Goal: Task Accomplishment & Management: Complete application form

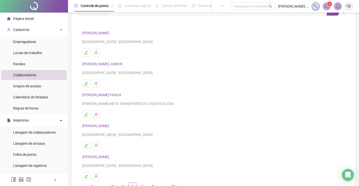
scroll to position [57, 0]
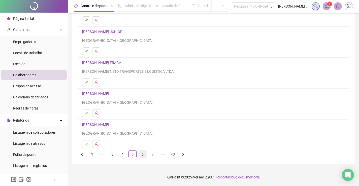
click at [140, 154] on link "6" at bounding box center [143, 155] width 8 height 8
click at [139, 160] on div "Leia o artigo sobre colaboradores Assista o vídeo Faça um tour Inserir Nenhum r…" at bounding box center [213, 61] width 283 height 205
click at [141, 156] on link "7" at bounding box center [143, 155] width 8 height 8
click at [140, 154] on link "8" at bounding box center [143, 155] width 8 height 8
click at [142, 153] on link "9" at bounding box center [143, 155] width 8 height 8
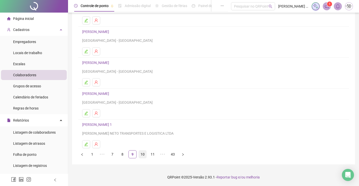
click at [141, 154] on link "10" at bounding box center [143, 155] width 8 height 8
click at [143, 156] on link "11" at bounding box center [143, 155] width 8 height 8
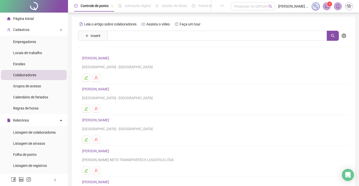
click at [111, 118] on link "[PERSON_NAME]" at bounding box center [96, 120] width 28 height 4
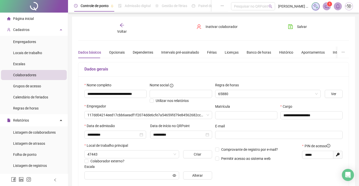
type input "**********"
click at [121, 24] on icon "arrow-left" at bounding box center [122, 25] width 4 height 4
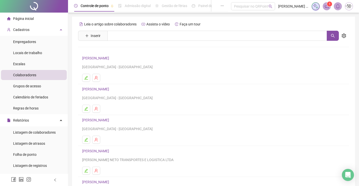
scroll to position [57, 0]
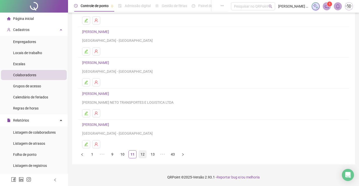
click at [144, 156] on link "12" at bounding box center [143, 155] width 8 height 8
click at [142, 151] on link "13" at bounding box center [143, 155] width 8 height 8
click at [111, 123] on link "[PERSON_NAME]" at bounding box center [96, 125] width 28 height 4
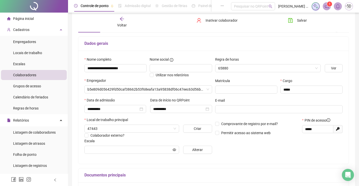
scroll to position [101, 0]
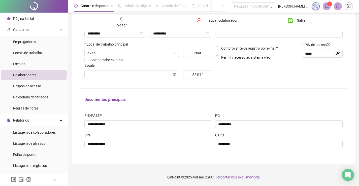
type input "**********"
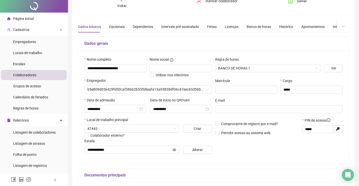
scroll to position [0, 0]
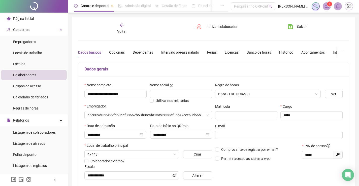
click at [122, 30] on span "Voltar" at bounding box center [122, 31] width 10 height 4
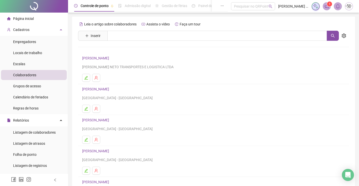
scroll to position [57, 0]
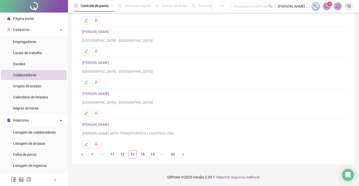
click at [145, 153] on link "14" at bounding box center [143, 155] width 8 height 8
click at [123, 122] on h4 "[PERSON_NAME]" at bounding box center [213, 125] width 263 height 6
click at [111, 124] on link "[PERSON_NAME]" at bounding box center [96, 125] width 28 height 4
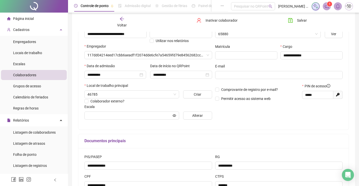
type input "**********"
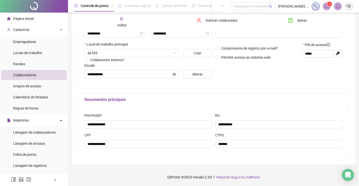
scroll to position [0, 0]
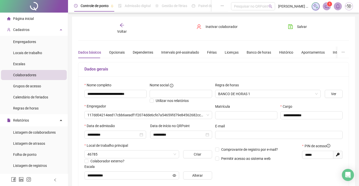
click at [121, 31] on span "Voltar" at bounding box center [122, 31] width 10 height 4
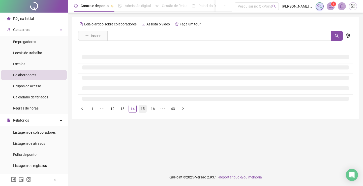
click at [143, 107] on link "15" at bounding box center [143, 109] width 8 height 8
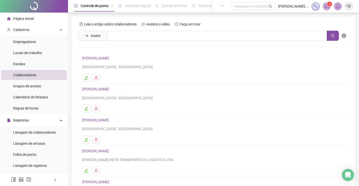
scroll to position [57, 0]
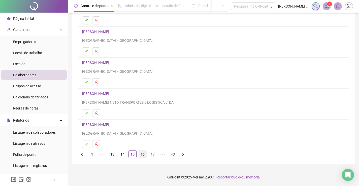
click at [141, 155] on link "16" at bounding box center [143, 155] width 8 height 8
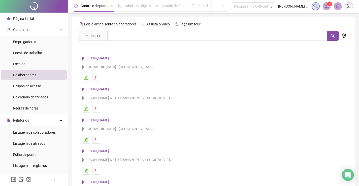
click at [111, 57] on link "[PERSON_NAME]" at bounding box center [96, 58] width 28 height 4
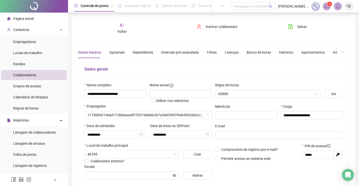
type input "**********"
click at [105, 52] on div "Dados básicos Opcionais Dependentes Intervalo pré-assinalado Férias Licenças Ba…" at bounding box center [228, 53] width 301 height 12
click at [111, 53] on div "Opcionais" at bounding box center [117, 53] width 16 height 6
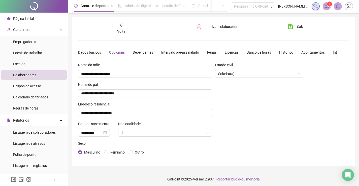
click at [120, 29] on span "Voltar" at bounding box center [122, 31] width 10 height 4
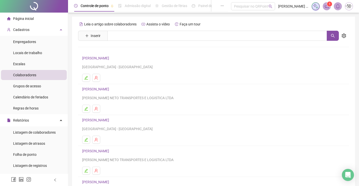
scroll to position [57, 0]
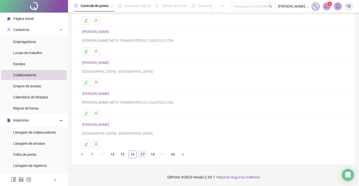
click at [143, 155] on link "17" at bounding box center [143, 155] width 8 height 8
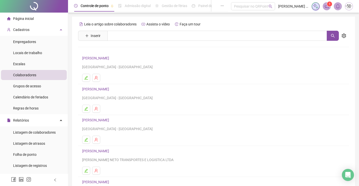
click at [111, 57] on link "[PERSON_NAME]" at bounding box center [96, 58] width 28 height 4
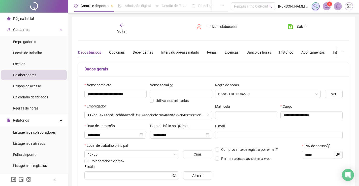
type input "**********"
click at [120, 55] on div "Opcionais" at bounding box center [117, 53] width 16 height 6
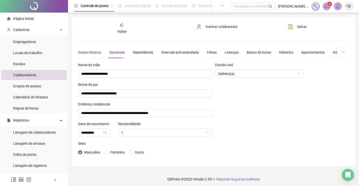
click at [87, 51] on div "Dados básicos" at bounding box center [89, 53] width 23 height 6
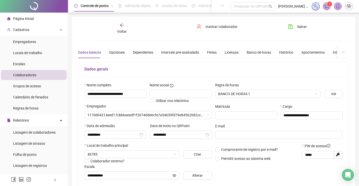
click at [119, 32] on span "Voltar" at bounding box center [122, 31] width 10 height 4
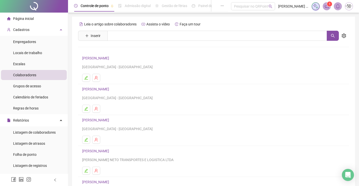
click at [111, 88] on link "[PERSON_NAME]" at bounding box center [96, 89] width 28 height 4
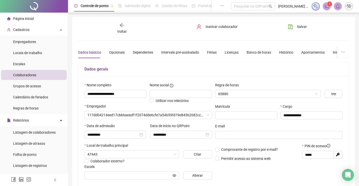
type input "**********"
click at [119, 50] on div "Opcionais" at bounding box center [117, 53] width 16 height 6
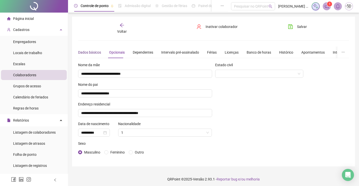
click at [93, 50] on div "Dados básicos" at bounding box center [89, 53] width 23 height 6
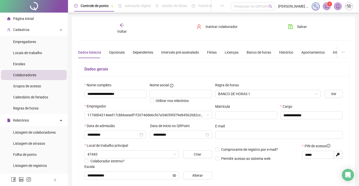
click at [123, 27] on icon "arrow-left" at bounding box center [121, 25] width 5 height 5
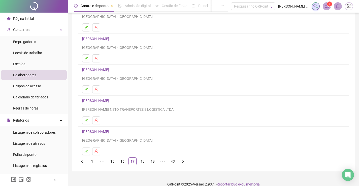
scroll to position [57, 0]
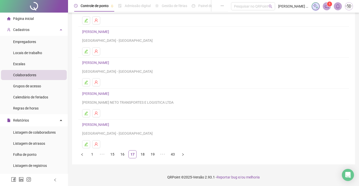
click at [106, 63] on link "[PERSON_NAME]" at bounding box center [96, 63] width 28 height 4
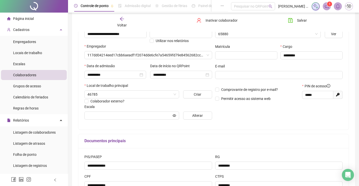
type input "**********"
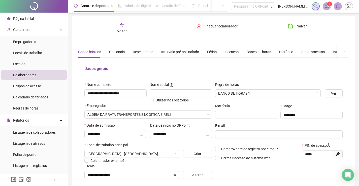
scroll to position [0, 0]
click at [109, 52] on div "Opcionais" at bounding box center [117, 53] width 16 height 6
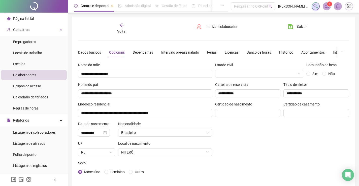
click at [121, 25] on icon "arrow-left" at bounding box center [121, 25] width 5 height 5
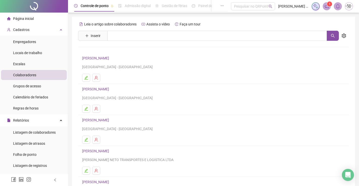
scroll to position [57, 0]
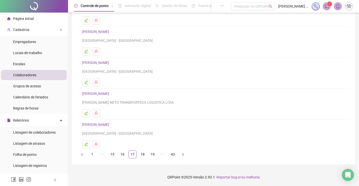
click at [106, 93] on link "[PERSON_NAME]" at bounding box center [96, 94] width 28 height 4
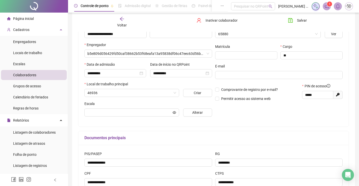
type input "*******"
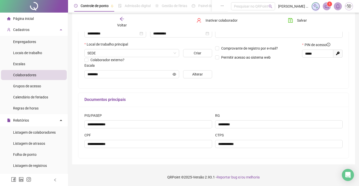
scroll to position [1, 0]
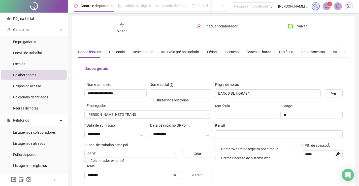
click at [123, 50] on div "Dados básicos Opcionais Dependentes Intervalo pré-assinalado Férias Licenças Ba…" at bounding box center [228, 52] width 301 height 12
click at [120, 51] on div "Opcionais" at bounding box center [117, 52] width 16 height 6
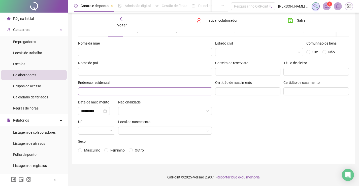
scroll to position [0, 0]
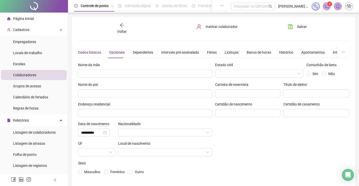
click at [83, 52] on div "Dados básicos" at bounding box center [89, 53] width 23 height 6
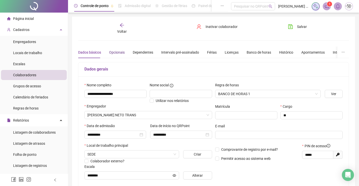
click at [116, 51] on div "Opcionais" at bounding box center [117, 53] width 16 height 6
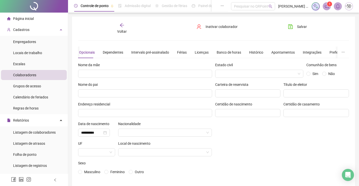
click at [120, 30] on span "Voltar" at bounding box center [122, 31] width 10 height 4
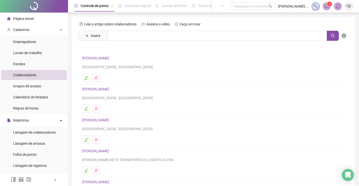
scroll to position [50, 0]
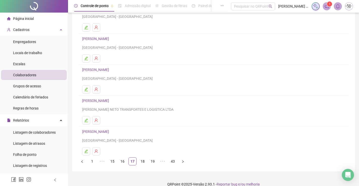
click at [111, 130] on link "[PERSON_NAME]" at bounding box center [96, 132] width 28 height 4
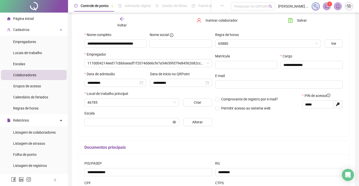
scroll to position [53, 0]
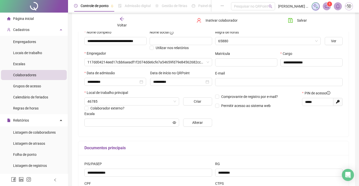
type input "**********"
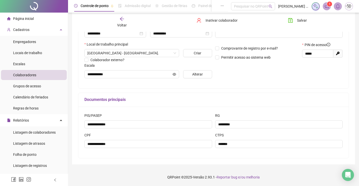
scroll to position [1, 0]
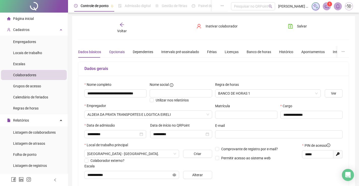
click at [114, 52] on div "Opcionais" at bounding box center [117, 52] width 16 height 6
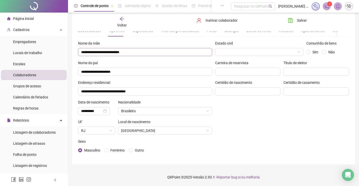
scroll to position [0, 0]
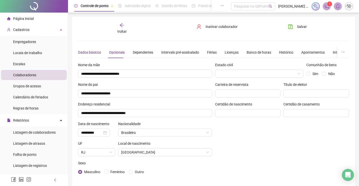
click at [96, 52] on div "Dados básicos" at bounding box center [89, 53] width 23 height 6
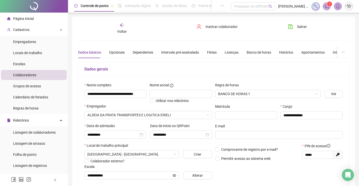
click at [117, 29] on span "Voltar" at bounding box center [122, 31] width 10 height 4
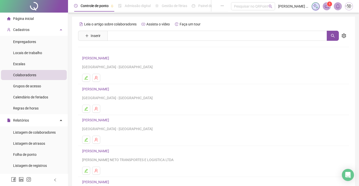
scroll to position [57, 0]
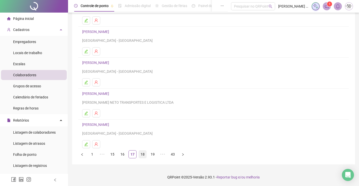
click at [141, 154] on link "18" at bounding box center [143, 155] width 8 height 8
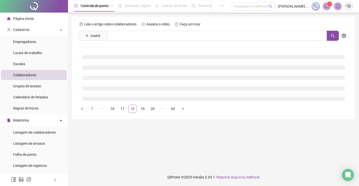
scroll to position [0, 0]
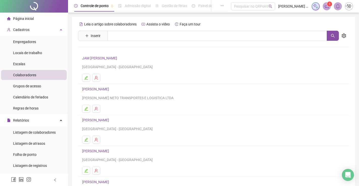
click at [108, 59] on link "JAM [PERSON_NAME]" at bounding box center [100, 58] width 37 height 4
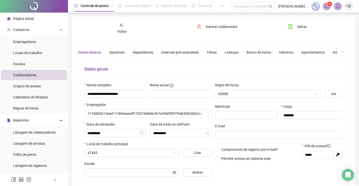
type input "**********"
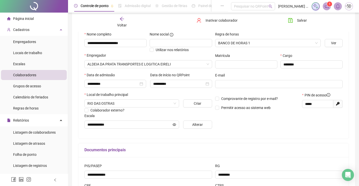
scroll to position [1, 0]
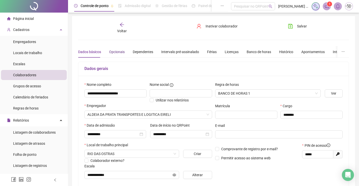
click at [120, 52] on div "Opcionais" at bounding box center [117, 52] width 16 height 6
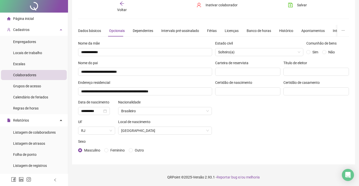
scroll to position [0, 0]
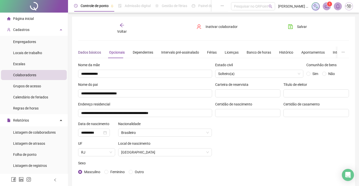
click at [87, 54] on div "Dados básicos" at bounding box center [89, 53] width 23 height 6
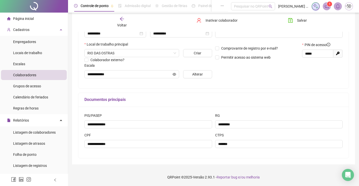
scroll to position [26, 0]
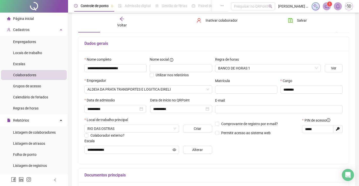
click at [120, 25] on span "Voltar" at bounding box center [122, 25] width 10 height 4
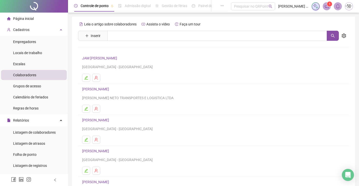
scroll to position [57, 0]
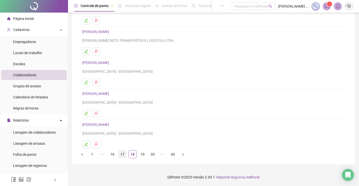
click at [121, 154] on link "17" at bounding box center [123, 155] width 8 height 8
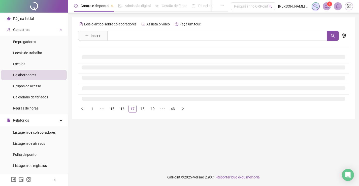
scroll to position [0, 0]
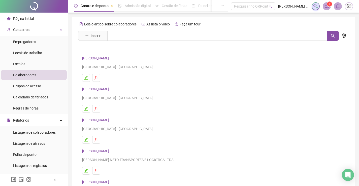
click at [103, 152] on link "[PERSON_NAME]" at bounding box center [96, 151] width 28 height 4
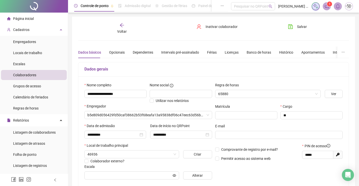
type input "*******"
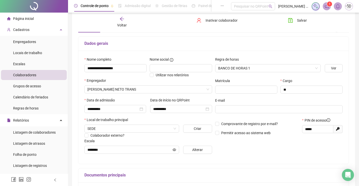
scroll to position [1, 0]
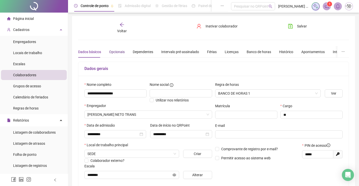
click at [116, 54] on div "Opcionais" at bounding box center [117, 52] width 16 height 6
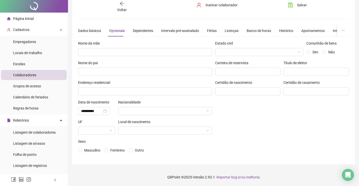
scroll to position [0, 0]
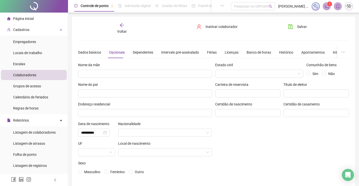
click at [100, 52] on div "Dados básicos Opcionais Dependentes Intervalo pré-assinalado Férias Licenças Ba…" at bounding box center [228, 53] width 301 height 12
click at [93, 53] on div "Dados básicos" at bounding box center [89, 53] width 23 height 6
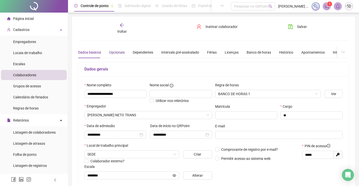
click at [109, 52] on div "Opcionais" at bounding box center [117, 53] width 16 height 6
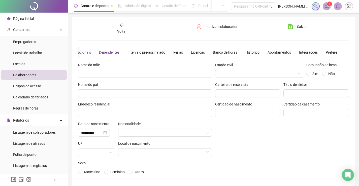
click at [109, 54] on div "Dependentes" at bounding box center [109, 53] width 20 height 6
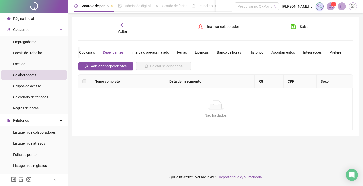
click at [120, 34] on div "Voltar" at bounding box center [122, 29] width 42 height 12
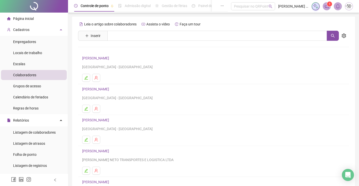
scroll to position [57, 0]
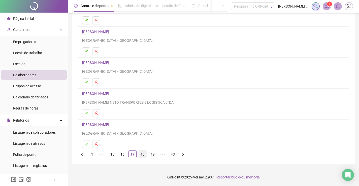
click at [142, 155] on link "18" at bounding box center [143, 155] width 8 height 8
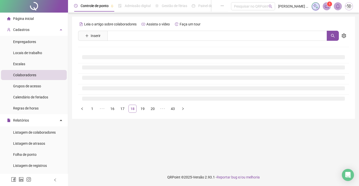
scroll to position [0, 0]
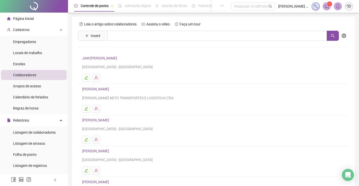
click at [113, 57] on link "JAM [PERSON_NAME]" at bounding box center [100, 58] width 37 height 4
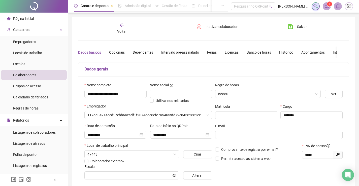
type input "**********"
click at [117, 54] on div "Opcionais" at bounding box center [117, 53] width 16 height 6
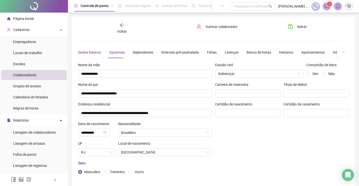
click at [99, 55] on div "Dados básicos" at bounding box center [89, 53] width 23 height 6
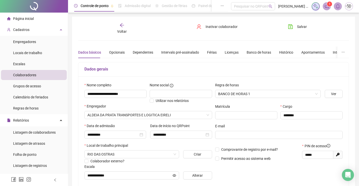
click at [121, 29] on span "Voltar" at bounding box center [122, 31] width 10 height 4
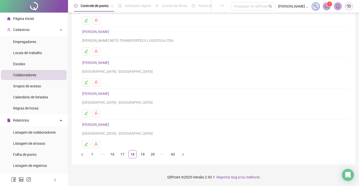
scroll to position [7, 0]
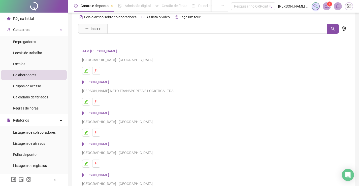
click at [111, 81] on link "[PERSON_NAME]" at bounding box center [96, 82] width 28 height 4
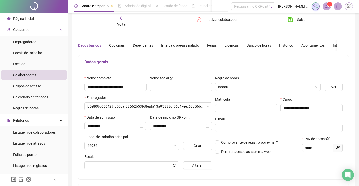
type input "*******"
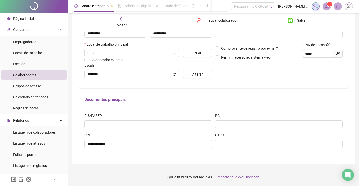
scroll to position [1, 0]
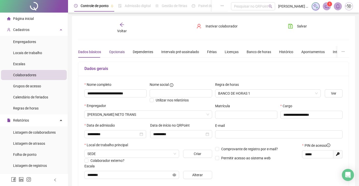
click at [112, 51] on div "Opcionais" at bounding box center [117, 52] width 16 height 6
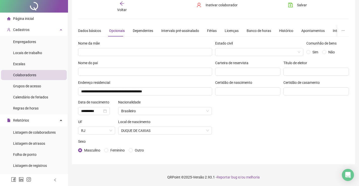
scroll to position [0, 0]
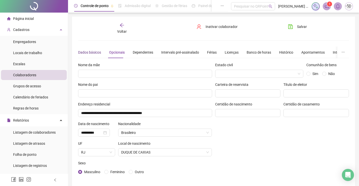
click at [95, 50] on div "Dados básicos" at bounding box center [89, 53] width 23 height 6
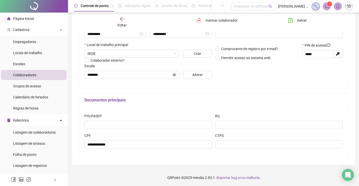
scroll to position [25, 0]
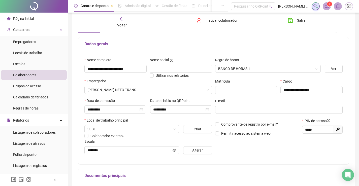
click at [122, 27] on span "Voltar" at bounding box center [122, 25] width 10 height 4
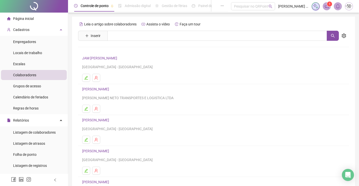
scroll to position [57, 0]
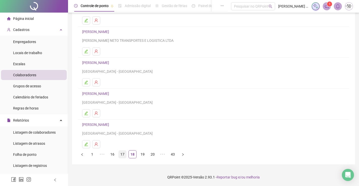
click at [122, 155] on link "17" at bounding box center [123, 155] width 8 height 8
click at [111, 95] on link "[PERSON_NAME]" at bounding box center [96, 94] width 28 height 4
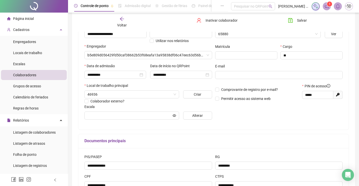
type input "*******"
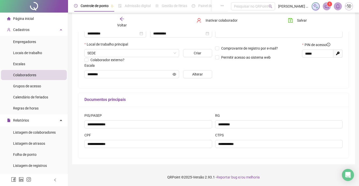
scroll to position [1, 0]
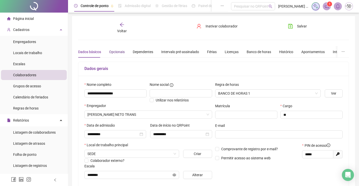
click at [115, 50] on div "Opcionais" at bounding box center [117, 52] width 16 height 6
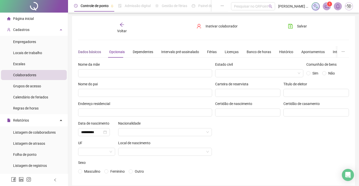
click at [89, 52] on div "Dados básicos" at bounding box center [89, 52] width 23 height 6
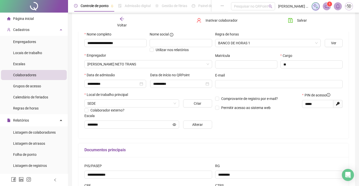
scroll to position [26, 0]
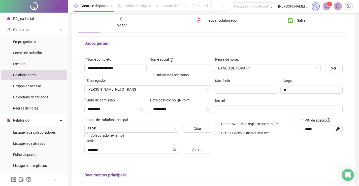
click at [119, 22] on div "Voltar" at bounding box center [122, 22] width 42 height 12
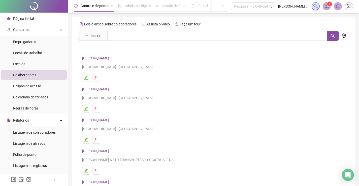
scroll to position [57, 0]
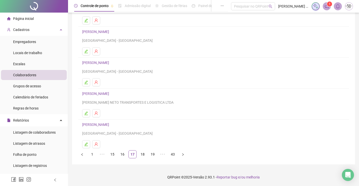
click at [100, 124] on link "[PERSON_NAME]" at bounding box center [96, 125] width 28 height 4
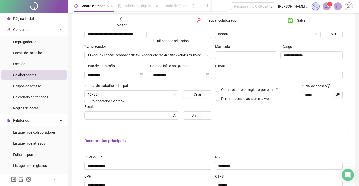
type input "**********"
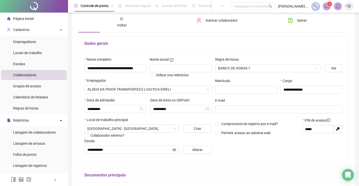
scroll to position [0, 0]
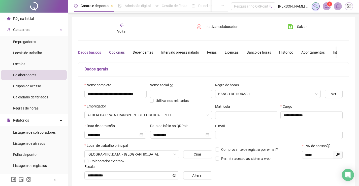
click at [120, 50] on div "Opcionais" at bounding box center [117, 53] width 16 height 6
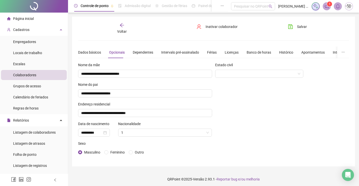
click at [119, 29] on span "Voltar" at bounding box center [122, 31] width 10 height 4
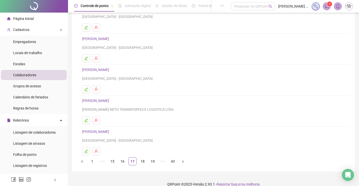
scroll to position [57, 0]
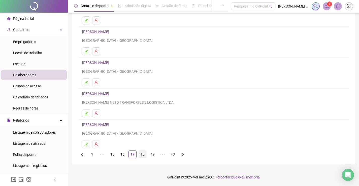
click at [142, 155] on link "18" at bounding box center [143, 155] width 8 height 8
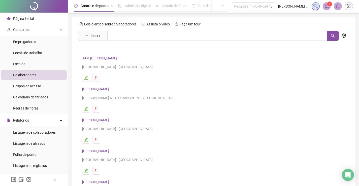
click at [108, 56] on link "JAM [PERSON_NAME]" at bounding box center [100, 58] width 37 height 4
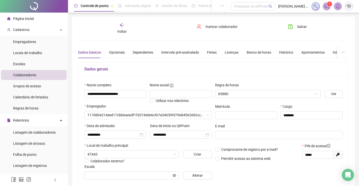
type input "**********"
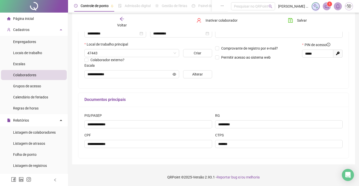
scroll to position [1, 0]
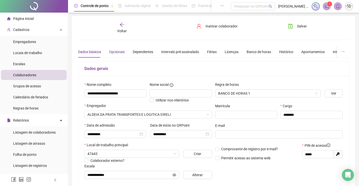
click at [115, 54] on div "Opcionais" at bounding box center [117, 52] width 16 height 6
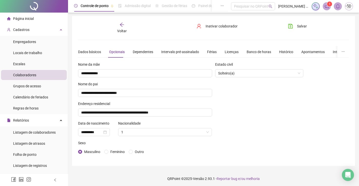
click at [124, 23] on icon "arrow-left" at bounding box center [121, 24] width 5 height 5
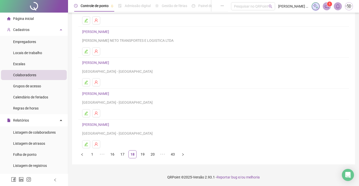
scroll to position [32, 0]
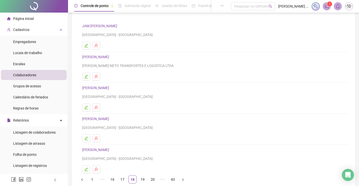
click at [111, 55] on link "[PERSON_NAME]" at bounding box center [96, 57] width 28 height 4
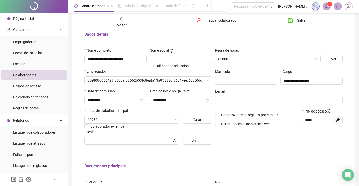
type input "*******"
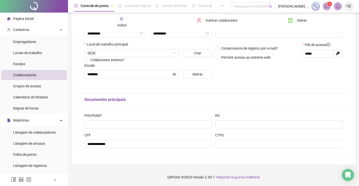
scroll to position [26, 0]
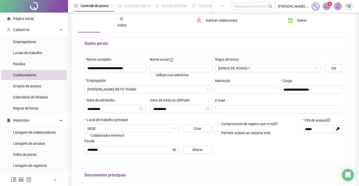
click at [123, 18] on icon "arrow-left" at bounding box center [121, 18] width 5 height 5
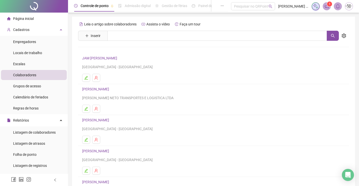
scroll to position [57, 0]
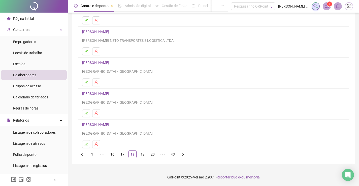
click at [109, 61] on link "[PERSON_NAME]" at bounding box center [96, 63] width 28 height 4
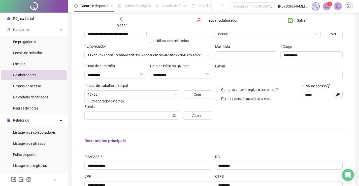
type input "**********"
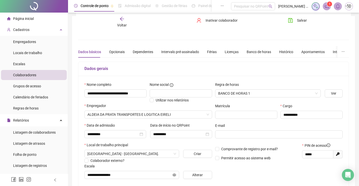
scroll to position [0, 0]
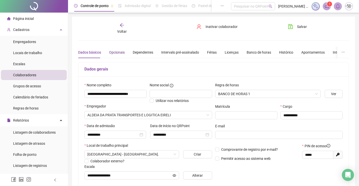
click at [111, 53] on div "Opcionais" at bounding box center [117, 53] width 16 height 6
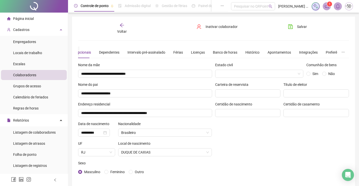
click at [121, 23] on icon "arrow-left" at bounding box center [121, 25] width 5 height 5
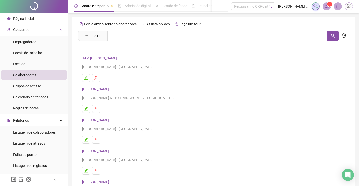
click at [111, 119] on link "[PERSON_NAME]" at bounding box center [96, 120] width 28 height 4
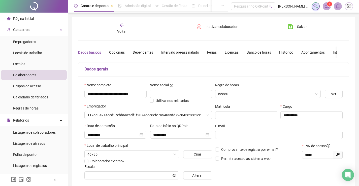
type input "**********"
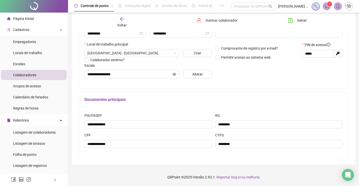
scroll to position [1, 0]
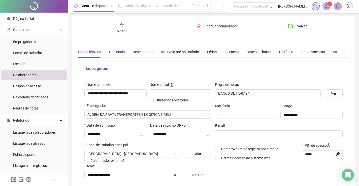
click at [112, 53] on div "Opcionais" at bounding box center [117, 52] width 16 height 6
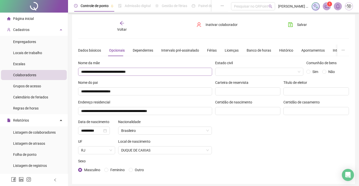
scroll to position [0, 0]
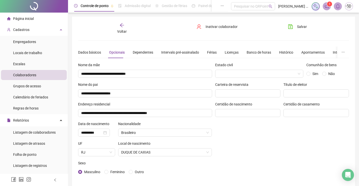
click at [123, 33] on span "Voltar" at bounding box center [122, 31] width 10 height 4
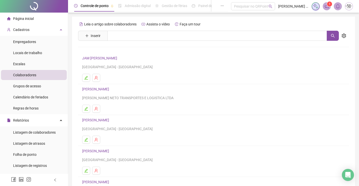
scroll to position [50, 0]
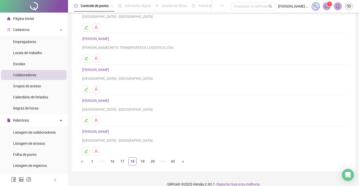
click at [109, 101] on link "[PERSON_NAME]" at bounding box center [96, 101] width 28 height 4
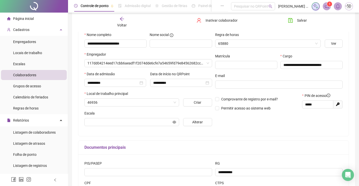
scroll to position [53, 0]
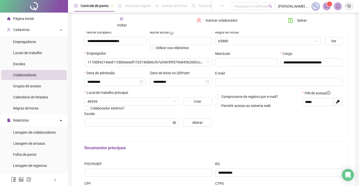
type input "**********"
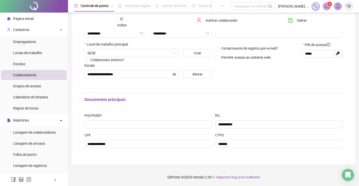
scroll to position [0, 0]
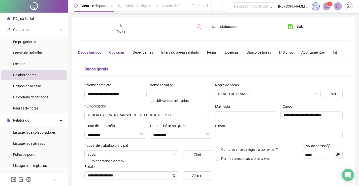
click at [117, 50] on div "Opcionais" at bounding box center [117, 53] width 16 height 6
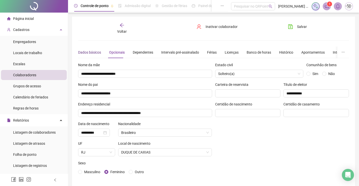
click at [89, 52] on div "Dados básicos" at bounding box center [89, 53] width 23 height 6
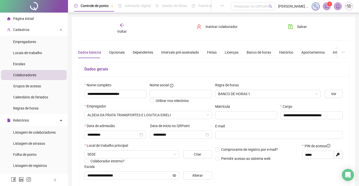
click at [122, 27] on icon "arrow-left" at bounding box center [121, 25] width 5 height 5
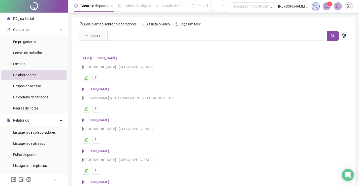
scroll to position [57, 0]
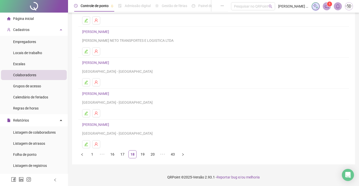
click at [102, 123] on link "[PERSON_NAME]" at bounding box center [96, 125] width 28 height 4
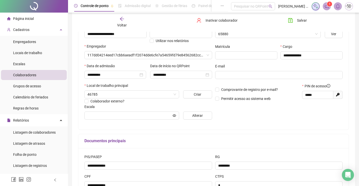
type input "**********"
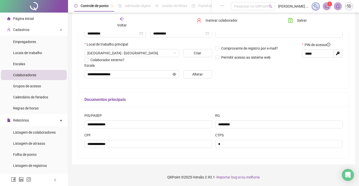
scroll to position [1, 0]
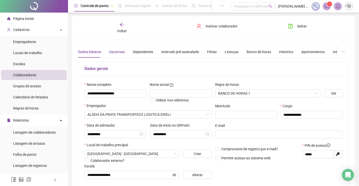
click at [117, 53] on div "Opcionais" at bounding box center [117, 52] width 16 height 6
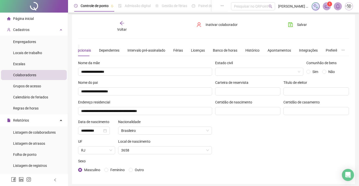
scroll to position [0, 0]
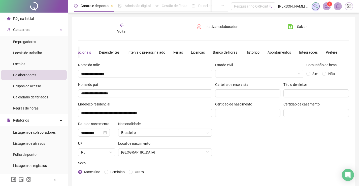
click at [124, 28] on div "Voltar" at bounding box center [122, 29] width 42 height 12
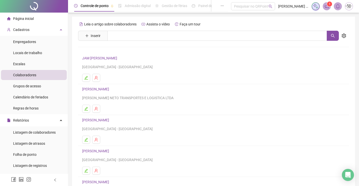
scroll to position [57, 0]
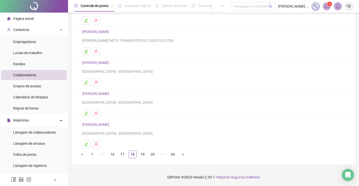
click at [102, 126] on link "[PERSON_NAME]" at bounding box center [96, 125] width 28 height 4
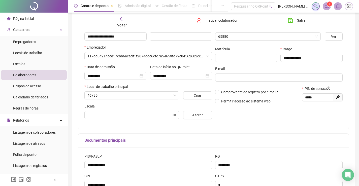
scroll to position [60, 0]
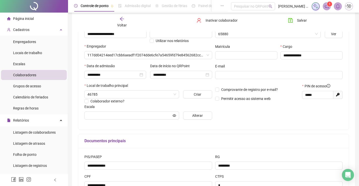
type input "**********"
click at [124, 19] on icon "arrow-left" at bounding box center [121, 18] width 5 height 5
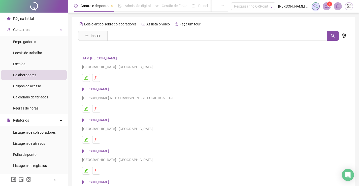
scroll to position [57, 0]
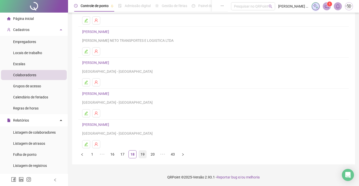
click at [145, 155] on link "19" at bounding box center [143, 155] width 8 height 8
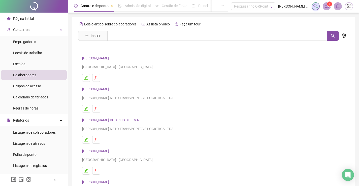
click at [111, 59] on link "[PERSON_NAME]" at bounding box center [96, 58] width 28 height 4
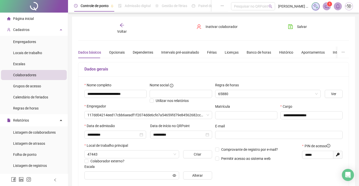
type input "**********"
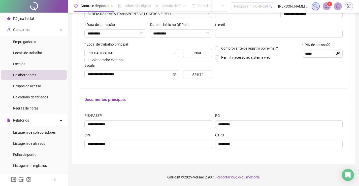
scroll to position [1, 0]
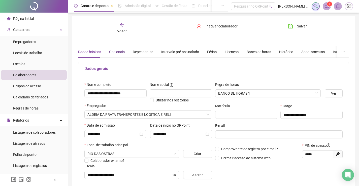
click at [116, 51] on div "Opcionais" at bounding box center [117, 52] width 16 height 6
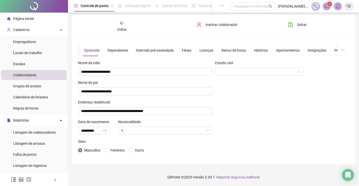
scroll to position [0, 0]
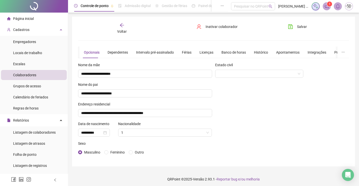
click at [121, 31] on span "Voltar" at bounding box center [122, 31] width 10 height 4
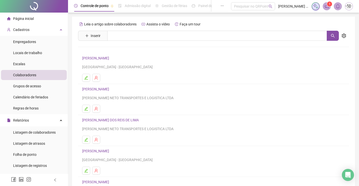
click at [110, 90] on link "[PERSON_NAME]" at bounding box center [96, 89] width 28 height 4
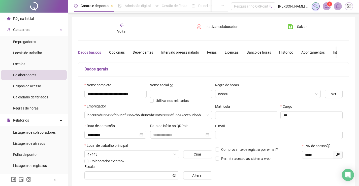
type input "**********"
click at [114, 50] on div "Opcionais" at bounding box center [117, 53] width 16 height 6
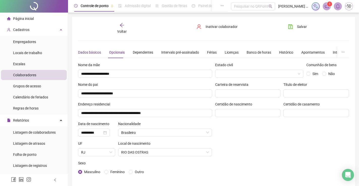
click at [89, 53] on div "Dados básicos" at bounding box center [89, 53] width 23 height 6
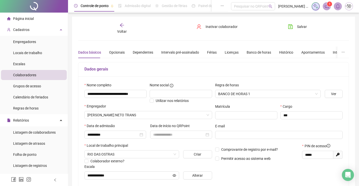
click at [125, 29] on span "Voltar" at bounding box center [122, 31] width 10 height 4
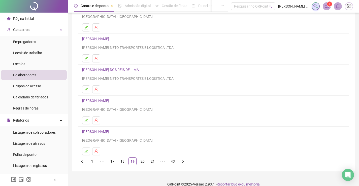
scroll to position [57, 0]
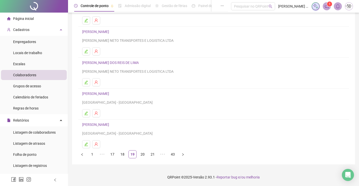
click at [110, 62] on link "[PERSON_NAME] DOS REIS DE LIMA" at bounding box center [111, 63] width 58 height 4
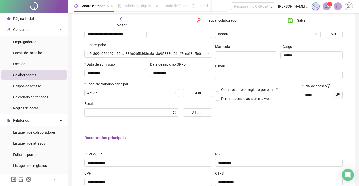
type input "*******"
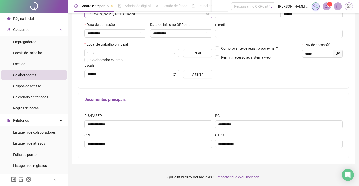
scroll to position [1, 0]
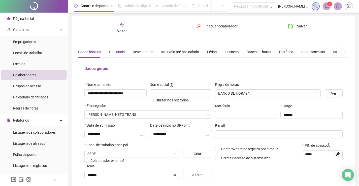
click at [122, 51] on div "Opcionais" at bounding box center [117, 52] width 16 height 6
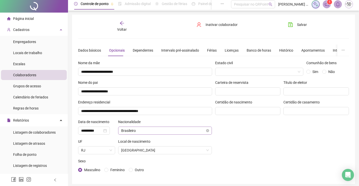
scroll to position [0, 0]
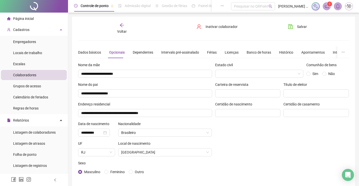
click at [124, 30] on span "Voltar" at bounding box center [122, 31] width 10 height 4
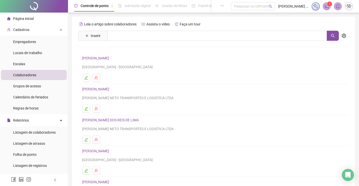
scroll to position [57, 0]
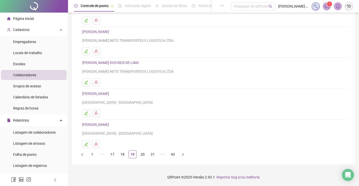
click at [111, 93] on link "[PERSON_NAME]" at bounding box center [96, 94] width 28 height 4
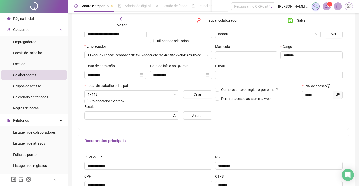
type input "**********"
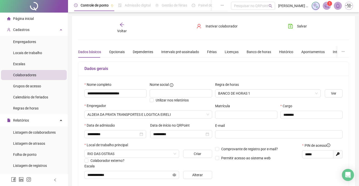
scroll to position [0, 0]
click at [115, 55] on div "Opcionais" at bounding box center [117, 53] width 16 height 6
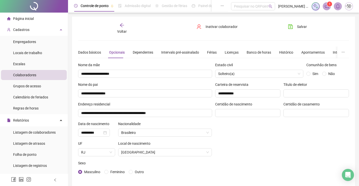
click at [123, 31] on span "Voltar" at bounding box center [122, 31] width 10 height 4
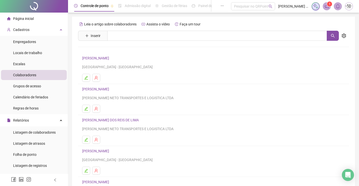
scroll to position [57, 0]
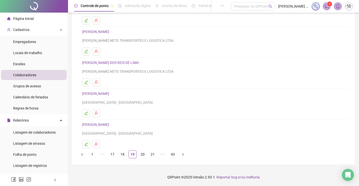
click at [111, 124] on link "[PERSON_NAME]" at bounding box center [96, 125] width 28 height 4
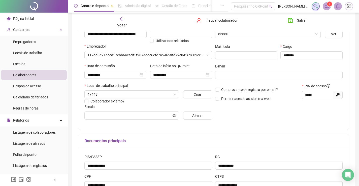
type input "**********"
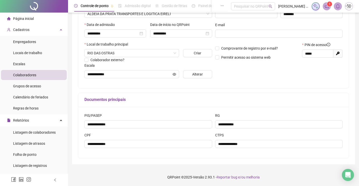
scroll to position [1, 0]
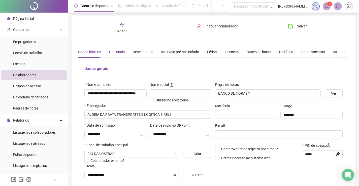
click at [116, 51] on div "Opcionais" at bounding box center [117, 52] width 16 height 6
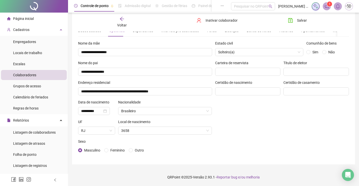
scroll to position [0, 0]
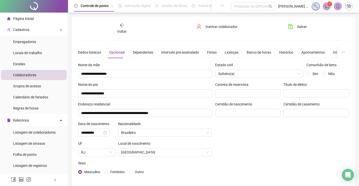
click at [118, 31] on span "Voltar" at bounding box center [122, 31] width 10 height 4
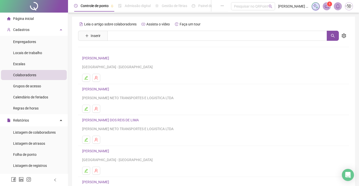
scroll to position [57, 0]
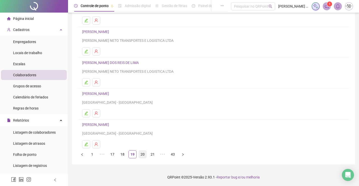
click at [141, 153] on link "20" at bounding box center [143, 155] width 8 height 8
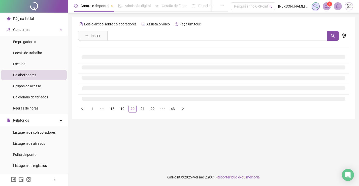
scroll to position [0, 0]
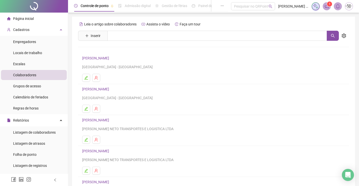
click at [109, 56] on link "[PERSON_NAME]" at bounding box center [96, 58] width 28 height 4
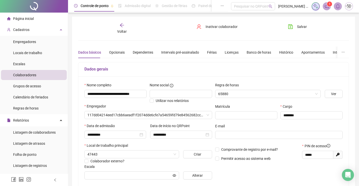
type input "**********"
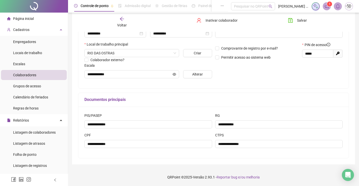
scroll to position [1, 0]
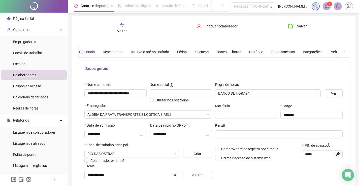
click at [87, 53] on div "Opcionais" at bounding box center [87, 52] width 16 height 6
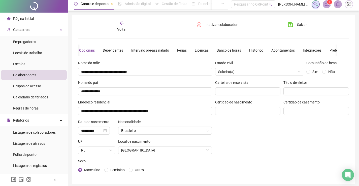
scroll to position [0, 0]
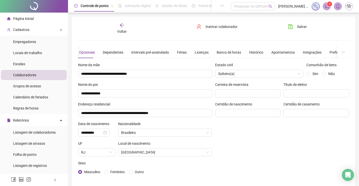
click at [123, 32] on span "Voltar" at bounding box center [122, 31] width 10 height 4
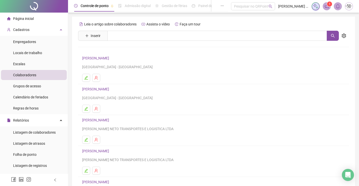
click at [111, 88] on link "[PERSON_NAME]" at bounding box center [96, 89] width 28 height 4
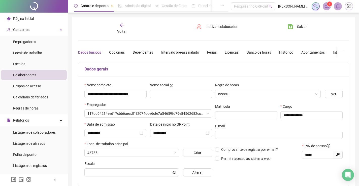
type input "**********"
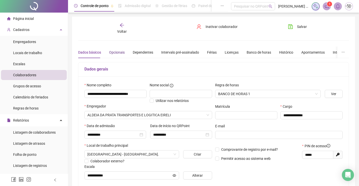
click at [119, 51] on div "Opcionais" at bounding box center [117, 53] width 16 height 6
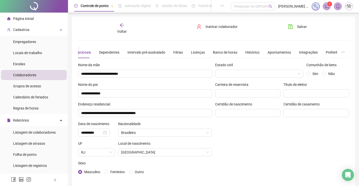
click at [126, 32] on span "Voltar" at bounding box center [122, 31] width 10 height 4
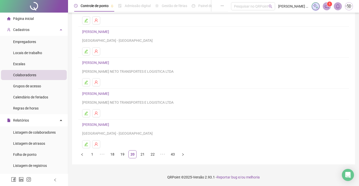
click at [111, 62] on link "[PERSON_NAME]" at bounding box center [96, 63] width 28 height 4
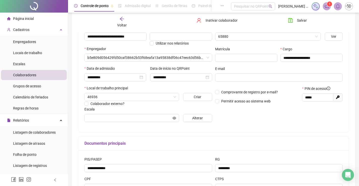
type input "*******"
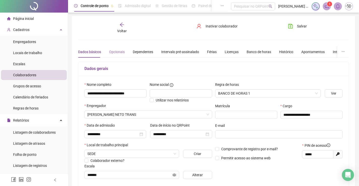
click at [119, 49] on div "Opcionais" at bounding box center [117, 52] width 16 height 12
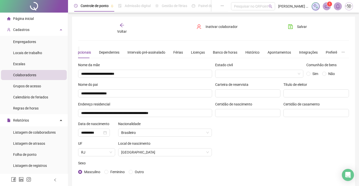
click at [119, 25] on icon "arrow-left" at bounding box center [121, 25] width 5 height 5
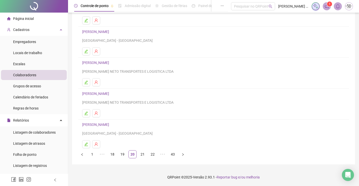
click at [110, 93] on link "[PERSON_NAME]" at bounding box center [96, 94] width 28 height 4
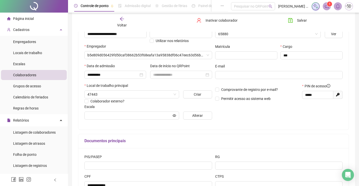
type input "**********"
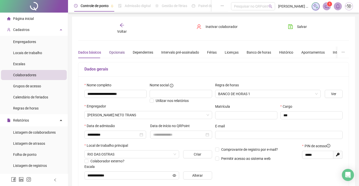
click at [111, 52] on div "Opcionais" at bounding box center [117, 53] width 16 height 6
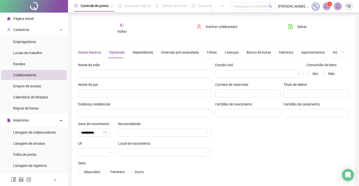
click at [86, 51] on div "Dados básicos" at bounding box center [89, 53] width 23 height 6
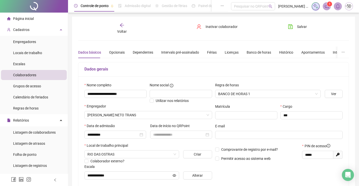
click at [119, 24] on icon "arrow-left" at bounding box center [121, 25] width 5 height 5
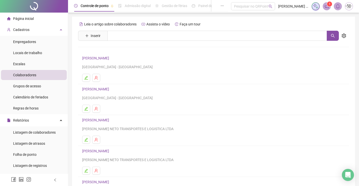
scroll to position [50, 0]
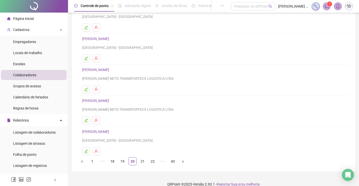
click at [111, 131] on link "[PERSON_NAME]" at bounding box center [96, 132] width 28 height 4
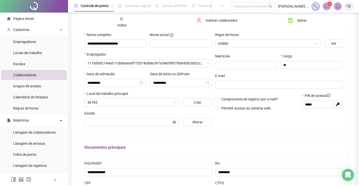
scroll to position [53, 0]
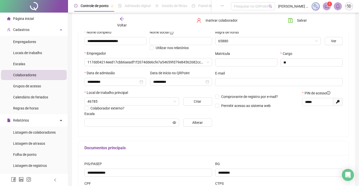
type input "**********"
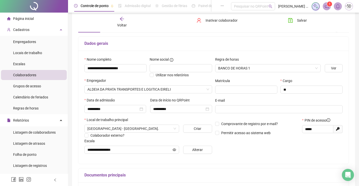
scroll to position [0, 0]
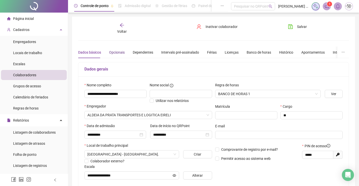
click at [115, 50] on div "Opcionais" at bounding box center [117, 53] width 16 height 6
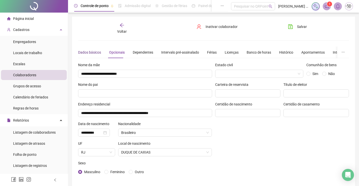
click at [84, 53] on div "Dados básicos" at bounding box center [89, 53] width 23 height 6
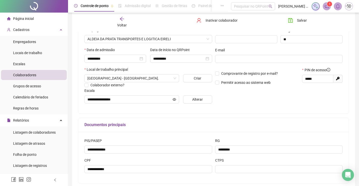
scroll to position [1, 0]
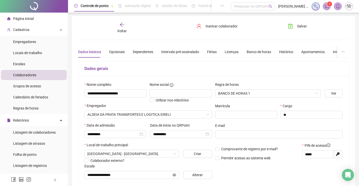
click at [124, 27] on div "Voltar" at bounding box center [122, 28] width 42 height 12
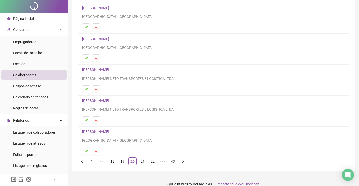
scroll to position [57, 0]
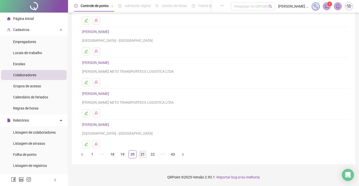
click at [143, 153] on link "21" at bounding box center [143, 155] width 8 height 8
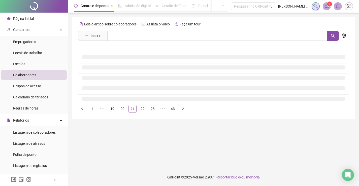
scroll to position [0, 0]
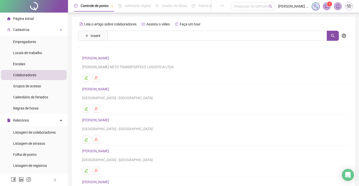
click at [111, 56] on link "[PERSON_NAME]" at bounding box center [96, 58] width 28 height 4
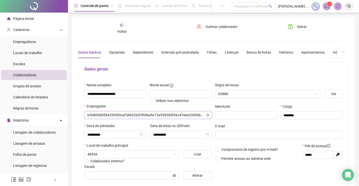
type input "**********"
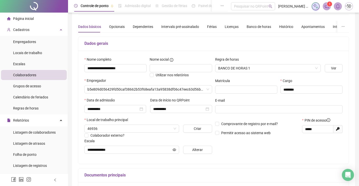
scroll to position [1, 0]
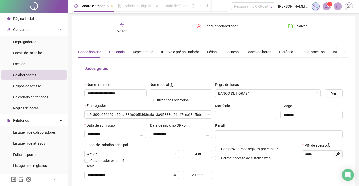
click at [122, 51] on div "Opcionais" at bounding box center [117, 52] width 16 height 6
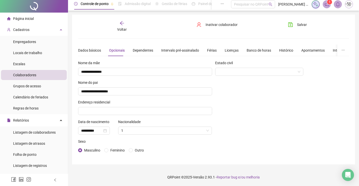
scroll to position [0, 0]
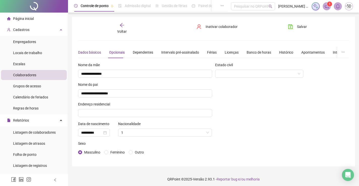
click at [92, 53] on div "Dados básicos" at bounding box center [89, 53] width 23 height 6
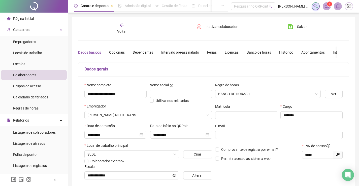
click at [125, 25] on div "Voltar" at bounding box center [122, 29] width 42 height 12
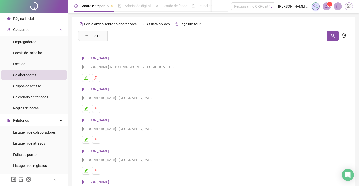
click at [111, 89] on link "[PERSON_NAME]" at bounding box center [96, 89] width 28 height 4
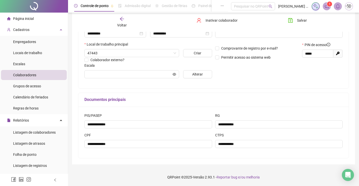
scroll to position [1, 0]
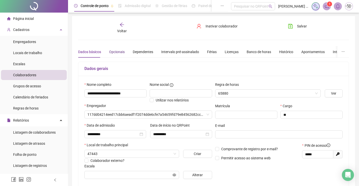
click at [112, 51] on div "Opcionais" at bounding box center [117, 52] width 16 height 6
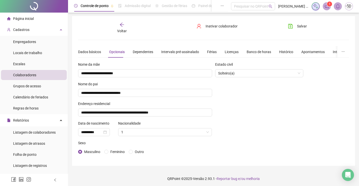
click at [122, 26] on icon "arrow-left" at bounding box center [121, 24] width 5 height 5
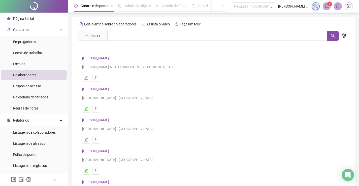
click at [111, 120] on link "[PERSON_NAME]" at bounding box center [96, 120] width 28 height 4
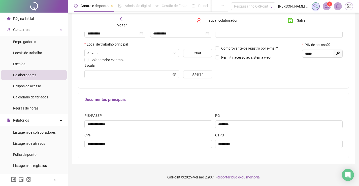
type input "******"
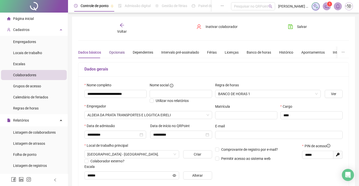
click at [112, 53] on div "Opcionais" at bounding box center [117, 53] width 16 height 6
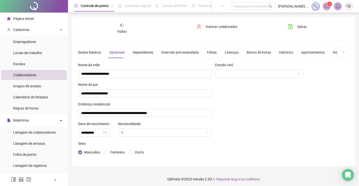
click at [121, 33] on span "Voltar" at bounding box center [122, 31] width 10 height 4
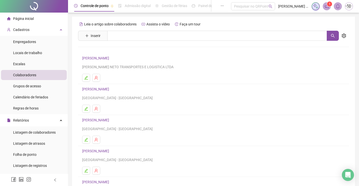
scroll to position [50, 0]
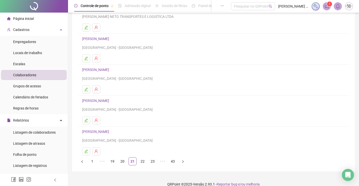
click at [111, 101] on link "[PERSON_NAME]" at bounding box center [96, 101] width 28 height 4
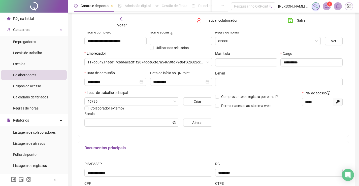
type input "**********"
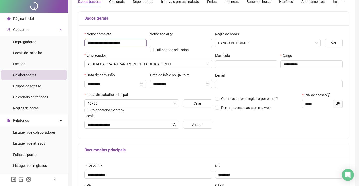
scroll to position [0, 0]
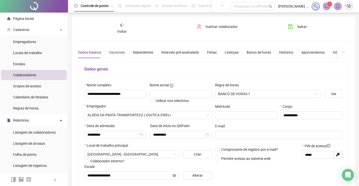
click at [112, 50] on div "Opcionais" at bounding box center [117, 53] width 16 height 6
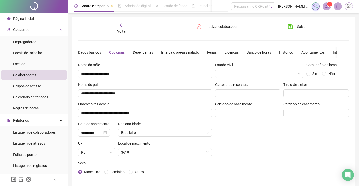
click at [116, 24] on div "Voltar" at bounding box center [122, 29] width 42 height 12
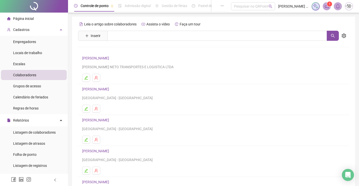
scroll to position [57, 0]
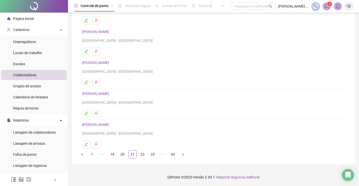
click at [101, 124] on link "[PERSON_NAME]" at bounding box center [96, 125] width 28 height 4
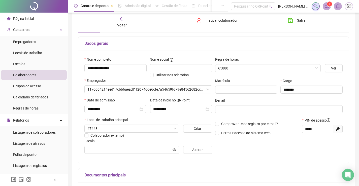
type input "**********"
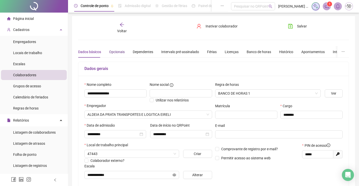
click at [115, 54] on div "Opcionais" at bounding box center [117, 52] width 16 height 6
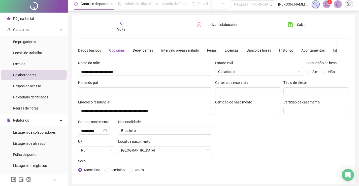
scroll to position [0, 0]
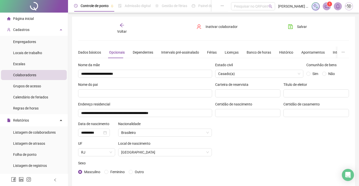
click at [123, 31] on span "Voltar" at bounding box center [122, 31] width 10 height 4
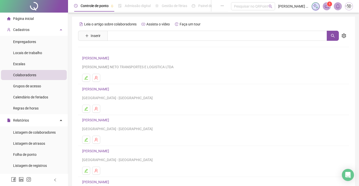
scroll to position [50, 0]
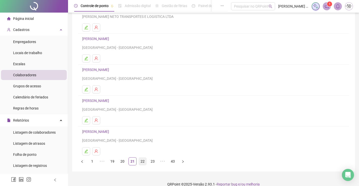
click at [140, 162] on link "22" at bounding box center [143, 162] width 8 height 8
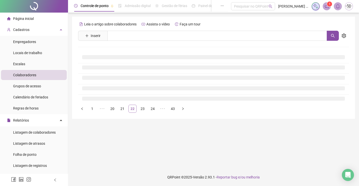
scroll to position [0, 0]
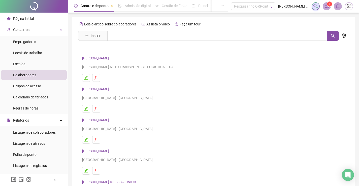
click at [111, 58] on link "[PERSON_NAME]" at bounding box center [96, 58] width 28 height 4
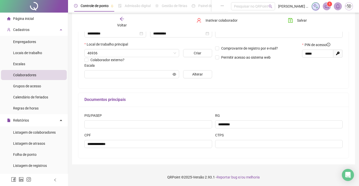
scroll to position [1, 0]
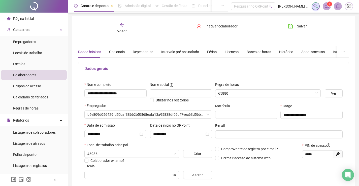
type input "****"
click at [119, 53] on div "Opcionais" at bounding box center [117, 52] width 16 height 6
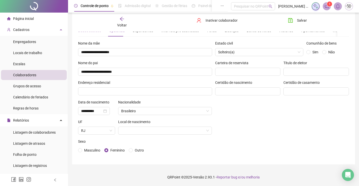
scroll to position [0, 0]
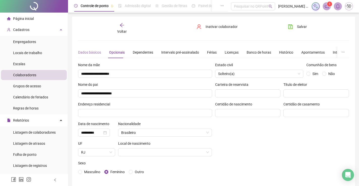
click at [92, 49] on div "Dados básicos" at bounding box center [89, 53] width 23 height 12
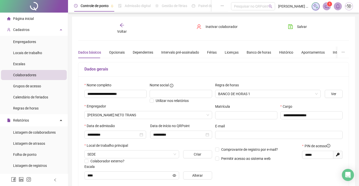
click at [118, 30] on span "Voltar" at bounding box center [122, 31] width 10 height 4
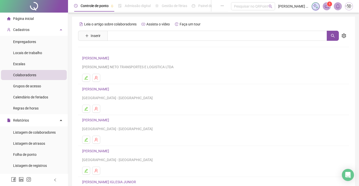
click at [111, 89] on link "[PERSON_NAME]" at bounding box center [96, 89] width 28 height 4
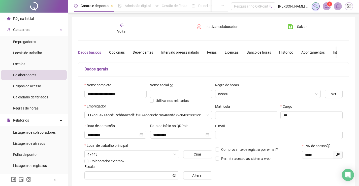
type input "*******"
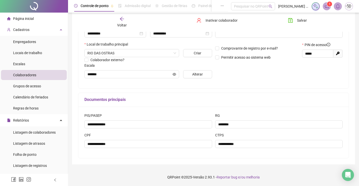
scroll to position [1, 0]
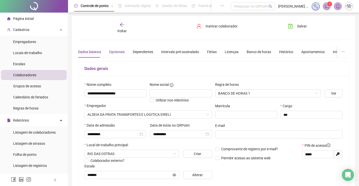
click at [116, 50] on div "Opcionais" at bounding box center [117, 52] width 16 height 6
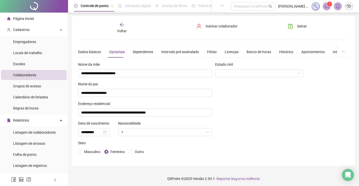
click at [122, 28] on div "Voltar" at bounding box center [122, 28] width 42 height 12
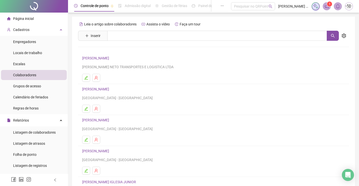
scroll to position [57, 0]
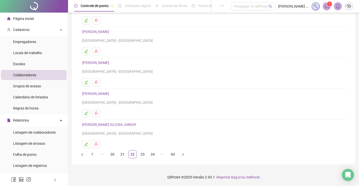
click at [111, 63] on link "[PERSON_NAME]" at bounding box center [96, 63] width 28 height 4
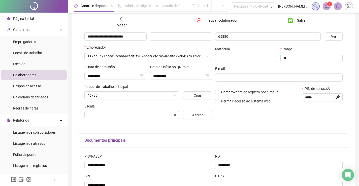
scroll to position [60, 0]
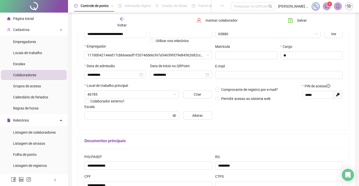
type input "**********"
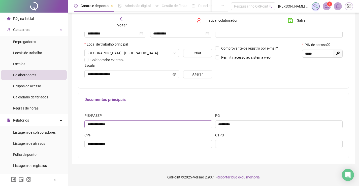
scroll to position [0, 0]
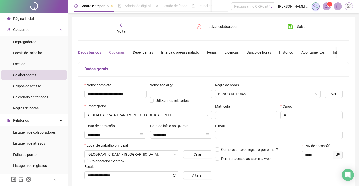
click at [116, 48] on div "Opcionais" at bounding box center [117, 53] width 16 height 12
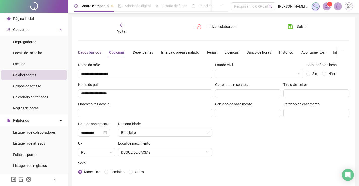
click at [91, 50] on div "Dados básicos" at bounding box center [89, 53] width 23 height 6
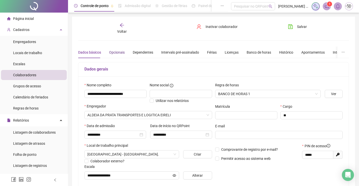
click at [112, 50] on div "Opcionais" at bounding box center [117, 53] width 16 height 6
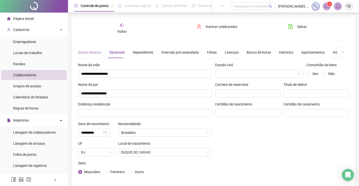
click at [95, 55] on div "Dados básicos" at bounding box center [89, 53] width 23 height 12
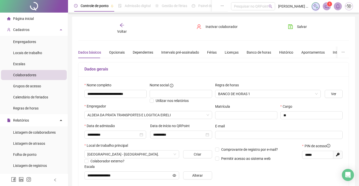
click at [120, 24] on icon "arrow-left" at bounding box center [121, 25] width 5 height 5
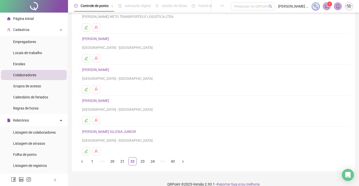
scroll to position [57, 0]
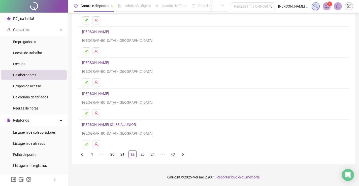
click at [111, 93] on link "[PERSON_NAME]" at bounding box center [96, 94] width 28 height 4
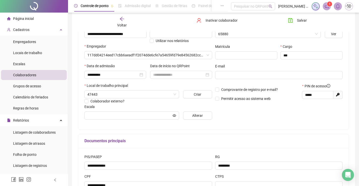
type input "**********"
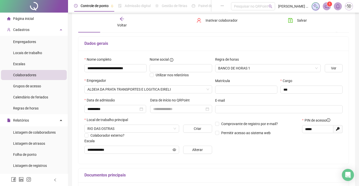
scroll to position [0, 0]
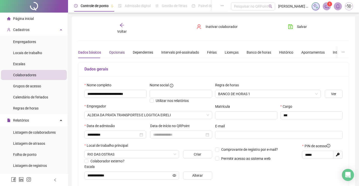
click at [116, 55] on div "Opcionais" at bounding box center [117, 53] width 16 height 6
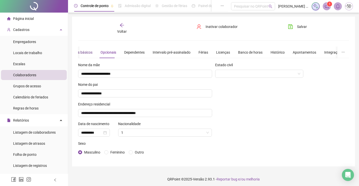
click at [87, 52] on div "Dados básicos" at bounding box center [80, 53] width 23 height 6
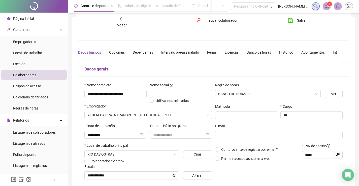
scroll to position [50, 0]
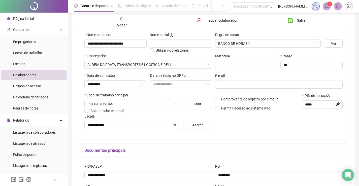
click at [124, 23] on span "Voltar" at bounding box center [122, 25] width 10 height 4
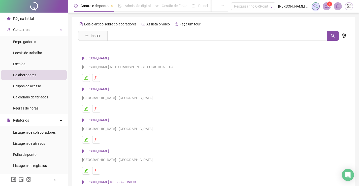
scroll to position [57, 0]
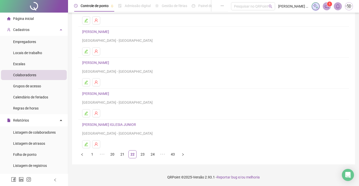
click at [120, 123] on link "[PERSON_NAME] IGLESIA JUNIOR" at bounding box center [109, 125] width 55 height 4
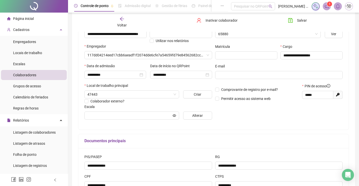
type input "**********"
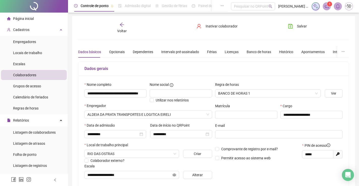
scroll to position [0, 0]
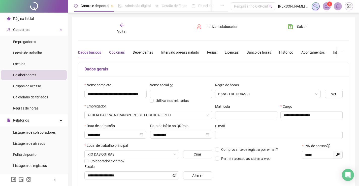
click at [109, 51] on div "Opcionais" at bounding box center [117, 53] width 16 height 6
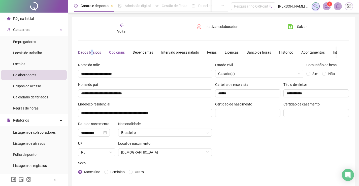
click at [92, 55] on div "Dados básicos" at bounding box center [89, 53] width 23 height 6
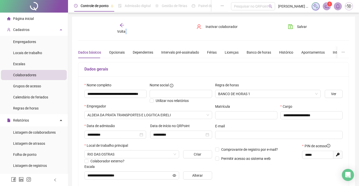
drag, startPoint x: 127, startPoint y: 30, endPoint x: 124, endPoint y: 29, distance: 3.3
click at [124, 29] on div "Voltar" at bounding box center [122, 29] width 42 height 12
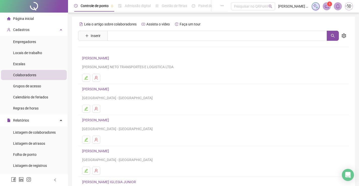
scroll to position [57, 0]
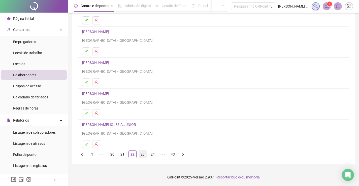
click at [140, 156] on link "23" at bounding box center [143, 155] width 8 height 8
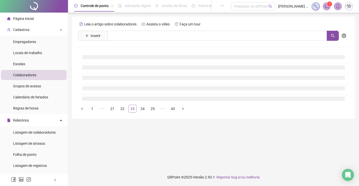
scroll to position [0, 0]
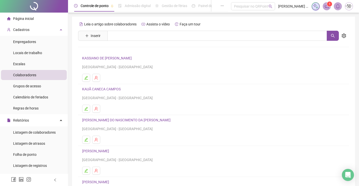
click at [110, 59] on link "KASSIANO DE [PERSON_NAME]" at bounding box center [107, 58] width 51 height 4
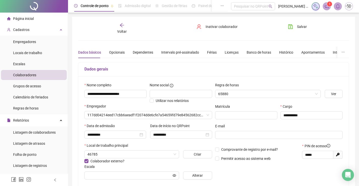
type input "**********"
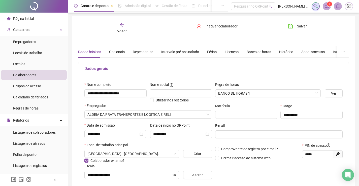
scroll to position [126, 0]
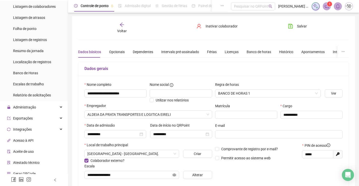
click at [120, 30] on span "Voltar" at bounding box center [122, 31] width 10 height 4
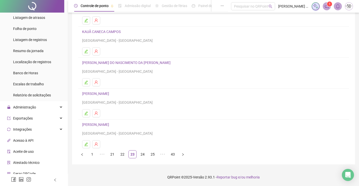
scroll to position [7, 0]
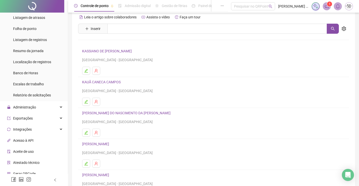
click at [111, 82] on link "KAUÃ CANECA CAMPOS" at bounding box center [102, 82] width 40 height 4
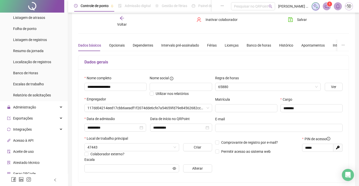
type input "**********"
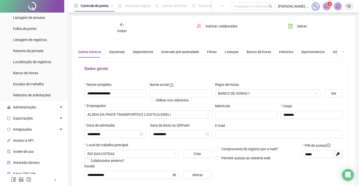
scroll to position [0, 0]
click at [122, 53] on div "Opcionais" at bounding box center [117, 53] width 16 height 6
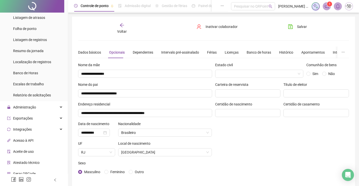
click at [122, 31] on span "Voltar" at bounding box center [122, 31] width 10 height 4
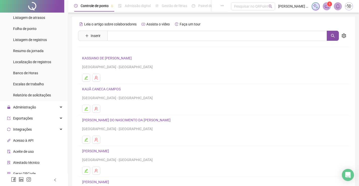
scroll to position [50, 0]
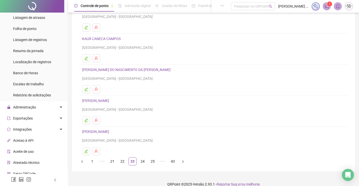
click at [108, 70] on link "[PERSON_NAME] DO NASCIMENTO DA [PERSON_NAME]" at bounding box center [127, 70] width 90 height 4
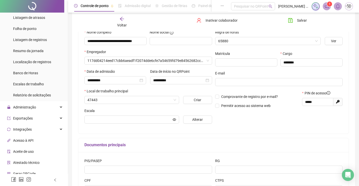
type input "**********"
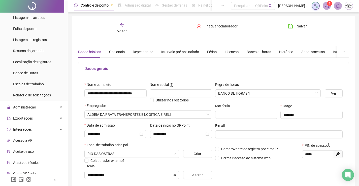
scroll to position [0, 0]
click at [122, 26] on icon "arrow-left" at bounding box center [121, 25] width 5 height 5
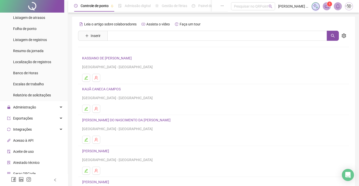
scroll to position [50, 0]
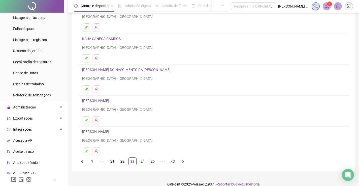
click at [105, 99] on link "[PERSON_NAME]" at bounding box center [96, 101] width 28 height 4
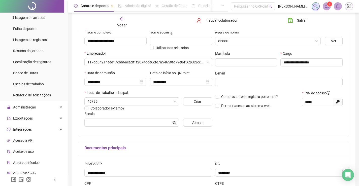
type input "**********"
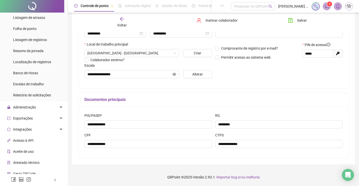
scroll to position [1, 0]
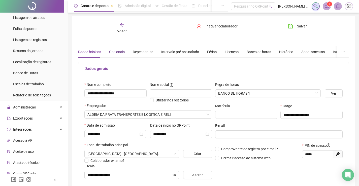
click at [117, 53] on div "Opcionais" at bounding box center [117, 52] width 16 height 6
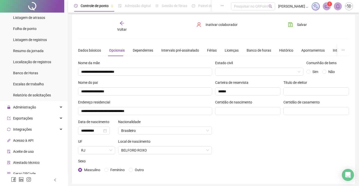
scroll to position [0, 0]
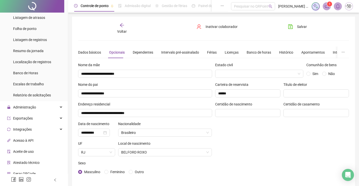
click at [125, 30] on span "Voltar" at bounding box center [122, 31] width 10 height 4
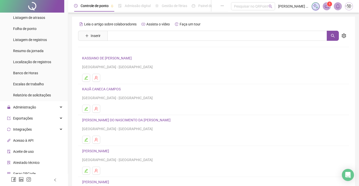
scroll to position [57, 0]
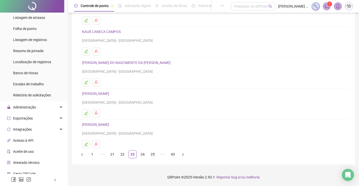
click at [110, 125] on link "[PERSON_NAME]" at bounding box center [96, 125] width 28 height 4
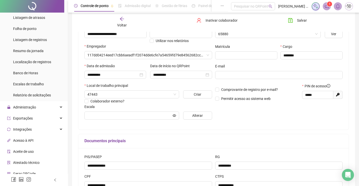
type input "**********"
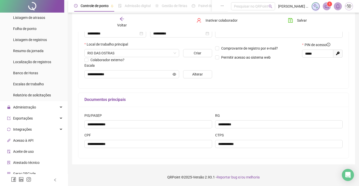
scroll to position [1, 0]
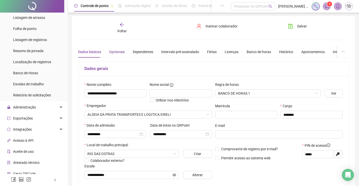
click at [110, 52] on div "Opcionais" at bounding box center [117, 52] width 16 height 6
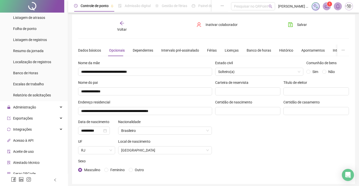
scroll to position [0, 0]
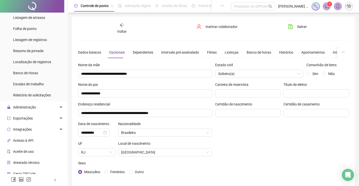
click at [121, 26] on icon "arrow-left" at bounding box center [122, 25] width 4 height 4
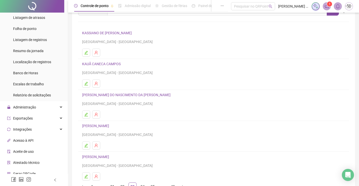
scroll to position [57, 0]
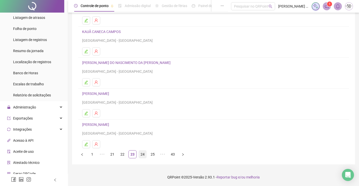
click at [140, 157] on link "24" at bounding box center [143, 155] width 8 height 8
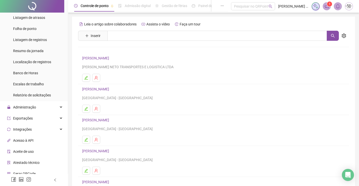
click at [104, 56] on link "[PERSON_NAME]" at bounding box center [96, 58] width 28 height 4
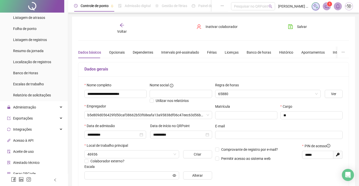
type input "*******"
click at [110, 50] on div "Opcionais" at bounding box center [117, 53] width 16 height 6
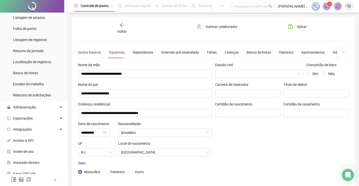
click at [96, 53] on div "Dados básicos" at bounding box center [89, 53] width 23 height 6
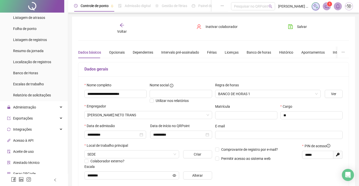
click at [118, 29] on span "Voltar" at bounding box center [122, 31] width 10 height 4
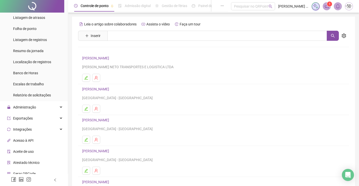
click at [111, 90] on link "[PERSON_NAME]" at bounding box center [96, 89] width 28 height 4
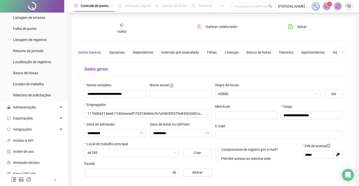
type input "**********"
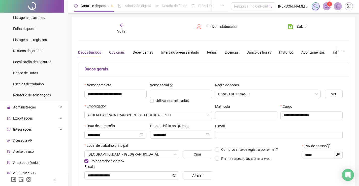
click at [113, 52] on div "Opcionais" at bounding box center [117, 53] width 16 height 6
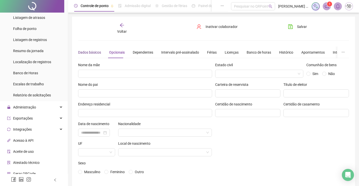
click at [84, 53] on div "Dados básicos" at bounding box center [89, 53] width 23 height 6
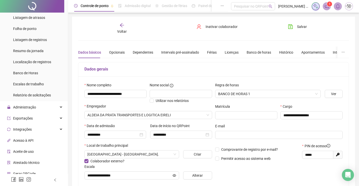
click at [115, 29] on div "Voltar" at bounding box center [122, 29] width 42 height 12
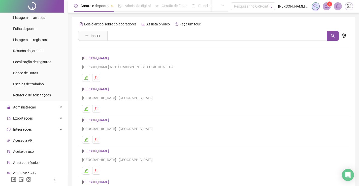
scroll to position [57, 0]
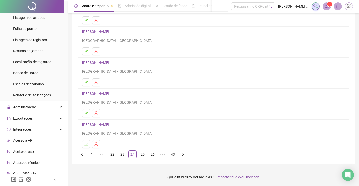
click at [108, 63] on link "[PERSON_NAME]" at bounding box center [96, 63] width 28 height 4
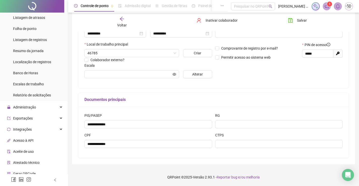
scroll to position [26, 0]
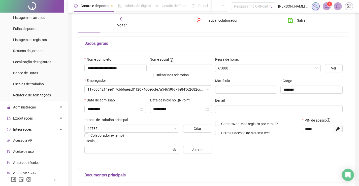
type input "**********"
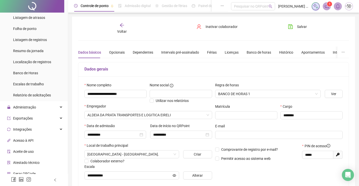
click at [123, 52] on div "Dados básicos Opcionais Dependentes Intervalo pré-assinalado Férias Licenças Ba…" at bounding box center [228, 53] width 301 height 12
click at [120, 53] on div "Opcionais" at bounding box center [117, 53] width 16 height 6
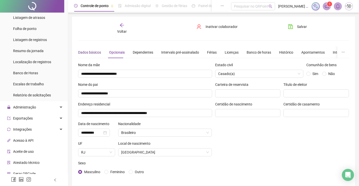
click at [86, 54] on div "Dados básicos" at bounding box center [89, 53] width 23 height 6
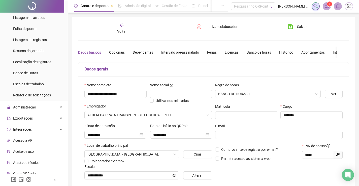
click at [117, 31] on span "Voltar" at bounding box center [122, 31] width 10 height 4
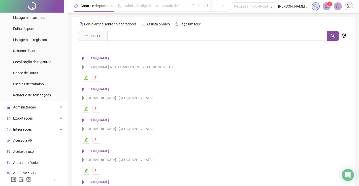
scroll to position [57, 0]
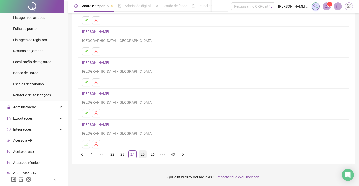
click at [141, 155] on link "25" at bounding box center [143, 155] width 8 height 8
click at [122, 153] on link "24" at bounding box center [123, 155] width 8 height 8
click at [111, 93] on link "[PERSON_NAME]" at bounding box center [96, 94] width 28 height 4
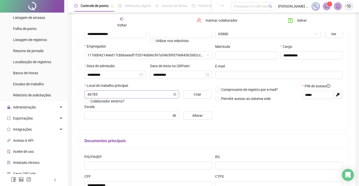
type input "**********"
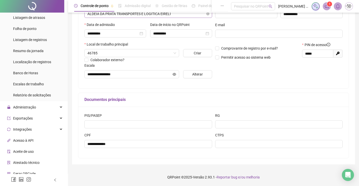
scroll to position [1, 0]
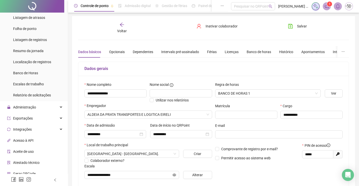
click at [115, 32] on div "Voltar" at bounding box center [122, 28] width 42 height 12
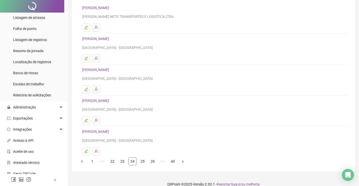
scroll to position [57, 0]
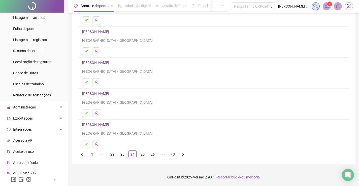
click at [111, 125] on link "[PERSON_NAME]" at bounding box center [96, 125] width 28 height 4
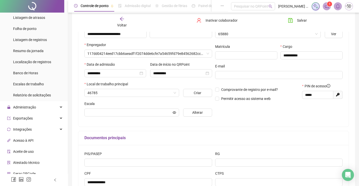
type input "**********"
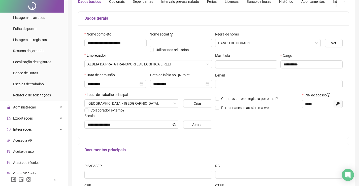
scroll to position [0, 0]
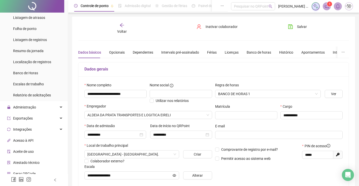
click at [126, 30] on span "Voltar" at bounding box center [122, 31] width 10 height 4
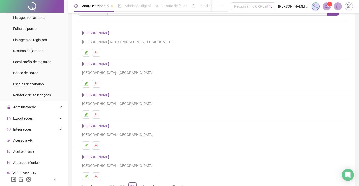
scroll to position [57, 0]
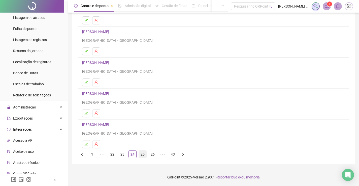
click at [139, 155] on link "25" at bounding box center [143, 155] width 8 height 8
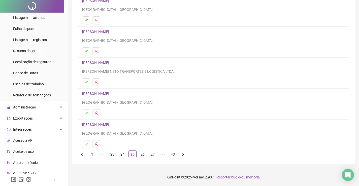
scroll to position [0, 0]
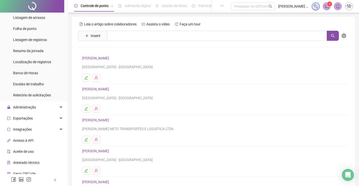
click at [106, 56] on link "[PERSON_NAME]" at bounding box center [96, 58] width 28 height 4
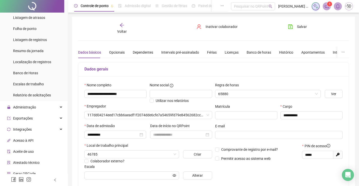
type input "**********"
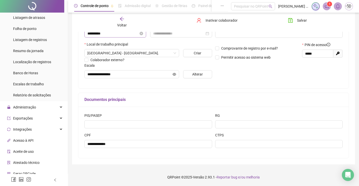
scroll to position [1, 0]
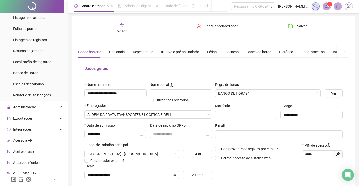
click at [118, 27] on div "Voltar" at bounding box center [122, 28] width 42 height 12
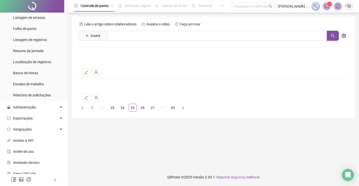
scroll to position [0, 0]
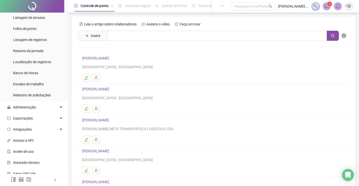
click at [111, 88] on link "[PERSON_NAME]" at bounding box center [96, 89] width 28 height 4
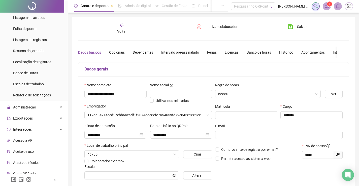
type input "**********"
click at [106, 52] on div "Dados básicos Opcionais Dependentes Intervalo pré-assinalado Férias Licenças Ba…" at bounding box center [228, 53] width 301 height 12
click at [113, 52] on div "Opcionais" at bounding box center [117, 53] width 16 height 6
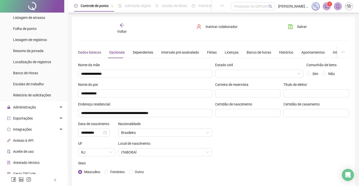
click at [92, 54] on div "Dados básicos" at bounding box center [89, 53] width 23 height 6
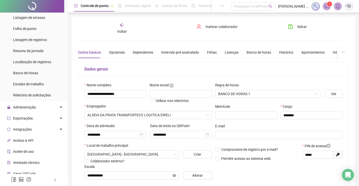
click at [119, 31] on span "Voltar" at bounding box center [122, 31] width 10 height 4
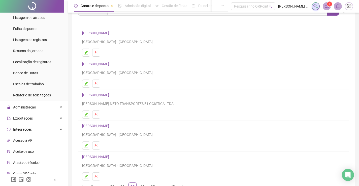
scroll to position [50, 0]
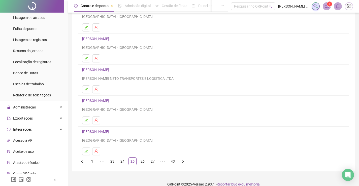
click at [107, 100] on link "[PERSON_NAME]" at bounding box center [96, 101] width 28 height 4
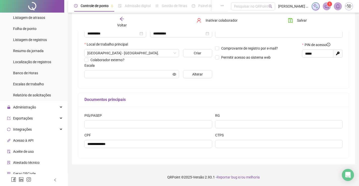
scroll to position [26, 0]
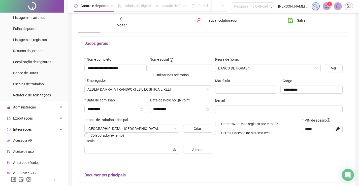
type input "**********"
click at [121, 26] on span "Voltar" at bounding box center [122, 25] width 10 height 4
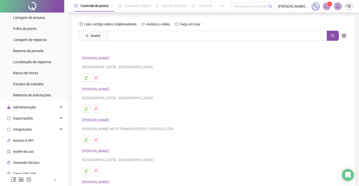
scroll to position [57, 0]
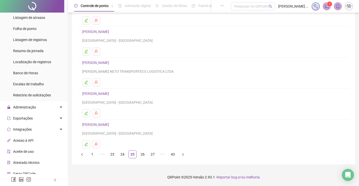
click at [111, 125] on link "[PERSON_NAME]" at bounding box center [96, 125] width 28 height 4
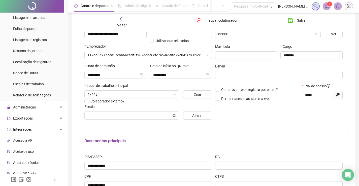
type input "**********"
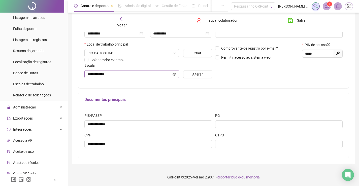
scroll to position [1, 0]
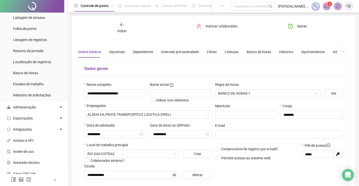
click at [121, 29] on span "Voltar" at bounding box center [122, 31] width 10 height 4
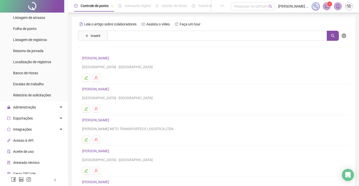
scroll to position [57, 0]
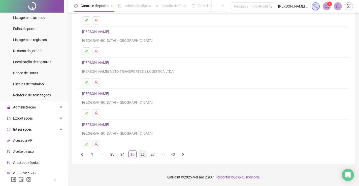
click at [142, 156] on link "26" at bounding box center [143, 155] width 8 height 8
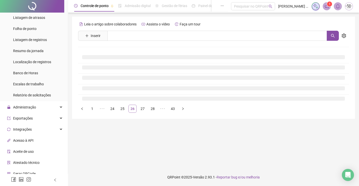
scroll to position [0, 0]
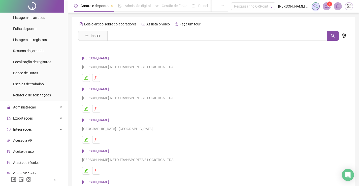
click at [102, 59] on link "[PERSON_NAME]" at bounding box center [96, 58] width 28 height 4
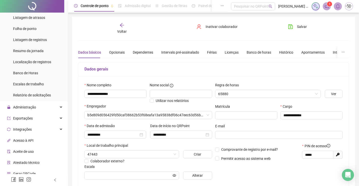
type input "**********"
click at [116, 53] on div "Opcionais" at bounding box center [117, 53] width 16 height 6
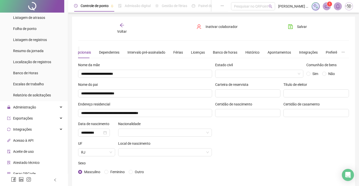
click at [118, 32] on span "Voltar" at bounding box center [122, 31] width 10 height 4
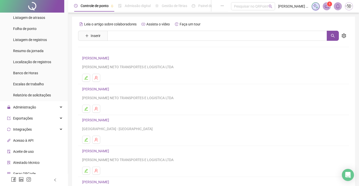
click at [106, 56] on link "[PERSON_NAME]" at bounding box center [96, 58] width 28 height 4
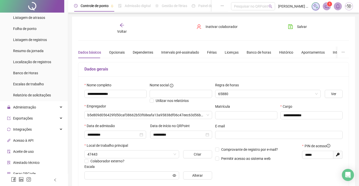
type input "**********"
click at [124, 28] on div "Voltar" at bounding box center [122, 29] width 42 height 12
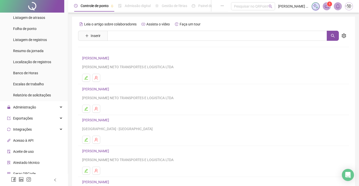
click at [109, 89] on link "[PERSON_NAME]" at bounding box center [96, 89] width 28 height 4
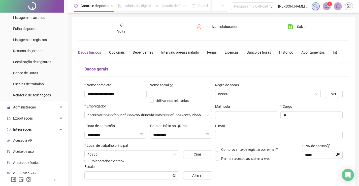
type input "*******"
click at [114, 50] on div "Opcionais" at bounding box center [117, 53] width 16 height 6
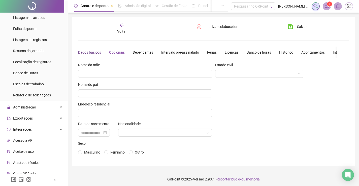
click at [85, 54] on div "Dados básicos" at bounding box center [89, 53] width 23 height 6
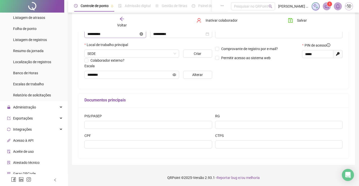
scroll to position [25, 0]
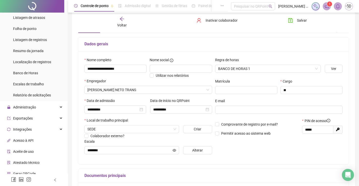
click at [121, 26] on span "Voltar" at bounding box center [122, 25] width 10 height 4
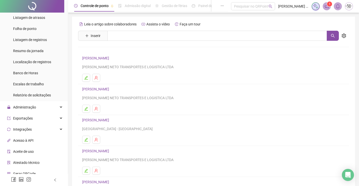
scroll to position [50, 0]
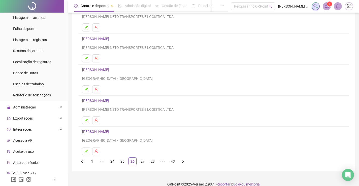
click at [111, 69] on link "[PERSON_NAME]" at bounding box center [96, 70] width 28 height 4
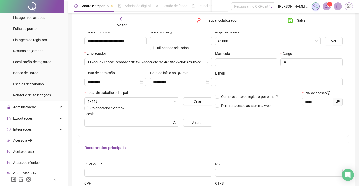
type input "**********"
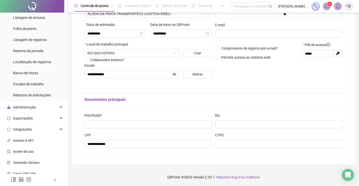
scroll to position [1, 0]
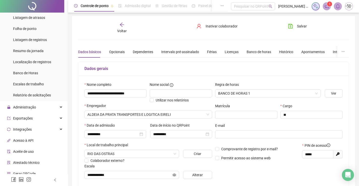
click at [117, 28] on div "Voltar" at bounding box center [122, 28] width 42 height 12
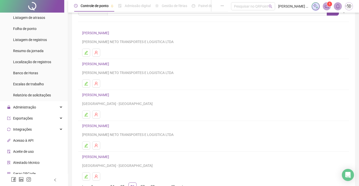
scroll to position [50, 0]
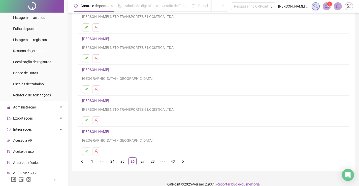
click at [96, 102] on link "[PERSON_NAME]" at bounding box center [96, 101] width 28 height 4
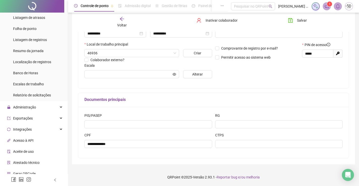
scroll to position [0, 0]
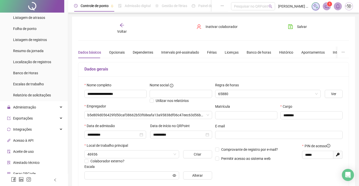
type input "****"
click at [124, 33] on span "Voltar" at bounding box center [122, 31] width 10 height 4
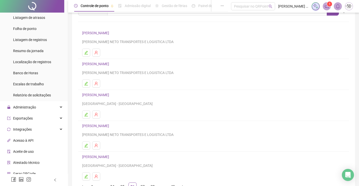
scroll to position [57, 0]
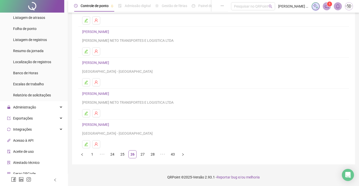
click at [105, 125] on link "[PERSON_NAME]" at bounding box center [96, 125] width 28 height 4
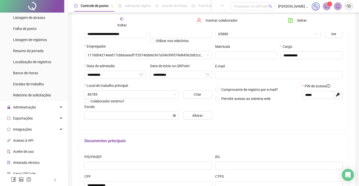
type input "**********"
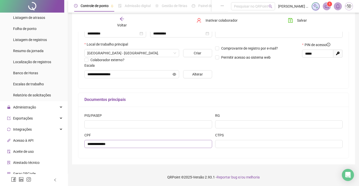
scroll to position [26, 0]
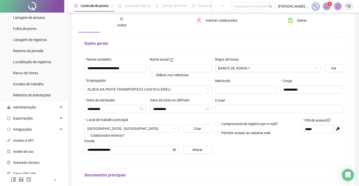
click at [125, 17] on div "Voltar" at bounding box center [122, 22] width 42 height 12
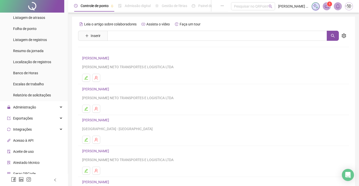
scroll to position [57, 0]
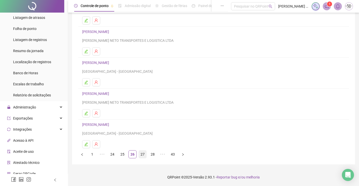
click at [143, 153] on link "27" at bounding box center [143, 155] width 8 height 8
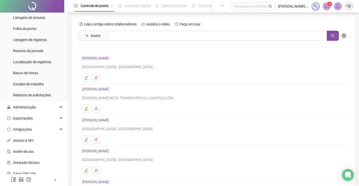
click at [111, 56] on link "[PERSON_NAME]" at bounding box center [96, 58] width 28 height 4
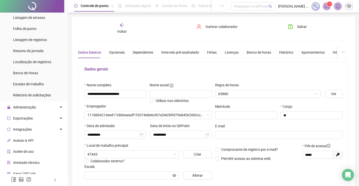
type input "**********"
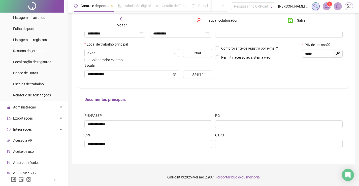
scroll to position [1, 0]
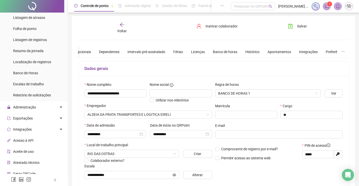
click at [126, 28] on div "Voltar" at bounding box center [122, 28] width 42 height 12
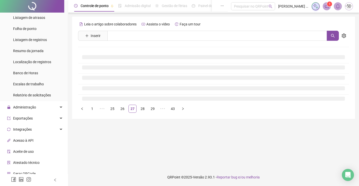
scroll to position [0, 0]
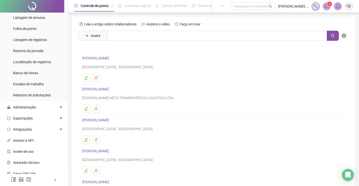
click at [111, 89] on link "[PERSON_NAME]" at bounding box center [96, 89] width 28 height 4
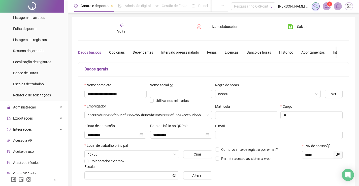
type input "*******"
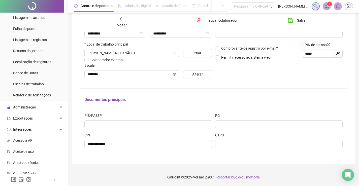
scroll to position [26, 0]
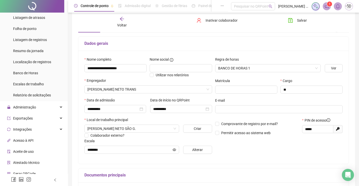
click at [118, 18] on div "Voltar" at bounding box center [122, 22] width 42 height 12
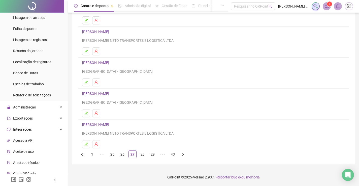
scroll to position [7, 0]
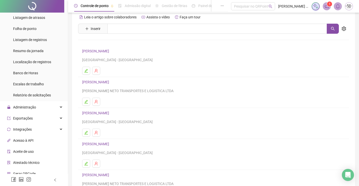
click at [111, 112] on link "[PERSON_NAME]" at bounding box center [96, 113] width 28 height 4
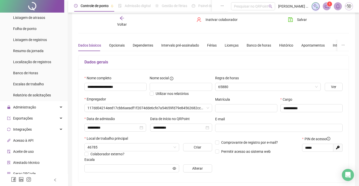
type input "**********"
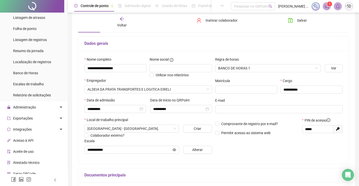
scroll to position [1, 0]
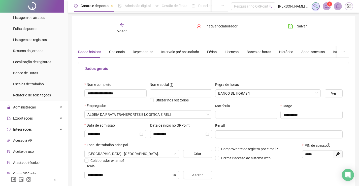
click at [118, 29] on span "Voltar" at bounding box center [122, 31] width 10 height 4
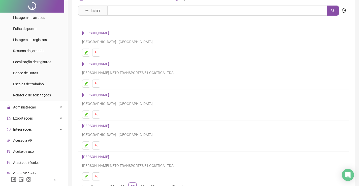
scroll to position [57, 0]
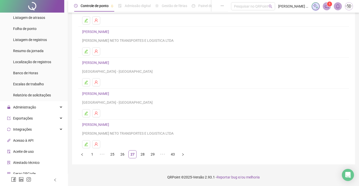
click at [111, 94] on link "[PERSON_NAME]" at bounding box center [96, 94] width 28 height 4
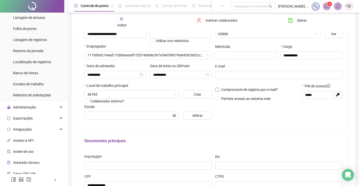
type input "**********"
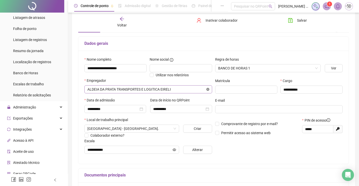
scroll to position [0, 0]
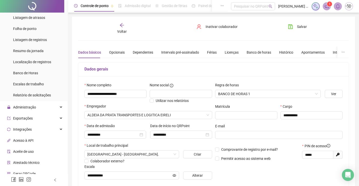
click at [125, 30] on span "Voltar" at bounding box center [122, 31] width 10 height 4
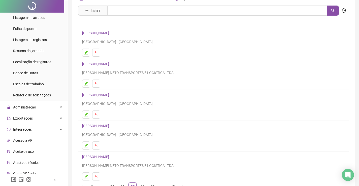
scroll to position [57, 0]
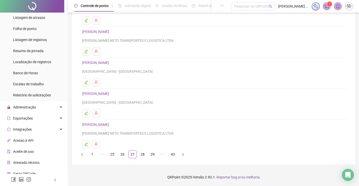
click at [111, 125] on link "[PERSON_NAME]" at bounding box center [96, 125] width 28 height 4
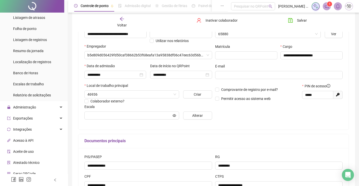
type input "**********"
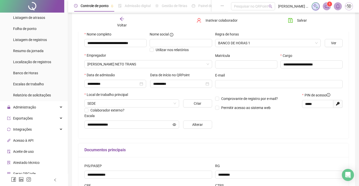
scroll to position [0, 0]
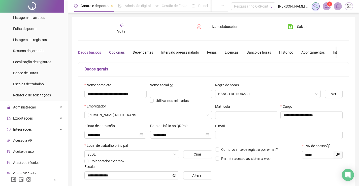
click at [116, 52] on div "Opcionais" at bounding box center [117, 53] width 16 height 6
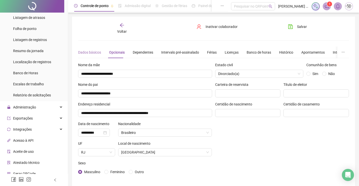
click at [97, 57] on div "Dados básicos" at bounding box center [89, 53] width 23 height 12
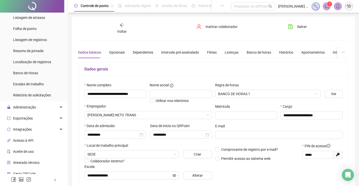
click at [119, 31] on span "Voltar" at bounding box center [122, 31] width 10 height 4
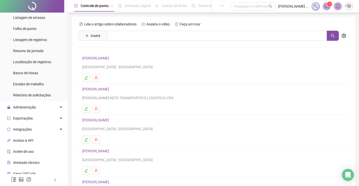
scroll to position [57, 0]
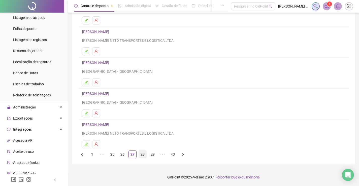
click at [145, 157] on link "28" at bounding box center [143, 155] width 8 height 8
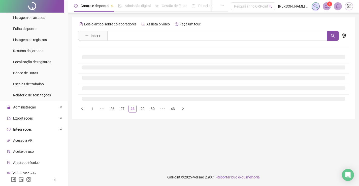
scroll to position [0, 0]
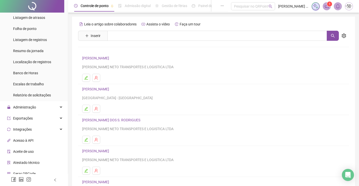
click at [111, 60] on link "[PERSON_NAME]" at bounding box center [96, 58] width 28 height 4
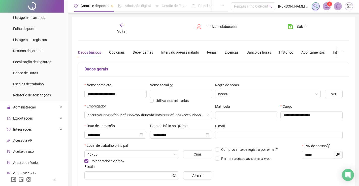
type input "**********"
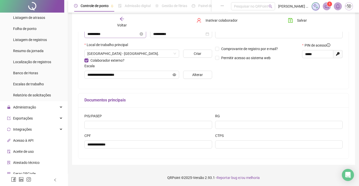
scroll to position [25, 0]
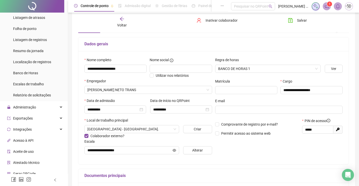
click at [119, 20] on div "Voltar" at bounding box center [122, 22] width 42 height 12
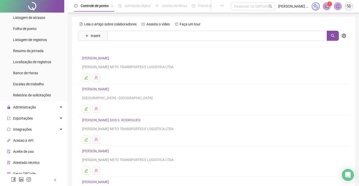
click at [111, 89] on link "[PERSON_NAME]" at bounding box center [96, 89] width 28 height 4
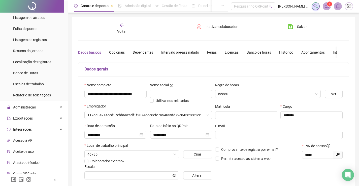
type input "**********"
click at [119, 52] on div "Opcionais" at bounding box center [117, 53] width 16 height 6
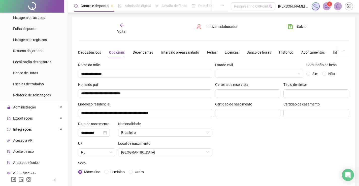
click at [125, 24] on div "Voltar" at bounding box center [122, 29] width 42 height 12
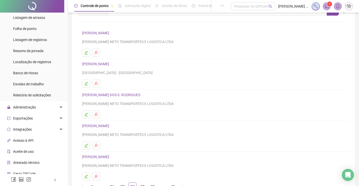
scroll to position [57, 0]
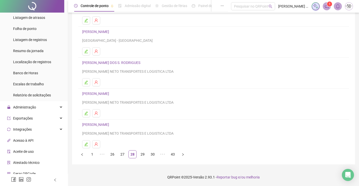
click at [118, 61] on link "[PERSON_NAME] DOS S. RODRIGUES" at bounding box center [112, 63] width 60 height 4
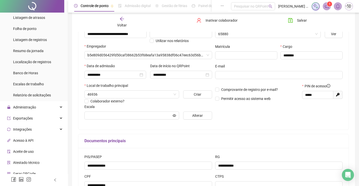
type input "*******"
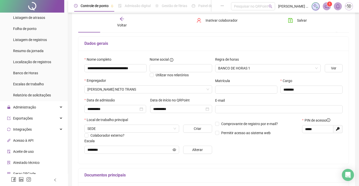
scroll to position [1, 0]
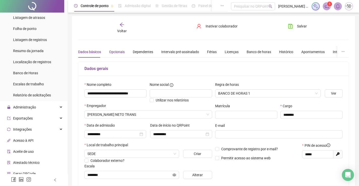
click at [117, 52] on div "Opcionais" at bounding box center [117, 52] width 16 height 6
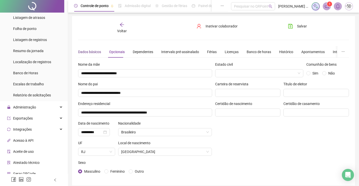
click at [90, 53] on div "Dados básicos" at bounding box center [89, 52] width 23 height 6
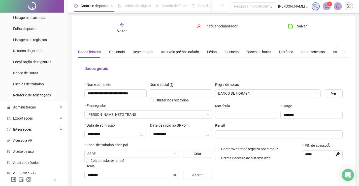
click at [126, 27] on div "Voltar" at bounding box center [122, 28] width 42 height 12
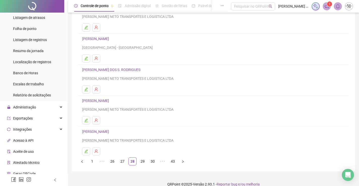
scroll to position [57, 0]
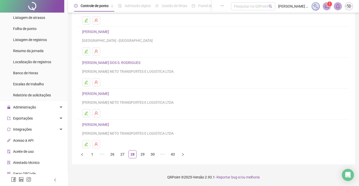
click at [111, 94] on link "[PERSON_NAME]" at bounding box center [96, 94] width 28 height 4
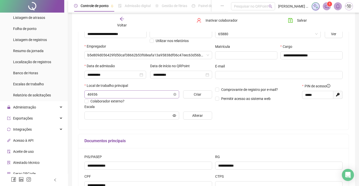
type input "*******"
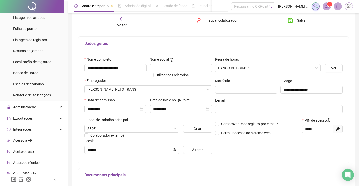
scroll to position [0, 0]
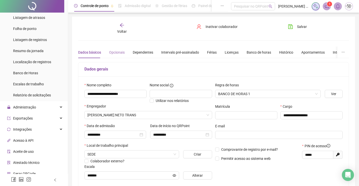
click at [121, 57] on div "Opcionais" at bounding box center [117, 53] width 16 height 12
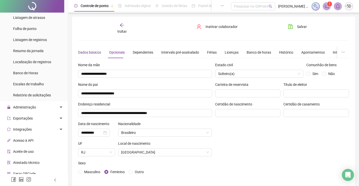
click at [83, 52] on div "Dados básicos" at bounding box center [89, 53] width 23 height 6
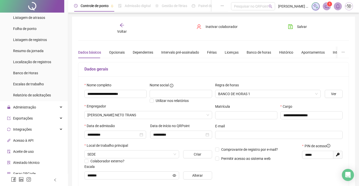
click at [124, 29] on span "Voltar" at bounding box center [122, 31] width 10 height 4
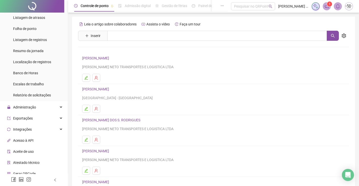
scroll to position [50, 0]
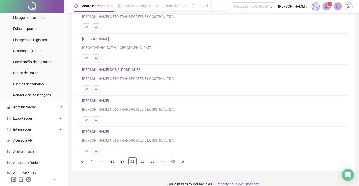
click at [111, 131] on link "[PERSON_NAME]" at bounding box center [96, 132] width 28 height 4
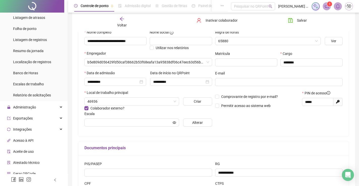
type input "****"
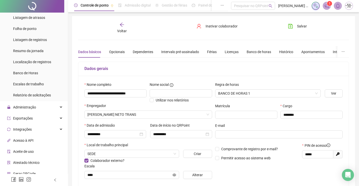
scroll to position [0, 0]
click at [126, 25] on div "Voltar" at bounding box center [122, 29] width 42 height 12
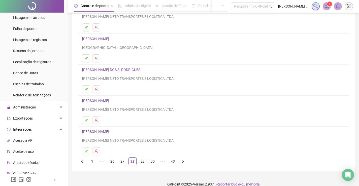
scroll to position [57, 0]
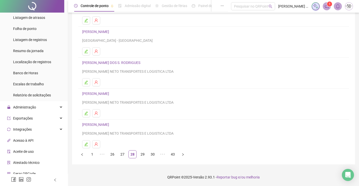
click at [111, 126] on link "[PERSON_NAME]" at bounding box center [96, 125] width 28 height 4
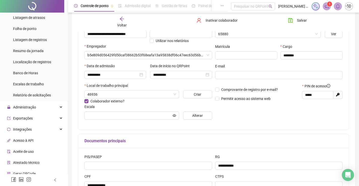
type input "****"
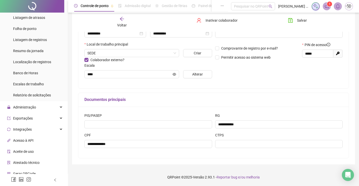
scroll to position [26, 0]
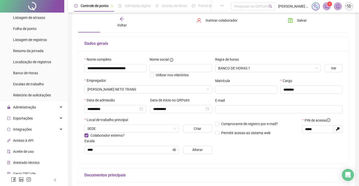
click at [122, 20] on icon "arrow-left" at bounding box center [121, 18] width 5 height 5
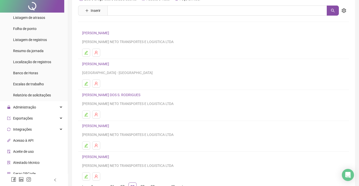
scroll to position [57, 0]
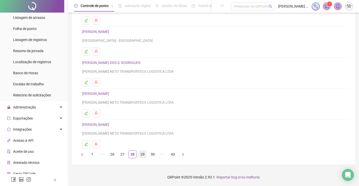
click at [142, 155] on link "29" at bounding box center [143, 155] width 8 height 8
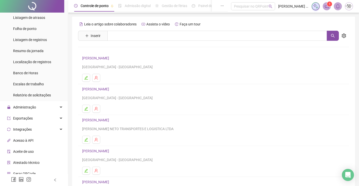
click at [111, 58] on link "[PERSON_NAME]" at bounding box center [96, 58] width 28 height 4
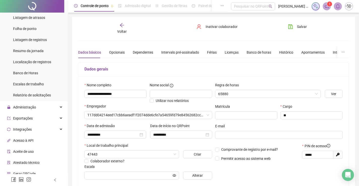
type input "**********"
click at [123, 32] on span "Voltar" at bounding box center [122, 31] width 10 height 4
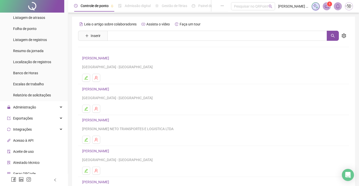
click at [111, 88] on link "[PERSON_NAME]" at bounding box center [96, 89] width 28 height 4
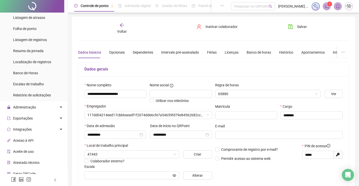
type input "**********"
click at [120, 51] on div "Opcionais" at bounding box center [117, 53] width 16 height 6
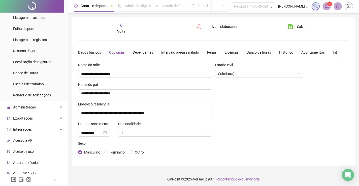
scroll to position [2, 0]
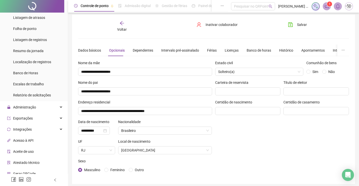
click at [124, 23] on icon "arrow-left" at bounding box center [121, 23] width 5 height 5
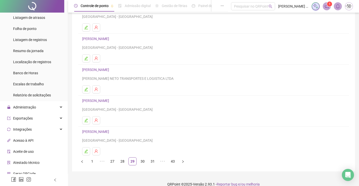
scroll to position [57, 0]
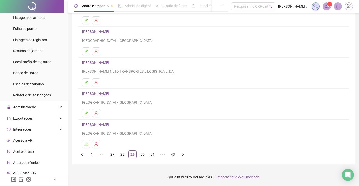
click at [107, 61] on link "[PERSON_NAME]" at bounding box center [96, 63] width 28 height 4
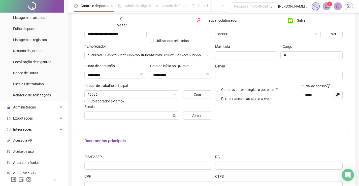
type input "*******"
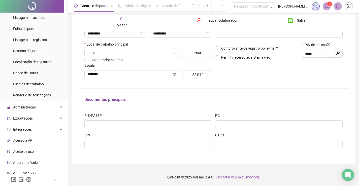
scroll to position [26, 0]
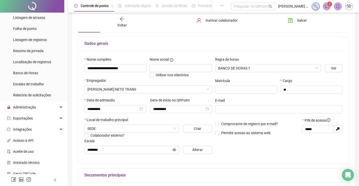
click at [123, 20] on icon "arrow-left" at bounding box center [121, 18] width 5 height 5
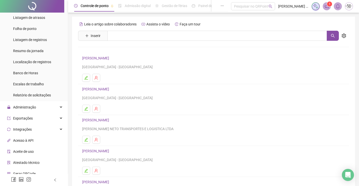
scroll to position [50, 0]
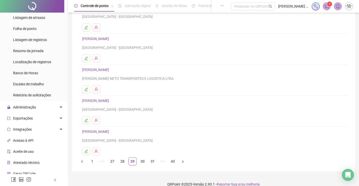
click at [111, 100] on link "[PERSON_NAME]" at bounding box center [96, 101] width 28 height 4
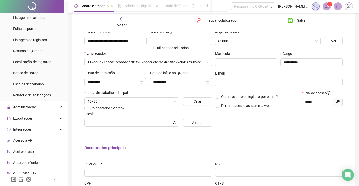
type input "**********"
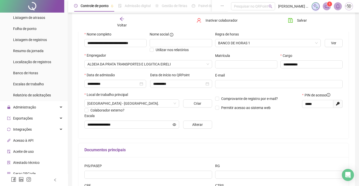
scroll to position [26, 0]
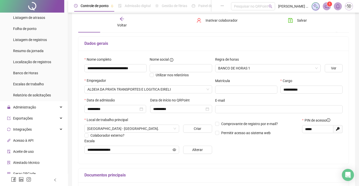
click at [124, 24] on span "Voltar" at bounding box center [122, 25] width 10 height 4
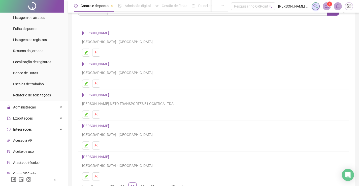
scroll to position [57, 0]
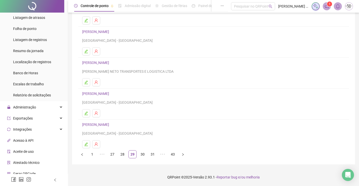
click at [111, 123] on link "[PERSON_NAME]" at bounding box center [96, 125] width 28 height 4
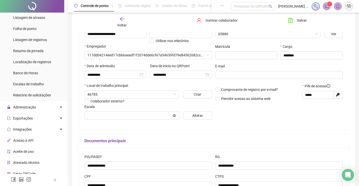
type input "**********"
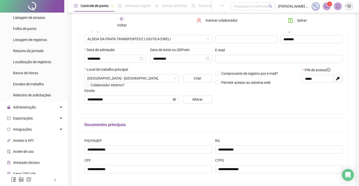
scroll to position [0, 0]
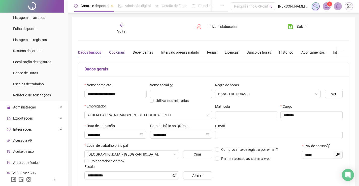
click at [121, 52] on div "Opcionais" at bounding box center [117, 53] width 16 height 6
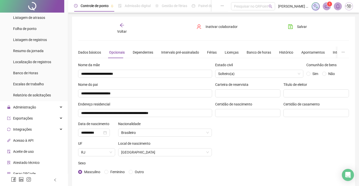
click at [123, 27] on icon "arrow-left" at bounding box center [121, 25] width 5 height 5
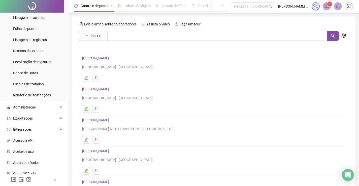
scroll to position [50, 0]
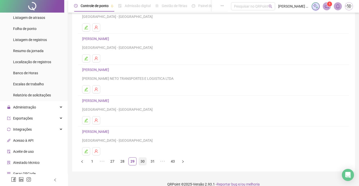
click at [142, 162] on link "30" at bounding box center [143, 162] width 8 height 8
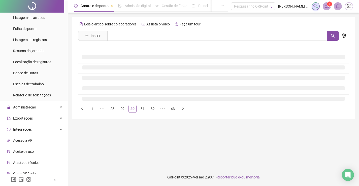
scroll to position [0, 0]
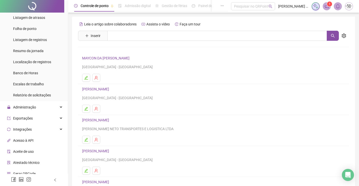
click at [122, 57] on link "MAYCON DA [PERSON_NAME]" at bounding box center [106, 58] width 49 height 4
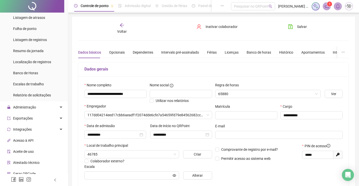
type input "**********"
click at [122, 29] on span "Voltar" at bounding box center [122, 31] width 10 height 4
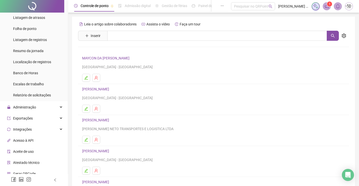
scroll to position [57, 0]
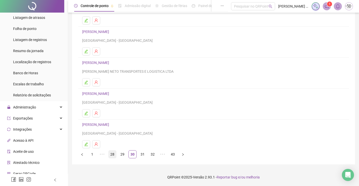
click at [116, 154] on link "28" at bounding box center [113, 155] width 8 height 8
click at [115, 156] on link "26" at bounding box center [113, 155] width 8 height 8
click at [110, 155] on link "24" at bounding box center [113, 155] width 8 height 8
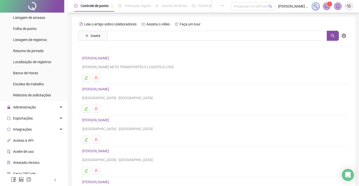
scroll to position [50, 0]
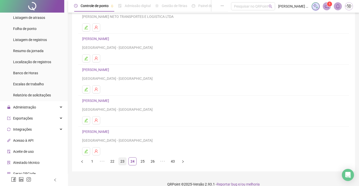
click at [119, 164] on link "23" at bounding box center [123, 162] width 8 height 8
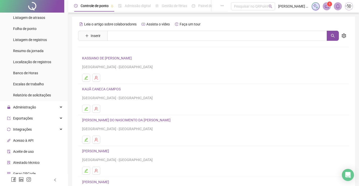
scroll to position [57, 0]
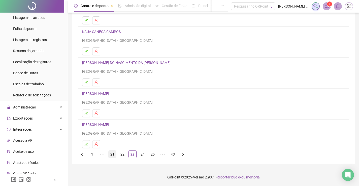
click at [113, 153] on link "21" at bounding box center [113, 155] width 8 height 8
click at [120, 153] on link "20" at bounding box center [123, 155] width 8 height 8
click at [110, 153] on link "18" at bounding box center [113, 155] width 8 height 8
click at [110, 153] on link "16" at bounding box center [113, 155] width 8 height 8
click at [114, 153] on link "14" at bounding box center [113, 155] width 8 height 8
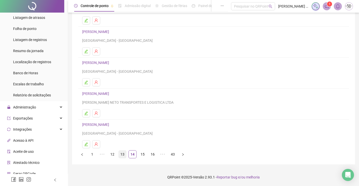
click at [121, 155] on link "13" at bounding box center [123, 155] width 8 height 8
click at [125, 154] on link "12" at bounding box center [123, 155] width 8 height 8
click at [131, 155] on link "12" at bounding box center [133, 155] width 8 height 8
click at [140, 155] on link "13" at bounding box center [143, 155] width 8 height 8
click at [144, 152] on link "14" at bounding box center [143, 155] width 8 height 8
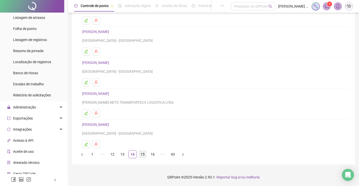
click at [144, 153] on link "15" at bounding box center [143, 155] width 8 height 8
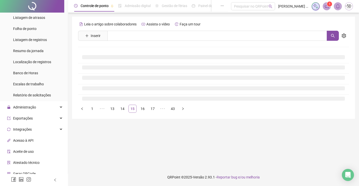
scroll to position [0, 0]
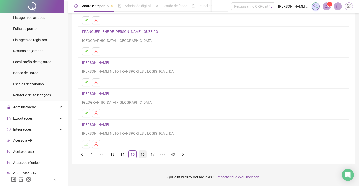
click at [143, 156] on link "16" at bounding box center [143, 155] width 8 height 8
click at [143, 153] on link "17" at bounding box center [143, 155] width 8 height 8
click at [111, 95] on link "[PERSON_NAME]" at bounding box center [96, 94] width 28 height 4
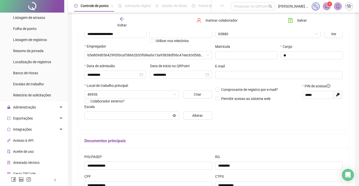
type input "*******"
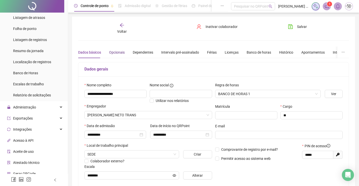
click at [119, 55] on div "Opcionais" at bounding box center [117, 53] width 16 height 6
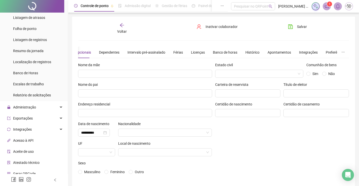
click at [119, 25] on icon "arrow-left" at bounding box center [121, 25] width 5 height 5
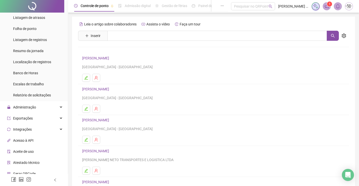
click at [111, 150] on link "[PERSON_NAME]" at bounding box center [96, 151] width 28 height 4
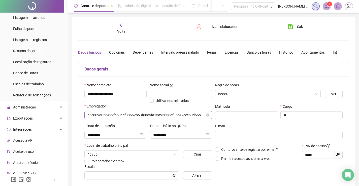
type input "*******"
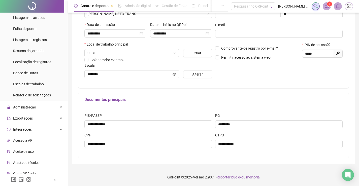
scroll to position [1, 0]
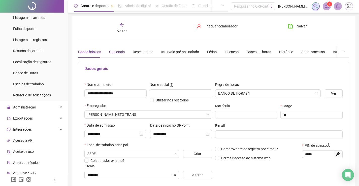
click at [111, 52] on div "Opcionais" at bounding box center [117, 52] width 16 height 6
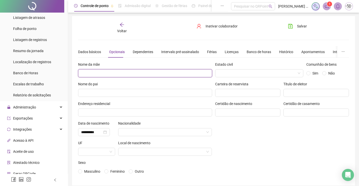
click at [129, 76] on input "text" at bounding box center [145, 73] width 134 height 8
type input "**********"
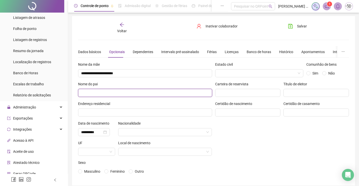
click at [157, 91] on input "text" at bounding box center [145, 93] width 134 height 8
type input "**********"
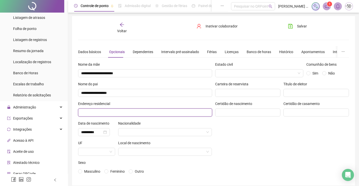
click at [172, 114] on input "text" at bounding box center [145, 113] width 134 height 8
type input "**********"
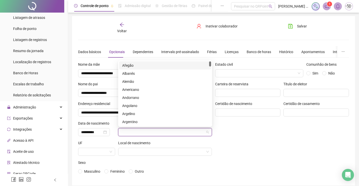
click at [172, 131] on input "search" at bounding box center [162, 132] width 83 height 8
type input "**"
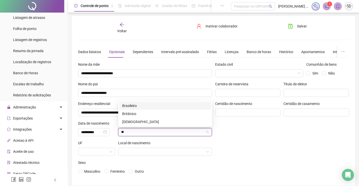
click at [163, 102] on div "Brasileiro" at bounding box center [165, 106] width 92 height 8
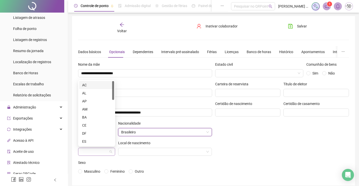
click at [112, 154] on span at bounding box center [96, 152] width 31 height 8
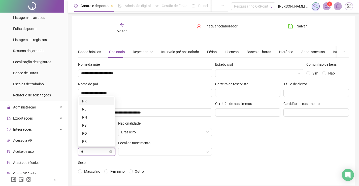
type input "**"
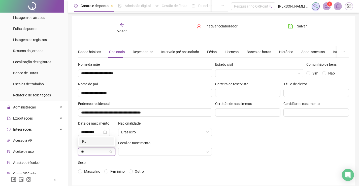
click at [105, 141] on div "RJ" at bounding box center [96, 142] width 29 height 6
click at [125, 154] on input "search" at bounding box center [162, 152] width 83 height 8
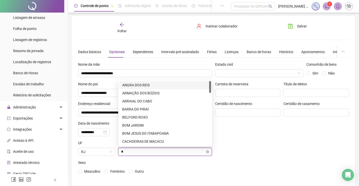
type input "**"
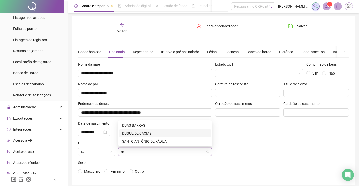
click at [147, 129] on div "DUQUE DE CAXIAS" at bounding box center [165, 133] width 92 height 8
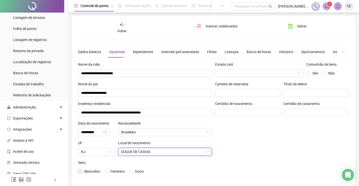
click at [95, 173] on span "Masculino" at bounding box center [92, 171] width 16 height 4
click at [94, 49] on div "Dados básicos" at bounding box center [89, 52] width 23 height 6
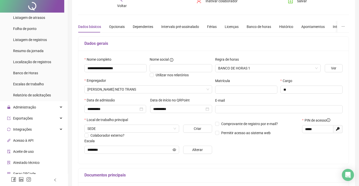
scroll to position [0, 0]
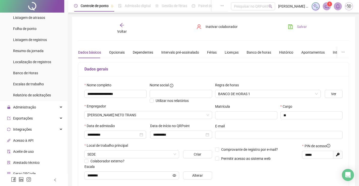
click at [295, 27] on button "Salvar" at bounding box center [297, 27] width 26 height 8
click at [121, 27] on icon "arrow-left" at bounding box center [121, 25] width 5 height 5
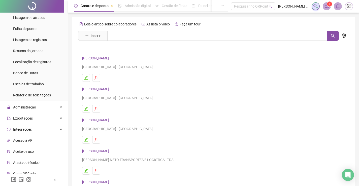
scroll to position [57, 0]
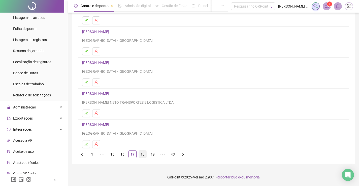
click at [140, 152] on link "18" at bounding box center [143, 155] width 8 height 8
click at [109, 125] on link "[PERSON_NAME]" at bounding box center [96, 125] width 28 height 4
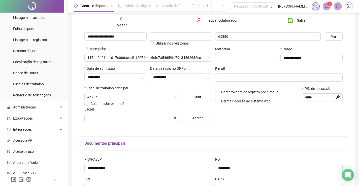
scroll to position [60, 0]
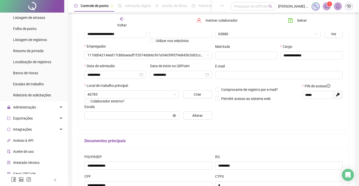
type input "**********"
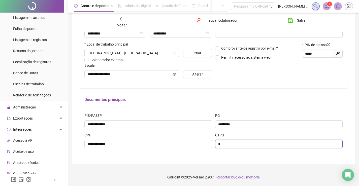
click at [223, 142] on input "text" at bounding box center [279, 144] width 128 height 8
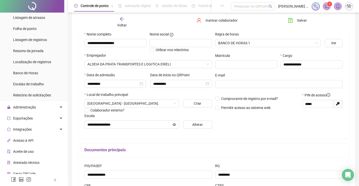
scroll to position [1, 0]
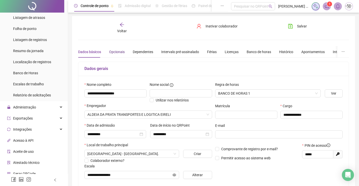
click at [119, 51] on div "Opcionais" at bounding box center [117, 52] width 16 height 6
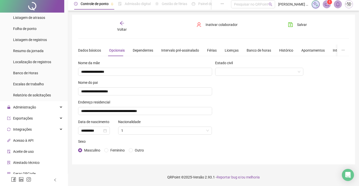
scroll to position [0, 0]
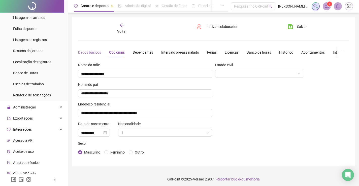
click at [96, 56] on div "Dados básicos" at bounding box center [89, 53] width 23 height 12
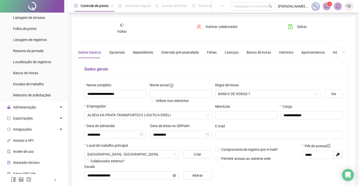
click at [124, 30] on span "Voltar" at bounding box center [122, 31] width 10 height 4
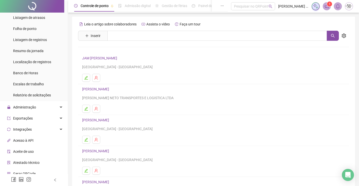
scroll to position [57, 0]
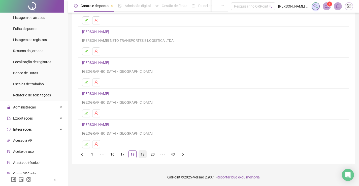
click at [140, 156] on link "19" at bounding box center [143, 155] width 8 height 8
click at [143, 157] on link "20" at bounding box center [143, 155] width 8 height 8
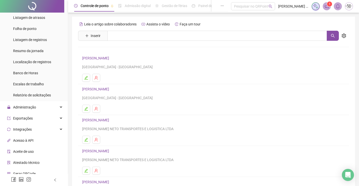
scroll to position [50, 0]
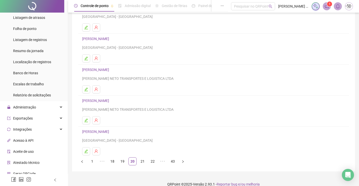
click at [111, 132] on link "[PERSON_NAME]" at bounding box center [96, 132] width 28 height 4
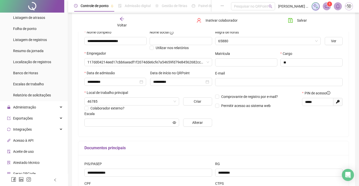
type input "**********"
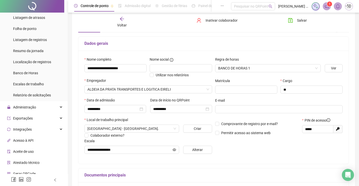
scroll to position [101, 0]
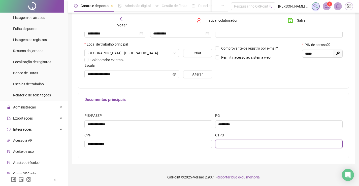
click at [262, 145] on input "text" at bounding box center [279, 144] width 128 height 8
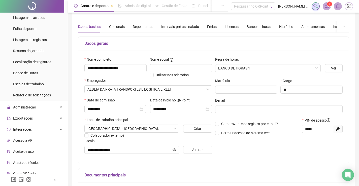
scroll to position [0, 0]
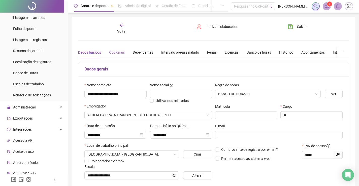
type input "*********"
click at [121, 53] on div "Opcionais" at bounding box center [117, 53] width 16 height 6
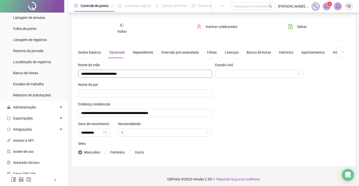
scroll to position [2, 0]
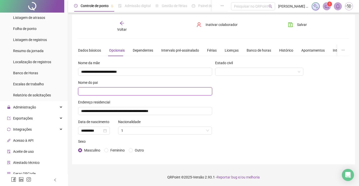
click at [143, 95] on input "text" at bounding box center [145, 91] width 134 height 8
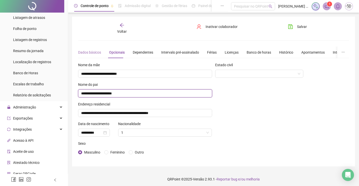
type input "**********"
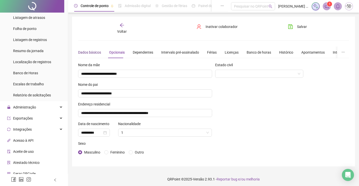
click at [95, 52] on div "Dados básicos" at bounding box center [89, 53] width 23 height 6
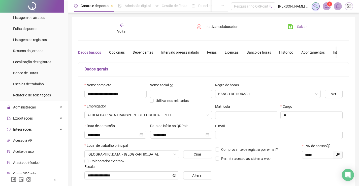
click at [289, 28] on icon "save" at bounding box center [290, 26] width 5 height 5
click at [122, 26] on icon "arrow-left" at bounding box center [121, 25] width 5 height 5
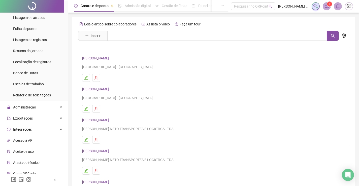
scroll to position [57, 0]
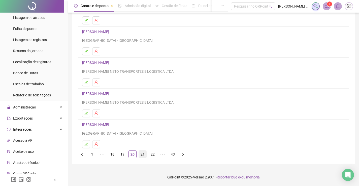
click at [143, 154] on link "21" at bounding box center [143, 155] width 8 height 8
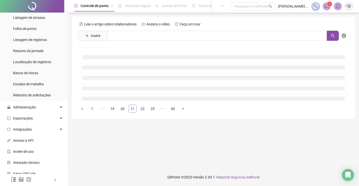
scroll to position [0, 0]
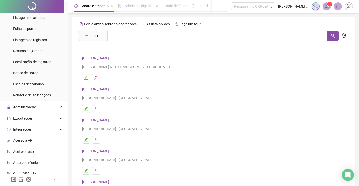
click at [111, 57] on link "[PERSON_NAME]" at bounding box center [96, 58] width 28 height 4
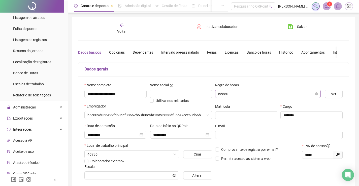
type input "**********"
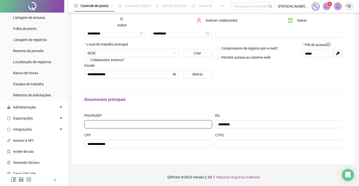
click at [189, 125] on input "text" at bounding box center [148, 124] width 128 height 8
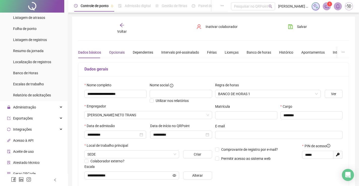
click at [120, 50] on div "Opcionais" at bounding box center [117, 53] width 16 height 6
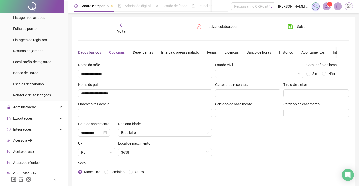
click at [94, 52] on div "Dados básicos" at bounding box center [89, 53] width 23 height 6
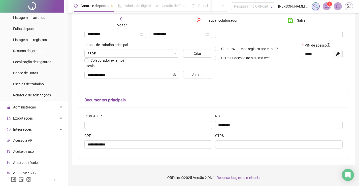
scroll to position [101, 0]
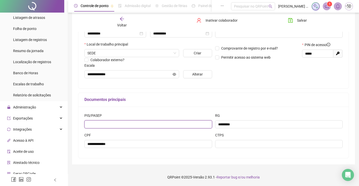
click at [168, 124] on input "text" at bounding box center [148, 124] width 128 height 8
type input "**********"
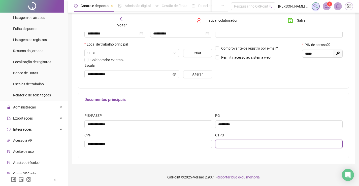
click at [248, 140] on input "text" at bounding box center [279, 144] width 128 height 8
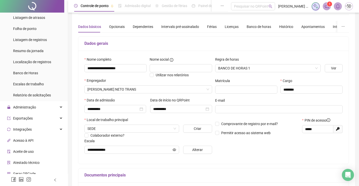
scroll to position [1, 0]
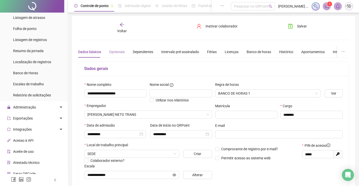
type input "*********"
click at [116, 53] on div "Opcionais" at bounding box center [117, 52] width 16 height 6
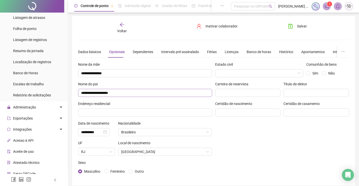
scroll to position [22, 0]
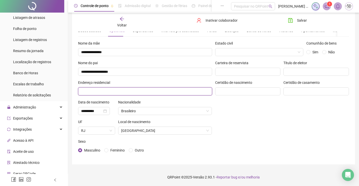
click at [136, 93] on input "text" at bounding box center [145, 91] width 134 height 8
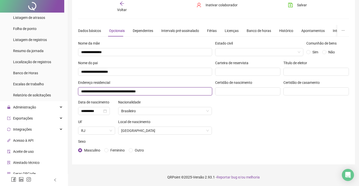
scroll to position [0, 0]
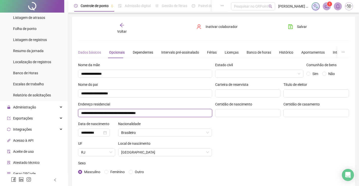
type input "**********"
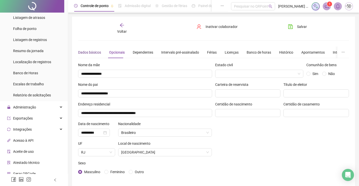
click at [87, 50] on div "Dados básicos" at bounding box center [89, 53] width 23 height 6
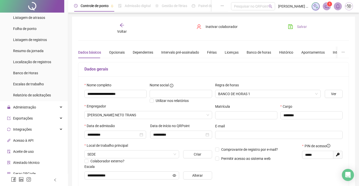
click at [293, 24] on button "Salvar" at bounding box center [297, 27] width 26 height 8
click at [124, 26] on icon "arrow-left" at bounding box center [121, 25] width 5 height 5
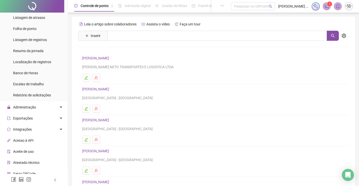
scroll to position [57, 0]
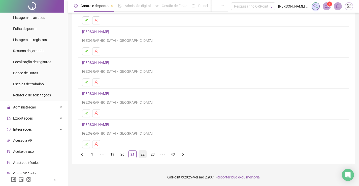
click at [145, 155] on link "22" at bounding box center [143, 155] width 8 height 8
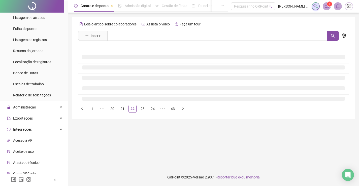
scroll to position [0, 0]
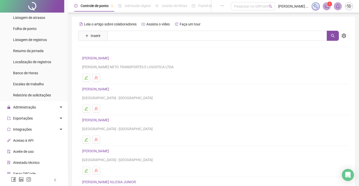
click at [106, 56] on link "[PERSON_NAME]" at bounding box center [96, 58] width 28 height 4
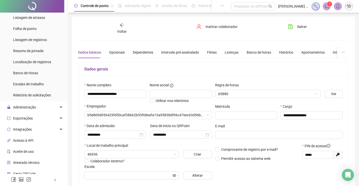
type input "****"
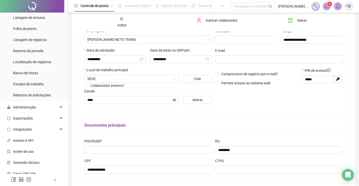
scroll to position [101, 0]
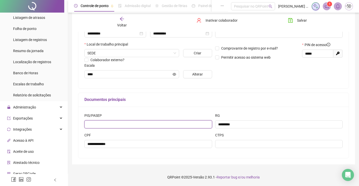
click at [183, 124] on input "text" at bounding box center [148, 124] width 128 height 8
type input "**********"
click at [243, 151] on div "CTPS" at bounding box center [278, 142] width 131 height 20
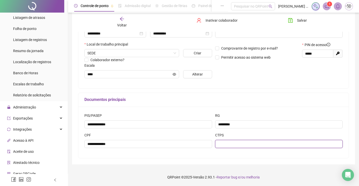
click at [248, 141] on input "text" at bounding box center [279, 144] width 128 height 8
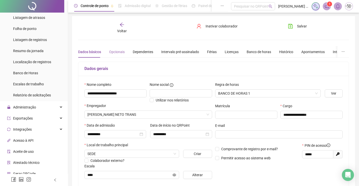
type input "**********"
click at [112, 52] on div "Opcionais" at bounding box center [117, 52] width 16 height 6
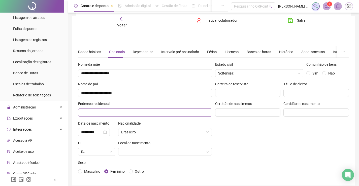
scroll to position [22, 0]
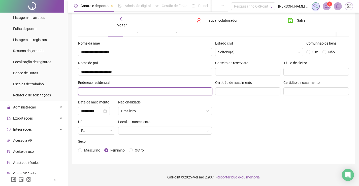
click at [137, 92] on input "text" at bounding box center [145, 91] width 134 height 8
click at [147, 94] on input "**********" at bounding box center [145, 91] width 134 height 8
click at [146, 93] on input "**********" at bounding box center [145, 91] width 134 height 8
click at [145, 91] on input "**********" at bounding box center [145, 91] width 134 height 8
click at [155, 88] on input "**********" at bounding box center [145, 91] width 134 height 8
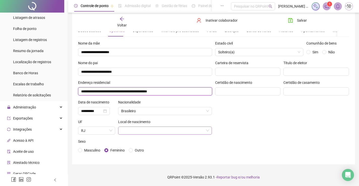
type input "**********"
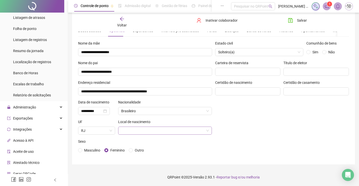
click at [186, 133] on input "search" at bounding box center [162, 131] width 83 height 8
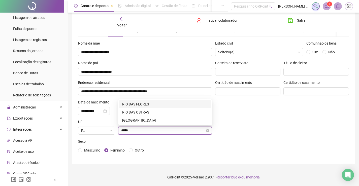
type input "******"
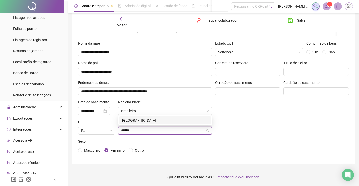
click at [171, 121] on div "[GEOGRAPHIC_DATA]" at bounding box center [165, 121] width 86 height 6
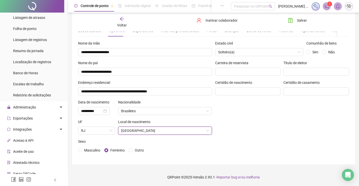
scroll to position [0, 0]
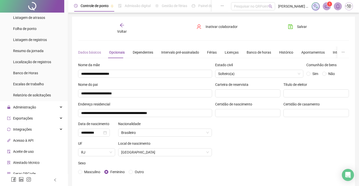
click at [98, 56] on div "Dados básicos" at bounding box center [89, 53] width 23 height 12
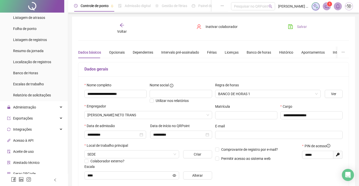
click at [292, 24] on button "Salvar" at bounding box center [297, 27] width 26 height 8
click at [126, 30] on span "Voltar" at bounding box center [122, 31] width 10 height 4
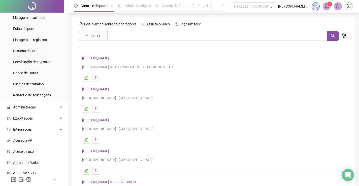
click at [111, 119] on link "[PERSON_NAME]" at bounding box center [96, 120] width 28 height 4
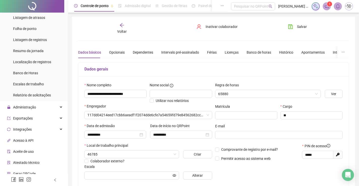
type input "**********"
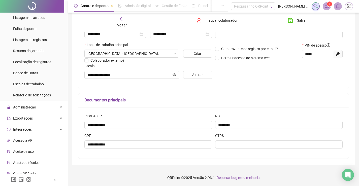
scroll to position [101, 0]
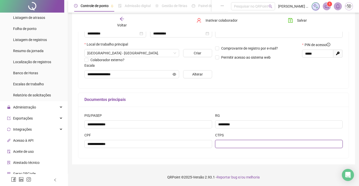
click at [277, 145] on input "text" at bounding box center [279, 144] width 128 height 8
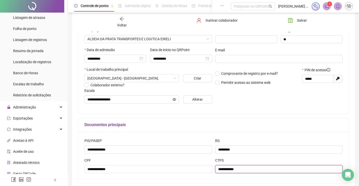
scroll to position [0, 0]
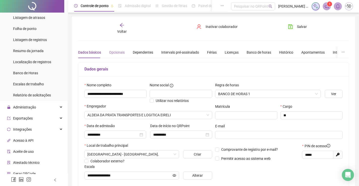
type input "**********"
click at [115, 51] on div "Opcionais" at bounding box center [117, 53] width 16 height 6
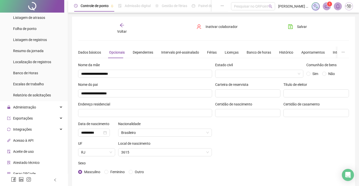
scroll to position [2, 0]
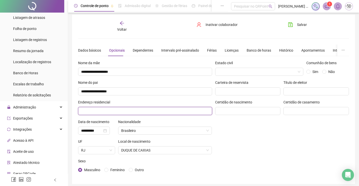
click at [147, 110] on input "text" at bounding box center [145, 111] width 134 height 8
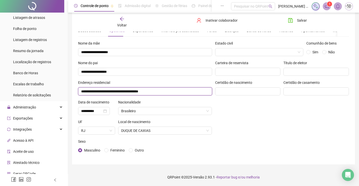
scroll to position [0, 0]
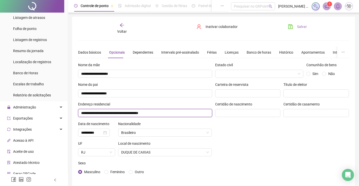
type input "**********"
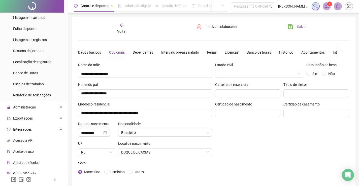
click at [290, 24] on button "Salvar" at bounding box center [297, 27] width 26 height 8
click at [91, 51] on div "Dados básicos" at bounding box center [89, 53] width 23 height 6
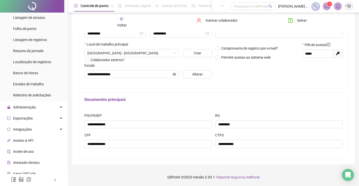
scroll to position [1, 0]
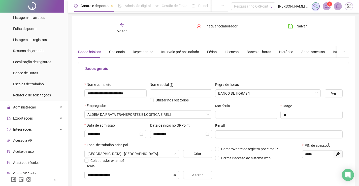
click at [126, 30] on span "Voltar" at bounding box center [122, 31] width 10 height 4
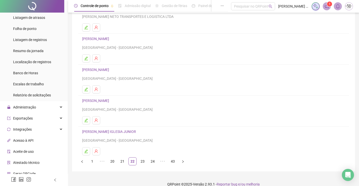
scroll to position [57, 0]
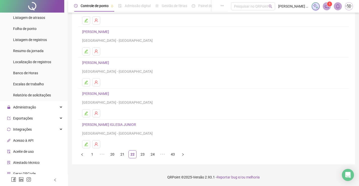
click at [111, 94] on link "[PERSON_NAME]" at bounding box center [96, 94] width 28 height 4
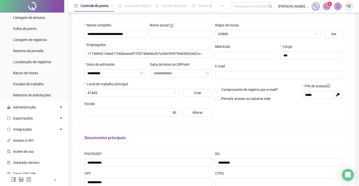
type input "**********"
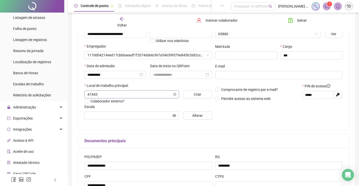
type input "**********"
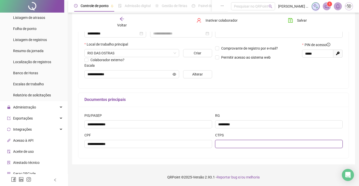
click at [239, 142] on input "text" at bounding box center [279, 144] width 128 height 8
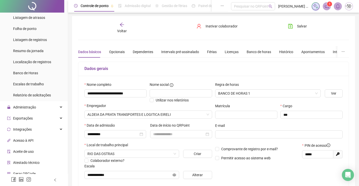
scroll to position [0, 0]
type input "**********"
click at [117, 50] on div "Opcionais" at bounding box center [117, 53] width 16 height 6
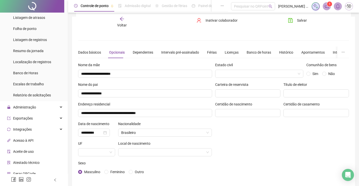
scroll to position [22, 0]
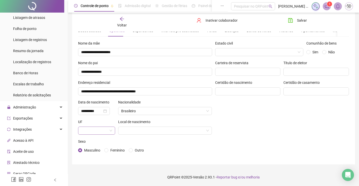
click at [110, 130] on span at bounding box center [96, 131] width 31 height 8
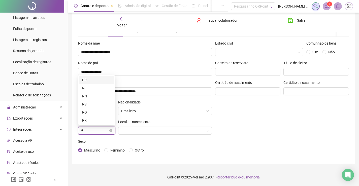
type input "**"
click at [104, 121] on div "RJ" at bounding box center [96, 121] width 29 height 6
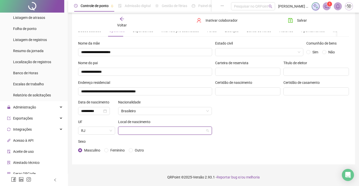
click at [134, 129] on input "search" at bounding box center [162, 131] width 83 height 8
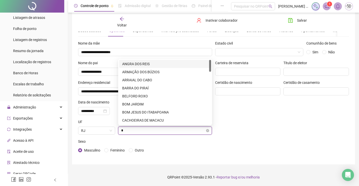
type input "**"
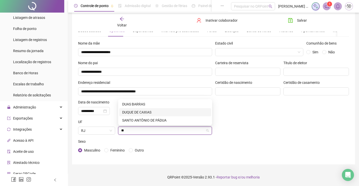
click at [140, 109] on div "DUQUE DE CAXIAS" at bounding box center [165, 112] width 92 height 8
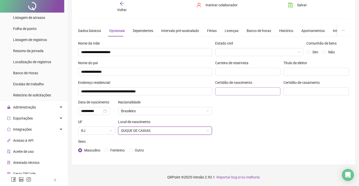
scroll to position [0, 0]
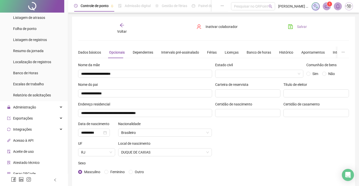
click at [296, 27] on button "Salvar" at bounding box center [297, 27] width 26 height 8
click at [89, 50] on div "Dados básicos" at bounding box center [89, 53] width 23 height 6
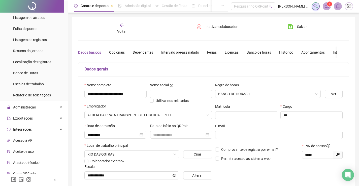
click at [122, 26] on icon "arrow-left" at bounding box center [121, 25] width 5 height 5
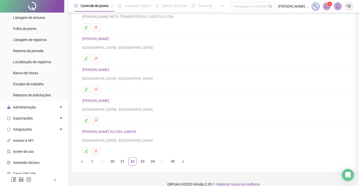
scroll to position [57, 0]
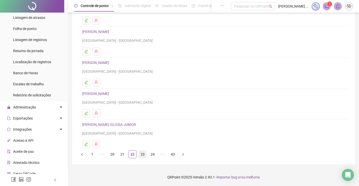
click at [144, 156] on link "23" at bounding box center [143, 155] width 8 height 8
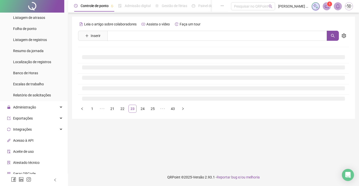
scroll to position [0, 0]
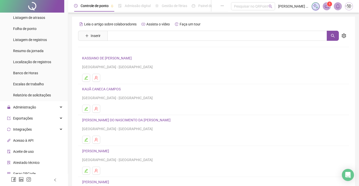
click at [105, 57] on link "KASSIANO DE [PERSON_NAME]" at bounding box center [107, 58] width 51 height 4
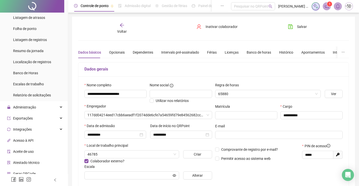
type input "**********"
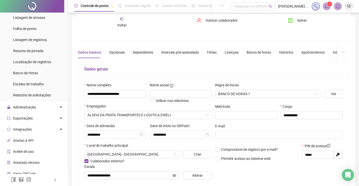
scroll to position [101, 0]
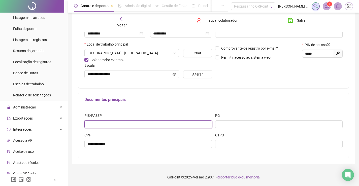
click at [183, 120] on input "text" at bounding box center [148, 124] width 128 height 8
type input "**********"
click at [264, 120] on div "RG" at bounding box center [279, 121] width 128 height 16
click at [170, 128] on input "**********" at bounding box center [148, 124] width 128 height 8
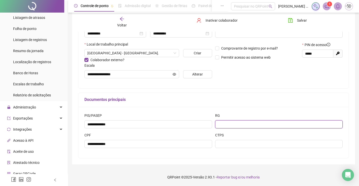
click at [238, 123] on input "text" at bounding box center [279, 124] width 128 height 8
click at [237, 123] on input "text" at bounding box center [279, 124] width 128 height 8
type input "*********"
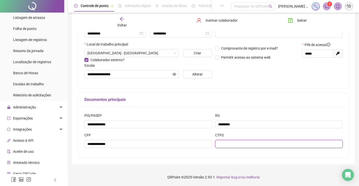
click at [241, 141] on input "text" at bounding box center [279, 144] width 128 height 8
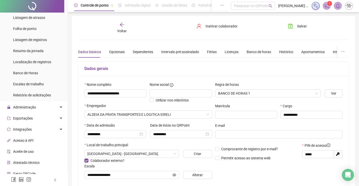
scroll to position [0, 0]
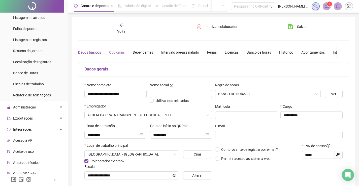
type input "**********"
click at [123, 53] on div "Opcionais" at bounding box center [117, 53] width 16 height 6
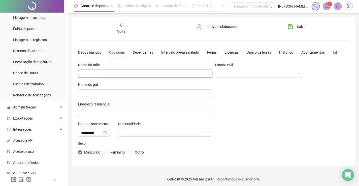
click at [134, 75] on input "text" at bounding box center [145, 74] width 134 height 8
drag, startPoint x: 134, startPoint y: 75, endPoint x: 147, endPoint y: 85, distance: 15.8
click at [147, 85] on div "**********" at bounding box center [145, 111] width 137 height 98
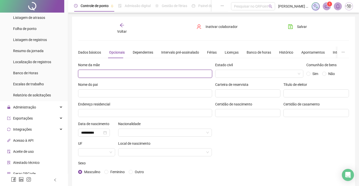
click at [155, 78] on input "text" at bounding box center [145, 74] width 134 height 8
type input "**********"
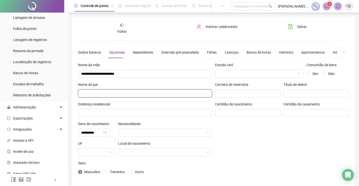
click at [160, 95] on input "text" at bounding box center [145, 93] width 134 height 8
type input "**********"
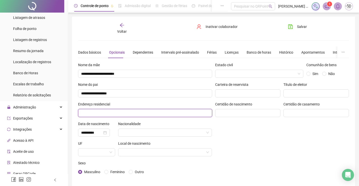
click at [162, 113] on input "text" at bounding box center [145, 113] width 134 height 8
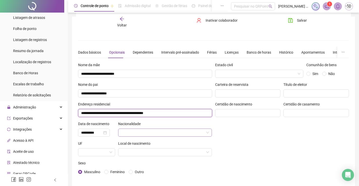
scroll to position [22, 0]
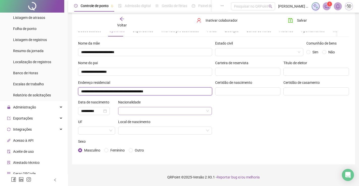
type input "**********"
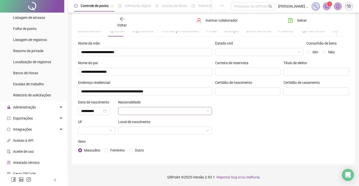
click at [167, 110] on input "search" at bounding box center [162, 111] width 83 height 8
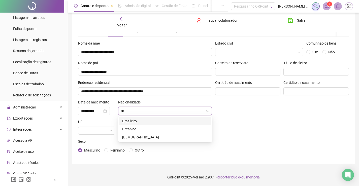
type input "**"
click at [170, 116] on div "Nacionalidade" at bounding box center [165, 109] width 97 height 20
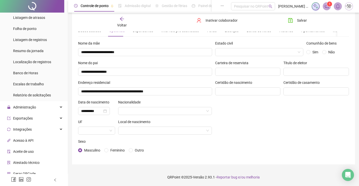
click at [154, 117] on div "Nacionalidade" at bounding box center [165, 109] width 97 height 20
click at [154, 113] on input "search" at bounding box center [162, 111] width 83 height 8
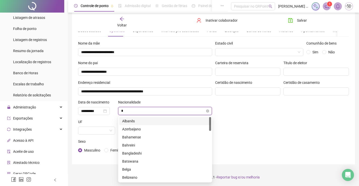
type input "**"
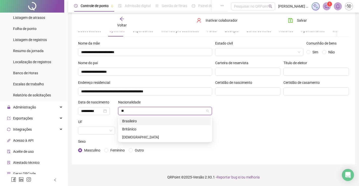
click at [133, 120] on div "Brasileiro" at bounding box center [165, 121] width 86 height 6
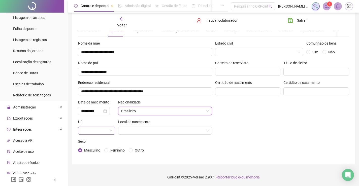
click at [103, 130] on input "search" at bounding box center [94, 131] width 26 height 8
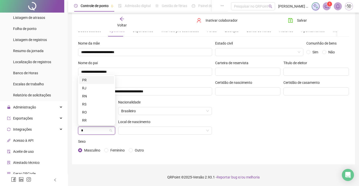
type input "**"
click at [87, 117] on div "RJ" at bounding box center [96, 120] width 35 height 8
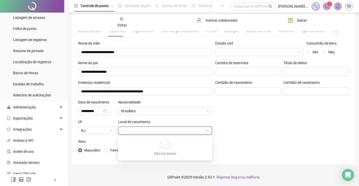
click at [128, 133] on input "search" at bounding box center [162, 131] width 83 height 8
click at [132, 133] on input "search" at bounding box center [162, 131] width 83 height 8
click at [105, 131] on span "RJ" at bounding box center [96, 131] width 31 height 8
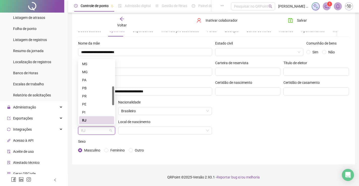
click at [101, 120] on div "RJ" at bounding box center [96, 121] width 29 height 6
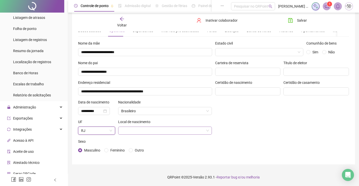
click at [128, 132] on input "search" at bounding box center [162, 131] width 83 height 8
type input "*"
click at [253, 130] on div "Estado civil Comunhão de bens Sim Não Carteira de reservista Título de eleitor …" at bounding box center [281, 100] width 137 height 118
click at [93, 133] on span "RJ" at bounding box center [96, 131] width 31 height 8
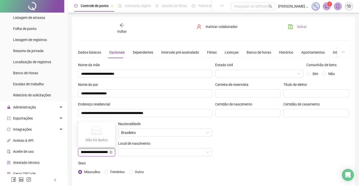
scroll to position [0, 53]
click at [291, 26] on icon "save" at bounding box center [290, 26] width 5 height 5
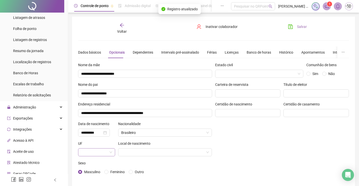
click at [118, 28] on div "Voltar Inativar colaborador [PERSON_NAME]" at bounding box center [213, 29] width 275 height 12
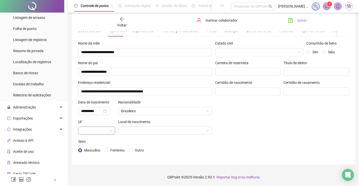
click at [123, 20] on icon "arrow-left" at bounding box center [121, 18] width 5 height 5
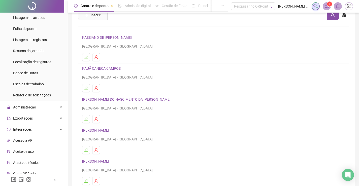
scroll to position [57, 0]
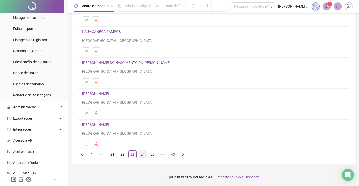
click at [141, 152] on link "24" at bounding box center [143, 155] width 8 height 8
click at [139, 152] on link "25" at bounding box center [143, 155] width 8 height 8
click at [138, 155] on ul "1 ••• 23 24 25 26 27 ••• 43" at bounding box center [213, 154] width 271 height 8
click at [145, 155] on link "26" at bounding box center [143, 155] width 8 height 8
click at [113, 156] on link "24" at bounding box center [113, 155] width 8 height 8
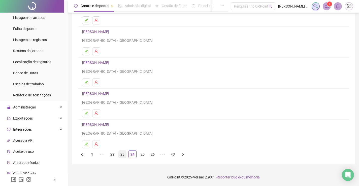
click at [120, 153] on link "23" at bounding box center [123, 155] width 8 height 8
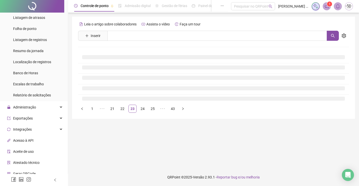
scroll to position [0, 0]
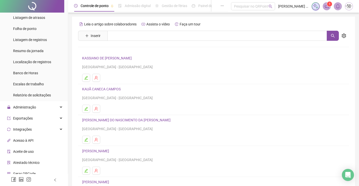
click at [112, 59] on link "KASSIANO DE [PERSON_NAME]" at bounding box center [107, 58] width 51 height 4
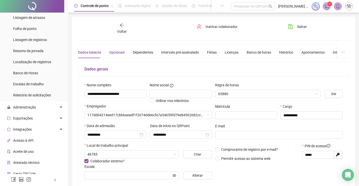
click at [120, 51] on div "Opcionais" at bounding box center [117, 53] width 16 height 6
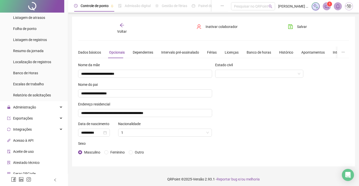
scroll to position [2, 0]
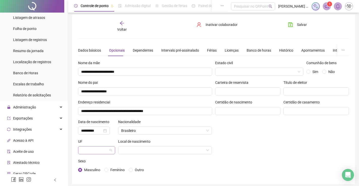
click at [105, 152] on input "search" at bounding box center [94, 151] width 26 height 8
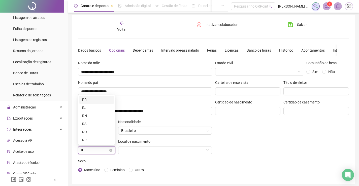
type input "**"
click at [99, 140] on div "RJ" at bounding box center [96, 140] width 29 height 6
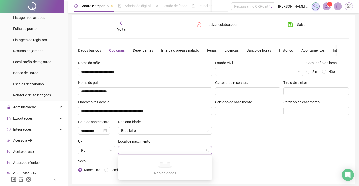
click at [157, 147] on input "search" at bounding box center [162, 151] width 83 height 8
click at [157, 150] on input "search" at bounding box center [162, 151] width 83 height 8
type input "*"
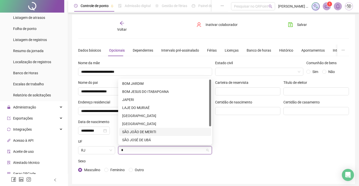
click at [133, 132] on div "SÃO JOÃO DE MERITI" at bounding box center [165, 132] width 86 height 6
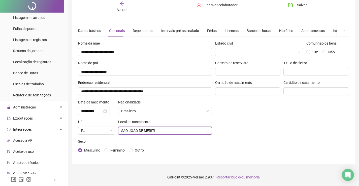
scroll to position [0, 0]
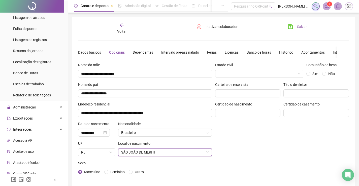
click at [293, 27] on icon "save" at bounding box center [290, 26] width 5 height 5
click at [121, 31] on span "Voltar" at bounding box center [122, 31] width 10 height 4
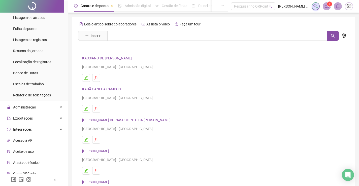
click at [128, 118] on h4 "[PERSON_NAME] DO NASCIMENTO DA [PERSON_NAME]" at bounding box center [213, 120] width 263 height 6
click at [127, 119] on link "[PERSON_NAME] DO NASCIMENTO DA [PERSON_NAME]" at bounding box center [127, 120] width 90 height 4
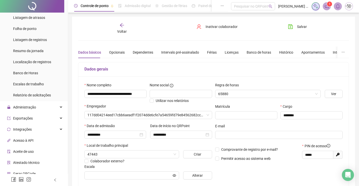
type input "**********"
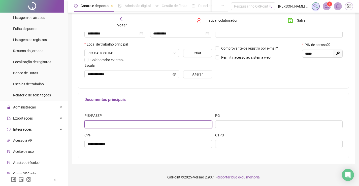
click at [146, 125] on input "text" at bounding box center [148, 124] width 128 height 8
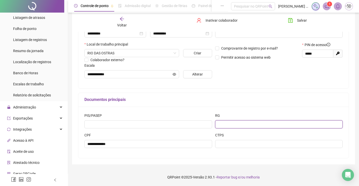
click at [266, 128] on input "text" at bounding box center [279, 124] width 128 height 8
type input "**********"
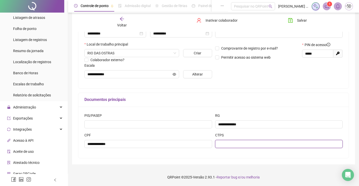
click at [266, 146] on input "text" at bounding box center [279, 144] width 128 height 8
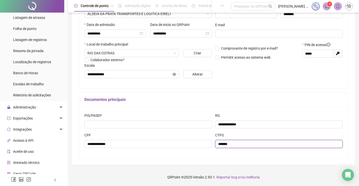
scroll to position [0, 0]
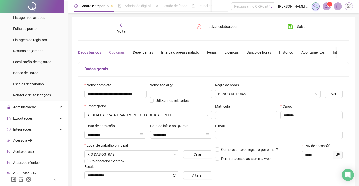
type input "*******"
click at [120, 51] on div "Opcionais" at bounding box center [117, 53] width 16 height 6
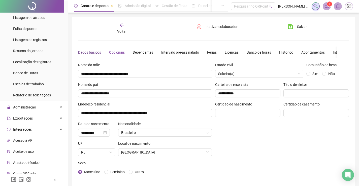
click at [98, 51] on div "Dados básicos" at bounding box center [89, 53] width 23 height 6
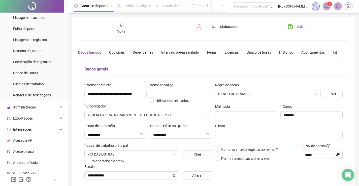
click at [290, 26] on icon "save" at bounding box center [290, 26] width 5 height 5
click at [291, 28] on icon "save" at bounding box center [290, 26] width 5 height 5
click at [120, 29] on span "Voltar" at bounding box center [122, 31] width 10 height 4
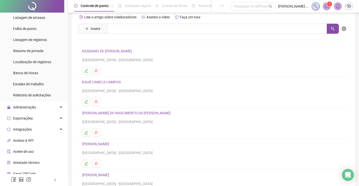
scroll to position [57, 0]
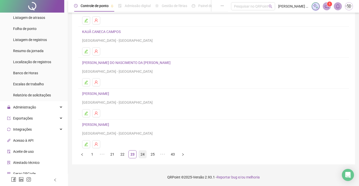
click at [141, 153] on link "24" at bounding box center [143, 155] width 8 height 8
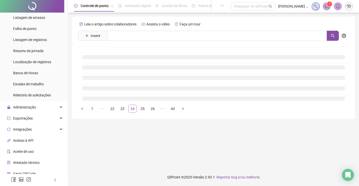
scroll to position [0, 0]
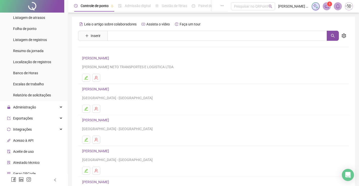
click at [101, 58] on link "[PERSON_NAME]" at bounding box center [96, 58] width 28 height 4
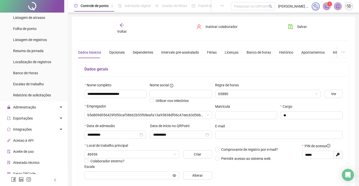
type input "*******"
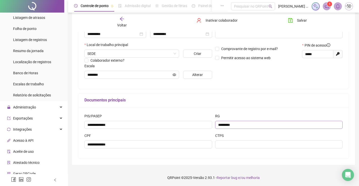
scroll to position [101, 0]
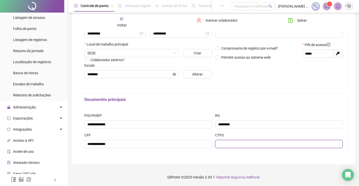
click at [282, 146] on input "text" at bounding box center [279, 144] width 128 height 8
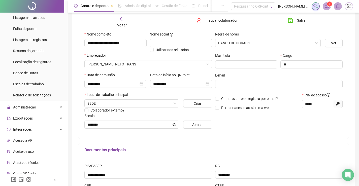
scroll to position [0, 0]
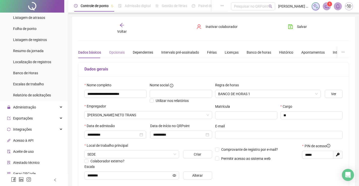
type input "*********"
click at [111, 54] on div "Opcionais" at bounding box center [117, 53] width 16 height 6
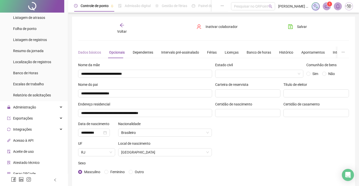
click at [97, 49] on div "Dados básicos" at bounding box center [89, 53] width 23 height 12
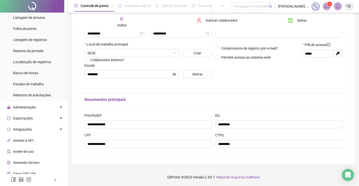
scroll to position [1, 0]
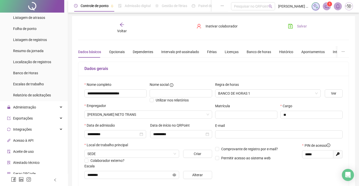
click at [299, 23] on button "Salvar" at bounding box center [297, 26] width 26 height 8
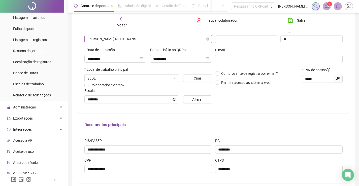
scroll to position [51, 0]
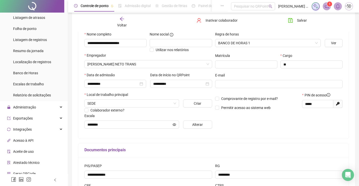
click at [124, 24] on span "Voltar" at bounding box center [122, 25] width 10 height 4
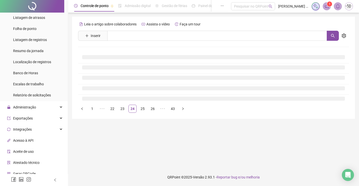
scroll to position [0, 0]
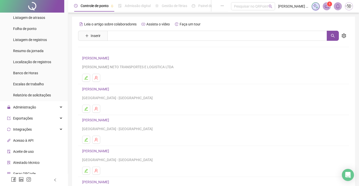
click at [111, 89] on link "[PERSON_NAME]" at bounding box center [96, 89] width 28 height 4
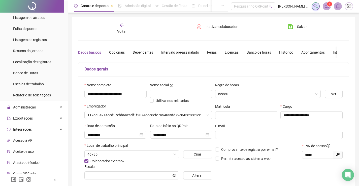
type input "**********"
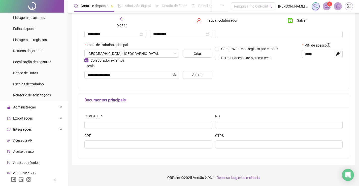
scroll to position [101, 0]
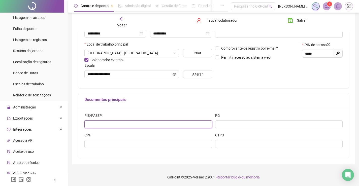
click at [152, 123] on input "text" at bounding box center [148, 124] width 128 height 8
type input "**********"
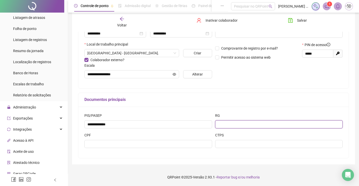
click at [236, 123] on input "text" at bounding box center [279, 124] width 128 height 8
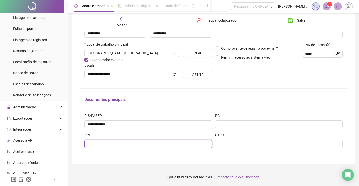
click at [167, 147] on input "text" at bounding box center [148, 144] width 128 height 8
type input "**********"
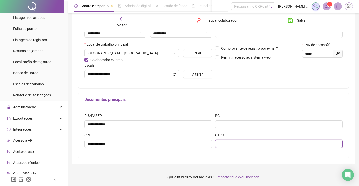
click at [222, 144] on input "text" at bounding box center [279, 144] width 128 height 8
type input "**********"
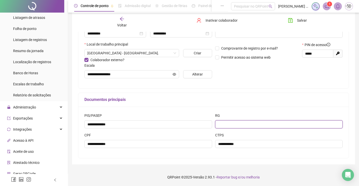
click at [267, 124] on input "text" at bounding box center [279, 124] width 128 height 8
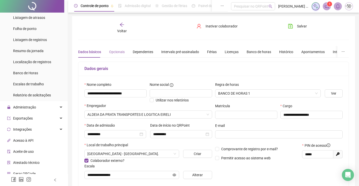
type input "*********"
click at [117, 50] on div "Opcionais" at bounding box center [117, 52] width 16 height 6
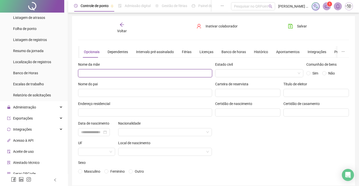
click at [125, 70] on input "text" at bounding box center [145, 73] width 134 height 8
type input "**********"
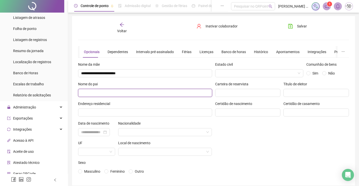
click at [127, 95] on input "text" at bounding box center [145, 93] width 134 height 8
type input "**********"
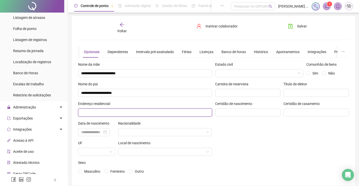
click at [135, 115] on input "text" at bounding box center [145, 113] width 134 height 8
click at [177, 113] on input "**********" at bounding box center [145, 113] width 134 height 8
type input "**********"
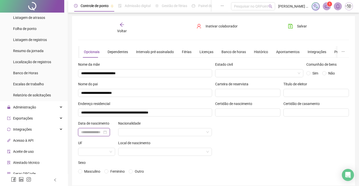
click at [102, 132] on input at bounding box center [91, 132] width 21 height 6
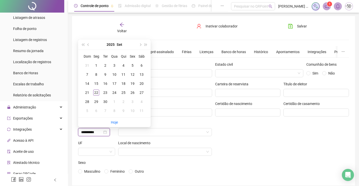
type input "**********"
click at [110, 44] on button "2025" at bounding box center [110, 45] width 8 height 10
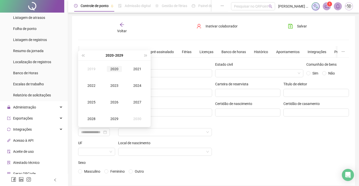
type input "**********"
click at [110, 57] on button "[DATE] - [DATE]" at bounding box center [114, 55] width 18 height 10
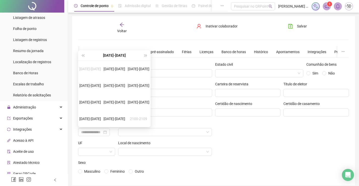
click at [120, 55] on div "[DATE]-[DATE]" at bounding box center [114, 55] width 57 height 10
click at [106, 55] on div "[DATE]-[DATE]" at bounding box center [114, 55] width 57 height 10
click at [143, 55] on button "super-next-year" at bounding box center [146, 55] width 6 height 10
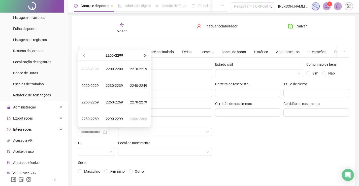
click at [143, 55] on button "super-next-year" at bounding box center [146, 55] width 6 height 10
click at [81, 55] on button "super-prev-year" at bounding box center [83, 55] width 6 height 10
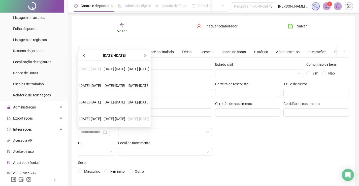
click at [81, 55] on button "super-prev-year" at bounding box center [83, 55] width 6 height 10
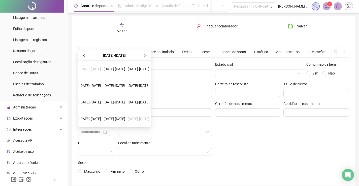
click at [81, 55] on button "super-prev-year" at bounding box center [83, 55] width 6 height 10
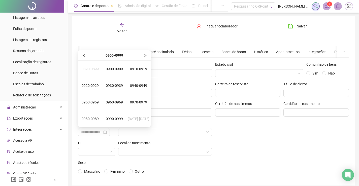
click at [81, 55] on button "super-prev-year" at bounding box center [83, 55] width 6 height 10
click at [145, 55] on span "super-next-year" at bounding box center [146, 55] width 3 height 3
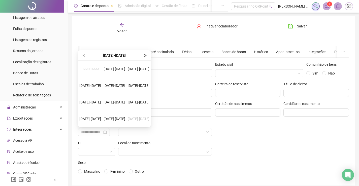
click at [145, 55] on span "super-next-year" at bounding box center [146, 55] width 3 height 3
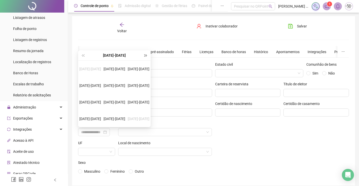
click at [145, 55] on span "super-next-year" at bounding box center [146, 55] width 3 height 3
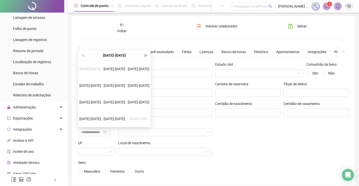
click at [145, 55] on span "super-next-year" at bounding box center [146, 55] width 3 height 3
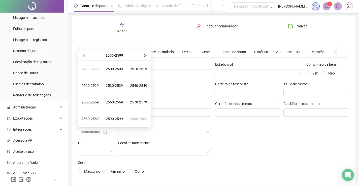
click at [145, 55] on span "super-next-year" at bounding box center [146, 55] width 3 height 3
click at [113, 53] on div "2700-2799" at bounding box center [114, 55] width 57 height 10
click at [113, 56] on div "2700-2799" at bounding box center [114, 55] width 57 height 10
click at [118, 54] on div "2700-2799" at bounding box center [114, 55] width 57 height 10
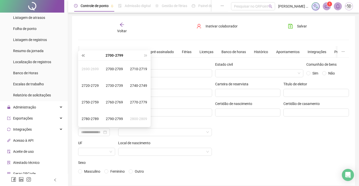
click at [85, 59] on button "super-prev-year" at bounding box center [83, 55] width 6 height 10
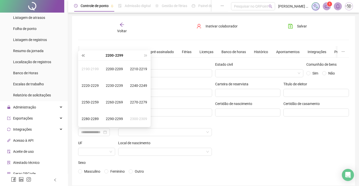
click at [85, 59] on button "super-prev-year" at bounding box center [83, 55] width 6 height 10
click at [118, 56] on div "[DATE]-[DATE]" at bounding box center [114, 55] width 57 height 10
click at [137, 103] on div "[DATE]-[DATE]" at bounding box center [139, 102] width 24 height 6
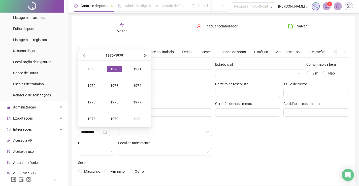
click at [145, 56] on span "super-next-year" at bounding box center [146, 55] width 3 height 3
click at [85, 58] on button "super-prev-year" at bounding box center [83, 55] width 6 height 10
click at [140, 102] on div "1997" at bounding box center [137, 102] width 15 height 6
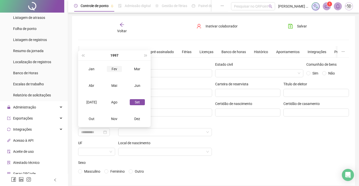
click at [117, 67] on div "Fev" at bounding box center [114, 69] width 15 height 6
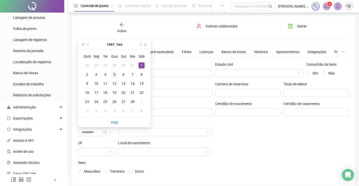
type input "**********"
click at [114, 77] on div "5" at bounding box center [114, 74] width 6 height 6
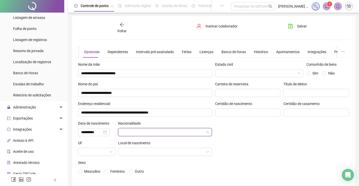
click at [184, 132] on input "search" at bounding box center [162, 132] width 83 height 8
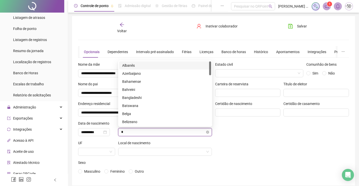
type input "**"
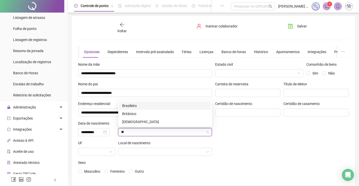
click at [148, 106] on div "Brasileiro" at bounding box center [165, 106] width 86 height 6
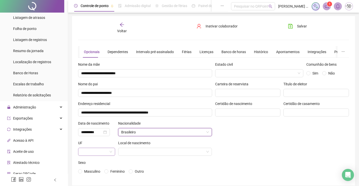
click at [99, 152] on input "search" at bounding box center [94, 152] width 26 height 8
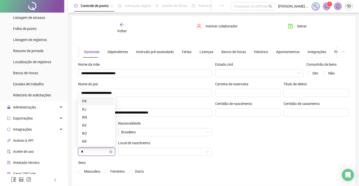
type input "**"
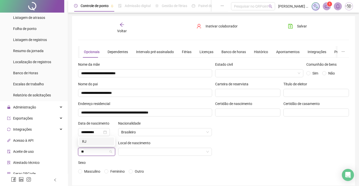
click at [99, 141] on div "RJ" at bounding box center [96, 142] width 29 height 6
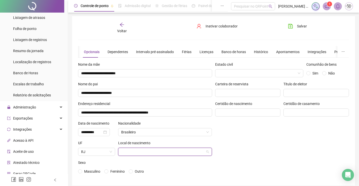
click at [132, 153] on input "search" at bounding box center [162, 152] width 83 height 8
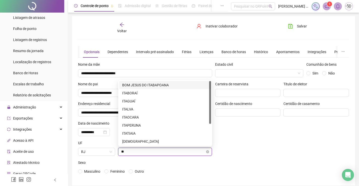
type input "***"
click at [137, 94] on div "ITABORAÍ" at bounding box center [165, 93] width 86 height 6
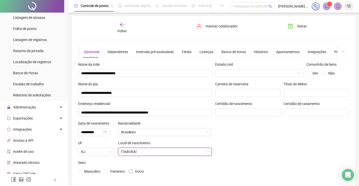
scroll to position [22, 0]
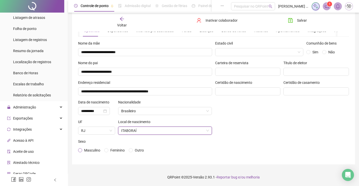
click at [87, 151] on span "Masculino" at bounding box center [92, 150] width 16 height 4
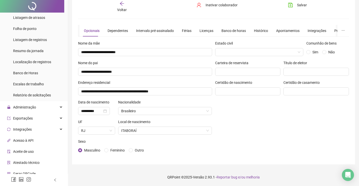
scroll to position [0, 0]
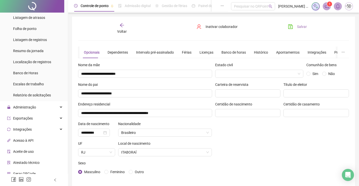
click at [305, 25] on span "Salvar" at bounding box center [302, 27] width 10 height 6
click at [122, 31] on span "Voltar" at bounding box center [122, 31] width 10 height 4
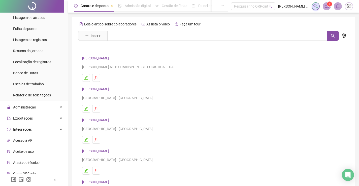
scroll to position [57, 0]
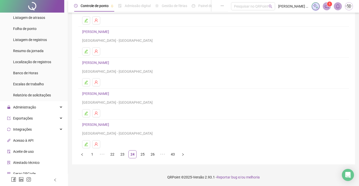
click at [104, 62] on link "[PERSON_NAME]" at bounding box center [96, 63] width 28 height 4
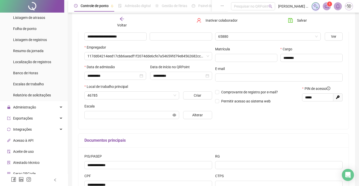
scroll to position [60, 0]
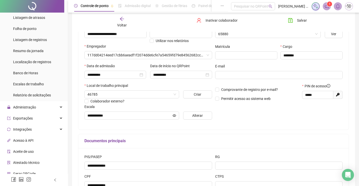
type input "**********"
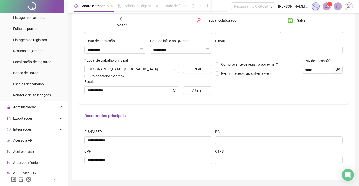
scroll to position [101, 0]
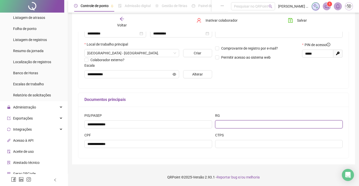
click at [259, 122] on input "text" at bounding box center [279, 124] width 128 height 8
type input "**********"
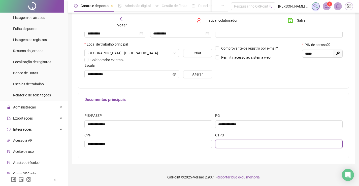
click at [259, 142] on input "text" at bounding box center [279, 144] width 128 height 8
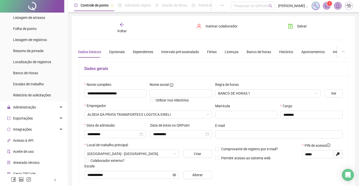
scroll to position [0, 0]
type input "*********"
click at [116, 52] on div "Opcionais" at bounding box center [117, 53] width 16 height 6
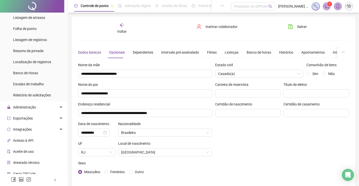
click at [86, 52] on div "Dados básicos" at bounding box center [89, 53] width 23 height 6
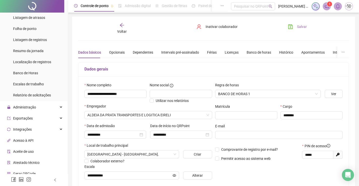
click at [293, 27] on icon "save" at bounding box center [290, 26] width 5 height 5
click at [124, 26] on icon "arrow-left" at bounding box center [121, 25] width 5 height 5
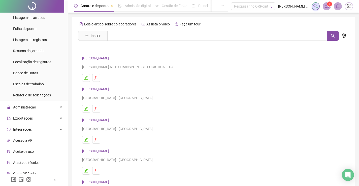
scroll to position [57, 0]
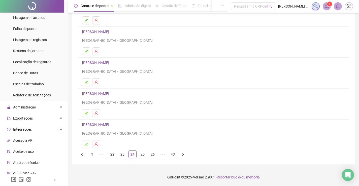
click at [111, 92] on link "[PERSON_NAME]" at bounding box center [96, 94] width 28 height 4
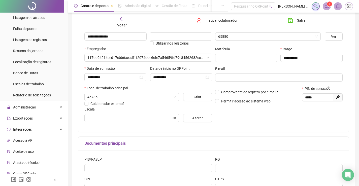
scroll to position [60, 0]
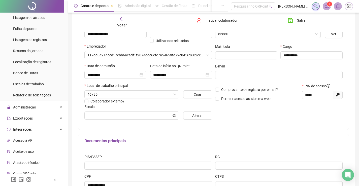
type input "**********"
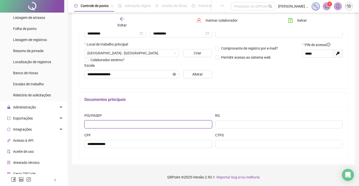
click at [141, 126] on input "text" at bounding box center [148, 124] width 128 height 8
type input "**********"
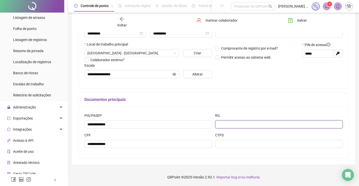
click at [278, 126] on input "text" at bounding box center [279, 124] width 128 height 8
type input "*********"
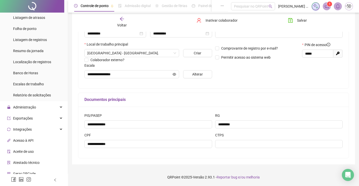
click at [271, 148] on div "CTPS" at bounding box center [278, 142] width 131 height 20
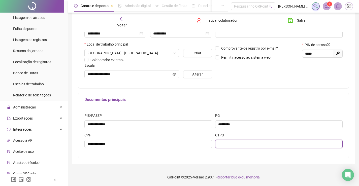
click at [251, 143] on input "text" at bounding box center [279, 144] width 128 height 8
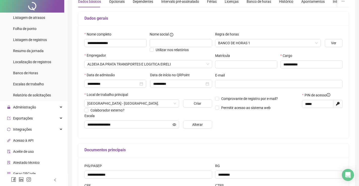
scroll to position [0, 0]
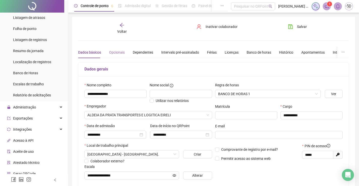
type input "*********"
click at [120, 53] on div "Opcionais" at bounding box center [117, 53] width 16 height 6
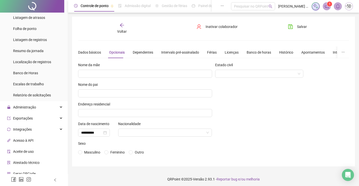
scroll to position [2, 0]
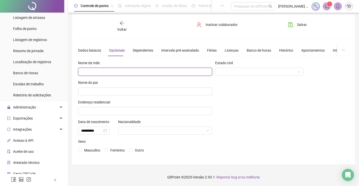
click at [140, 73] on input "text" at bounding box center [145, 72] width 134 height 8
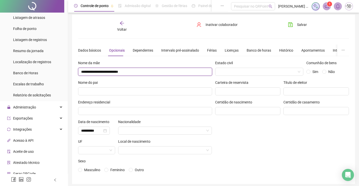
type input "**********"
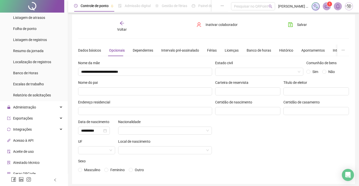
click at [144, 87] on div "Nome do pai" at bounding box center [145, 84] width 134 height 8
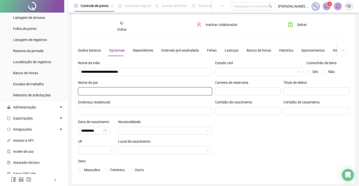
click at [148, 90] on input "text" at bounding box center [145, 91] width 134 height 8
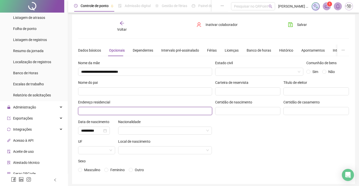
click at [126, 112] on input "text" at bounding box center [145, 111] width 134 height 8
type input "**********"
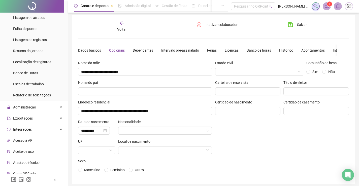
click at [163, 125] on div "Nacionalidade" at bounding box center [165, 123] width 94 height 8
click at [158, 133] on input "search" at bounding box center [162, 131] width 83 height 8
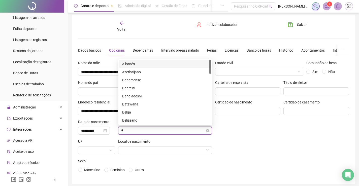
type input "**"
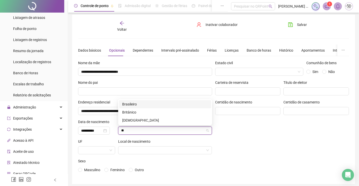
click at [158, 104] on div "Brasileiro" at bounding box center [165, 104] width 86 height 6
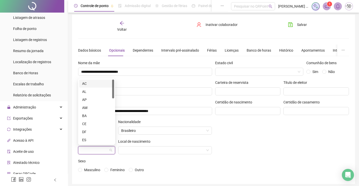
click at [96, 149] on input "search" at bounding box center [94, 151] width 26 height 8
type input "**"
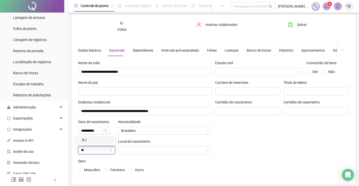
click at [97, 139] on div "RJ" at bounding box center [96, 140] width 29 height 6
click at [139, 153] on input "search" at bounding box center [162, 151] width 83 height 8
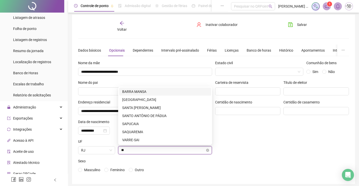
type input "*"
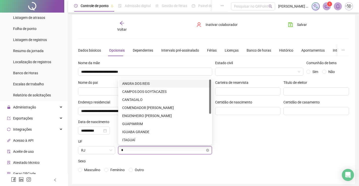
type input "**"
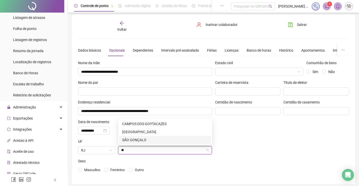
click at [152, 143] on div "SÃO GONÇALO" at bounding box center [165, 140] width 92 height 8
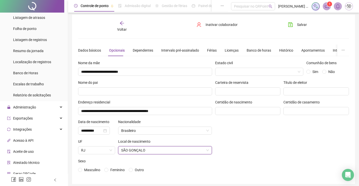
click at [78, 170] on div "**********" at bounding box center [145, 119] width 137 height 118
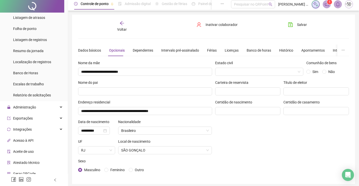
scroll to position [0, 0]
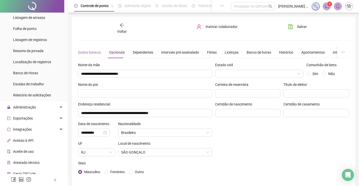
click at [85, 49] on div "Dados básicos" at bounding box center [89, 53] width 23 height 12
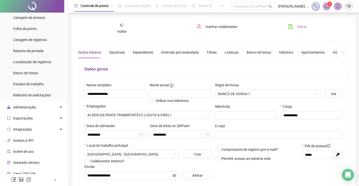
click at [297, 25] on button "Salvar" at bounding box center [297, 27] width 26 height 8
click at [128, 30] on div "Voltar" at bounding box center [122, 29] width 42 height 12
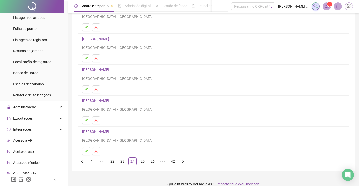
scroll to position [57, 0]
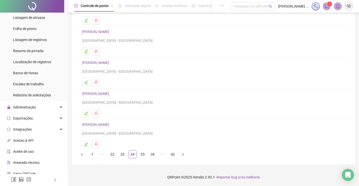
click at [101, 92] on link "[PERSON_NAME]" at bounding box center [96, 94] width 28 height 4
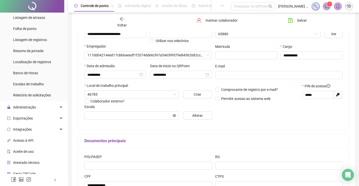
type input "**********"
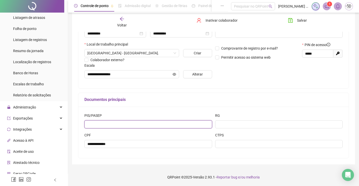
click at [191, 122] on input "text" at bounding box center [148, 124] width 128 height 8
type input "**********"
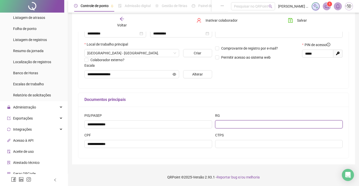
click at [266, 125] on input "text" at bounding box center [279, 124] width 128 height 8
type input "*********"
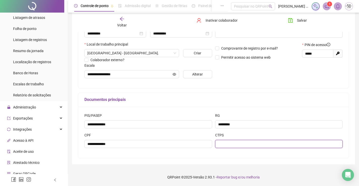
click at [259, 146] on input "text" at bounding box center [279, 144] width 128 height 8
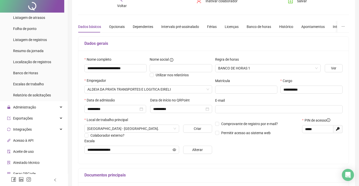
scroll to position [0, 0]
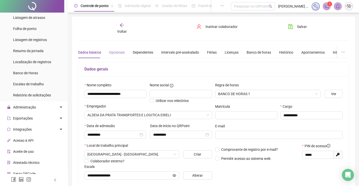
type input "*********"
click at [121, 50] on div "Opcionais" at bounding box center [117, 53] width 16 height 6
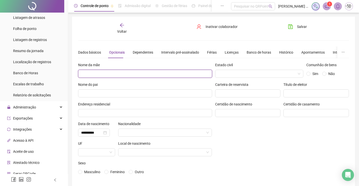
click at [130, 77] on input "text" at bounding box center [145, 74] width 134 height 8
type input "**********"
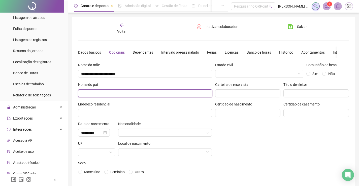
click at [122, 94] on input "text" at bounding box center [145, 93] width 134 height 8
type input "**********"
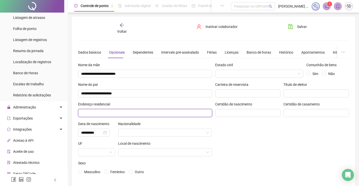
click at [127, 110] on input "text" at bounding box center [145, 113] width 134 height 8
type input "**********"
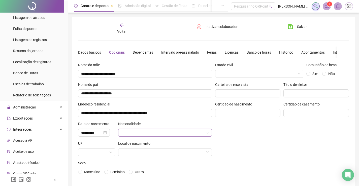
click at [153, 130] on input "search" at bounding box center [162, 133] width 83 height 8
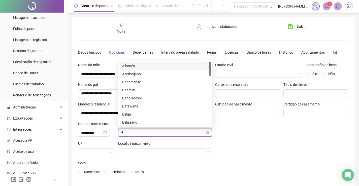
type input "**"
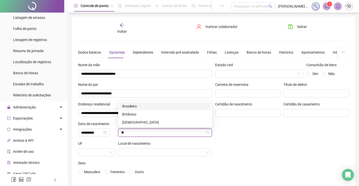
click at [137, 104] on div "Brasileiro" at bounding box center [165, 106] width 86 height 6
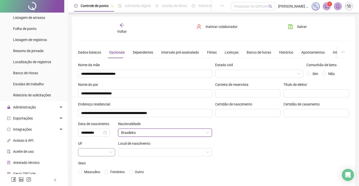
click at [108, 150] on span at bounding box center [96, 153] width 31 height 8
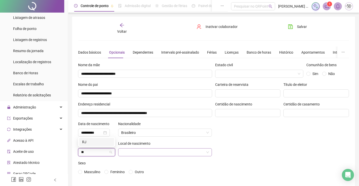
type input "**"
click at [148, 152] on input "search" at bounding box center [162, 153] width 83 height 8
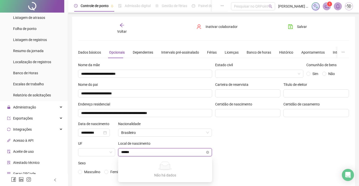
type input "******"
click at [114, 155] on div at bounding box center [96, 152] width 37 height 8
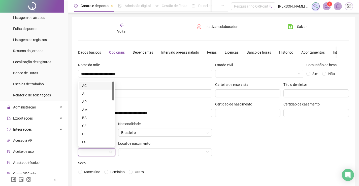
type input "*"
click at [99, 108] on div "RJ" at bounding box center [96, 110] width 29 height 6
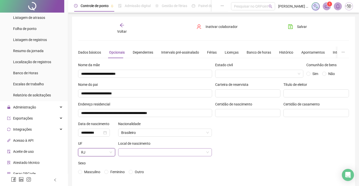
click at [136, 152] on input "search" at bounding box center [162, 153] width 83 height 8
click at [138, 155] on input "search" at bounding box center [162, 153] width 83 height 8
click at [354, 161] on div "**********" at bounding box center [213, 101] width 283 height 169
click at [204, 153] on span at bounding box center [165, 153] width 88 height 8
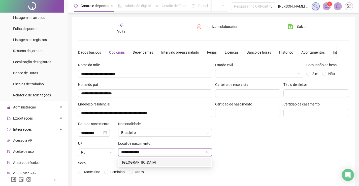
type input "**********"
click at [243, 143] on div "Estado civil Comunhão de bens Sim Não Carteira de reservista Título de eleitor …" at bounding box center [281, 121] width 137 height 118
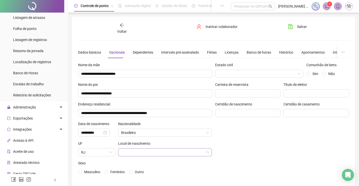
click at [143, 155] on input "search" at bounding box center [162, 153] width 83 height 8
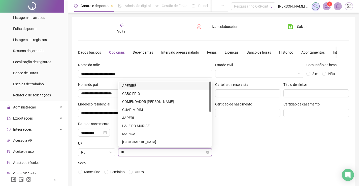
type input "***"
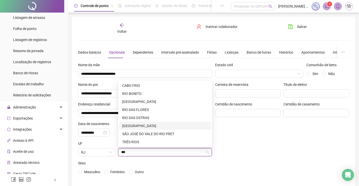
click at [152, 123] on div "[GEOGRAPHIC_DATA]" at bounding box center [165, 126] width 86 height 6
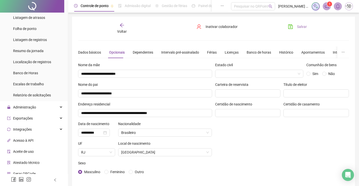
click at [293, 26] on button "Salvar" at bounding box center [297, 27] width 26 height 8
click at [120, 32] on span "Voltar" at bounding box center [122, 31] width 10 height 4
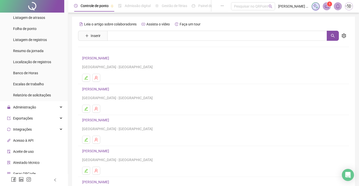
scroll to position [57, 0]
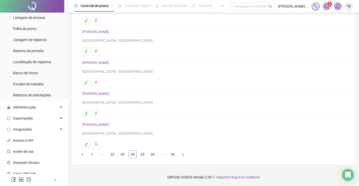
click at [111, 124] on link "[PERSON_NAME]" at bounding box center [96, 125] width 28 height 4
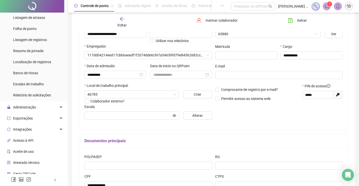
scroll to position [101, 0]
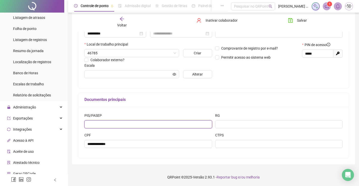
click at [186, 128] on input "text" at bounding box center [148, 124] width 128 height 8
type input "**********"
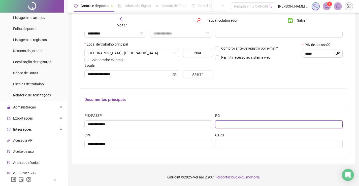
click at [224, 122] on input "text" at bounding box center [279, 124] width 128 height 8
type input "********"
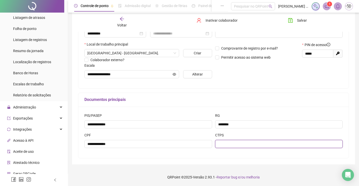
click at [247, 142] on input "text" at bounding box center [279, 144] width 128 height 8
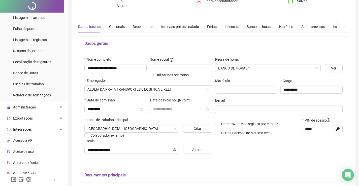
scroll to position [0, 0]
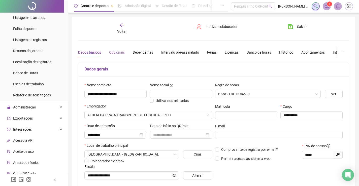
type input "**********"
click at [117, 51] on div "Opcionais" at bounding box center [117, 53] width 16 height 6
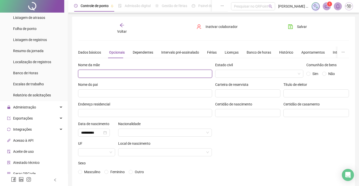
click at [118, 72] on input "text" at bounding box center [145, 74] width 134 height 8
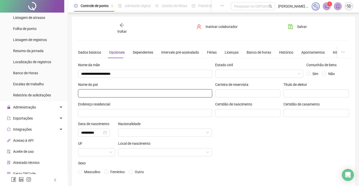
click at [119, 92] on input "text" at bounding box center [145, 93] width 134 height 8
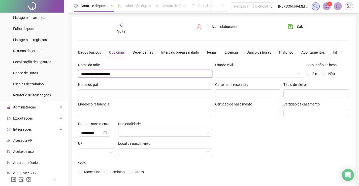
click at [93, 75] on input "**********" at bounding box center [145, 74] width 134 height 8
type input "**********"
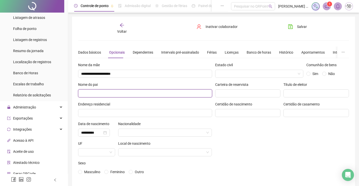
click at [102, 95] on input "text" at bounding box center [145, 93] width 134 height 8
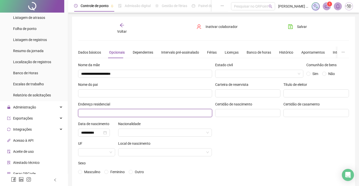
click at [108, 113] on input "text" at bounding box center [145, 113] width 134 height 8
type input "**********"
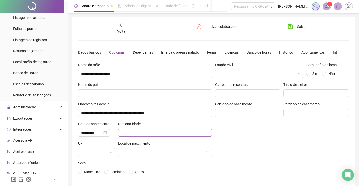
click at [182, 132] on input "search" at bounding box center [162, 133] width 83 height 8
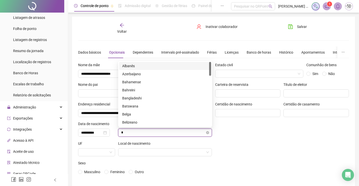
type input "**"
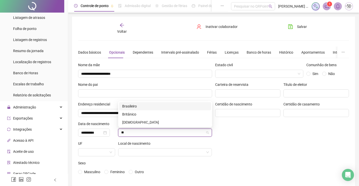
click at [165, 103] on div "Brasileiro" at bounding box center [165, 106] width 92 height 8
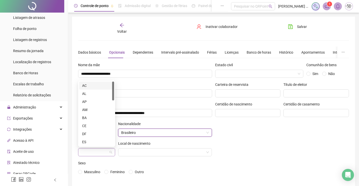
click at [112, 151] on div at bounding box center [96, 152] width 37 height 8
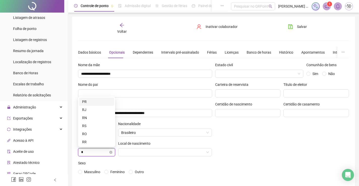
type input "**"
click at [97, 140] on div "RJ" at bounding box center [96, 142] width 29 height 6
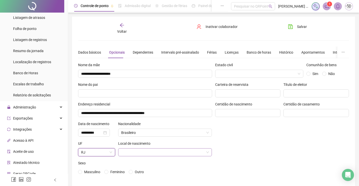
click at [141, 152] on input "search" at bounding box center [162, 153] width 83 height 8
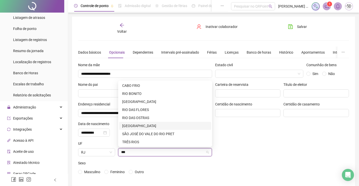
click at [147, 126] on div "[GEOGRAPHIC_DATA]" at bounding box center [165, 126] width 86 height 6
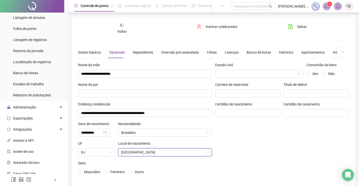
scroll to position [22, 0]
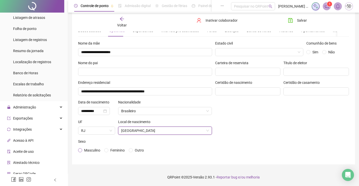
click at [84, 148] on span "Masculino" at bounding box center [92, 150] width 16 height 4
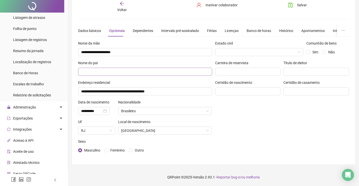
scroll to position [0, 0]
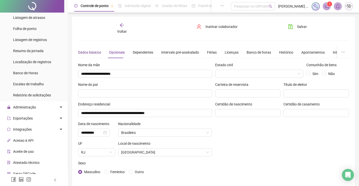
click at [94, 54] on div "Dados básicos" at bounding box center [89, 53] width 23 height 6
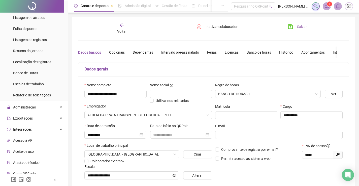
click at [291, 26] on icon "save" at bounding box center [290, 26] width 5 height 5
click at [124, 29] on span "Voltar" at bounding box center [122, 31] width 10 height 4
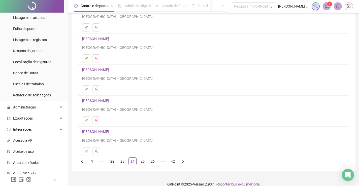
scroll to position [57, 0]
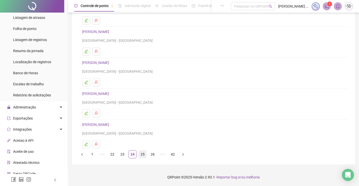
click at [140, 154] on link "25" at bounding box center [143, 155] width 8 height 8
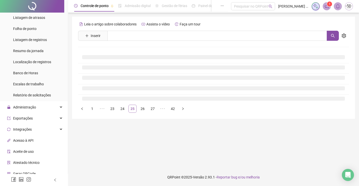
scroll to position [0, 0]
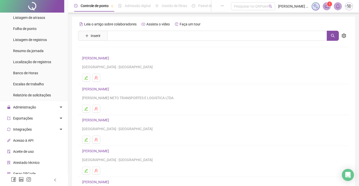
click at [108, 58] on link "[PERSON_NAME]" at bounding box center [96, 58] width 28 height 4
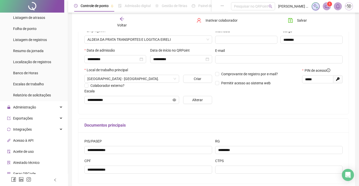
scroll to position [101, 0]
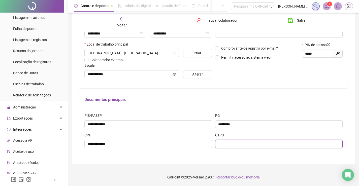
click at [220, 147] on input "text" at bounding box center [279, 144] width 128 height 8
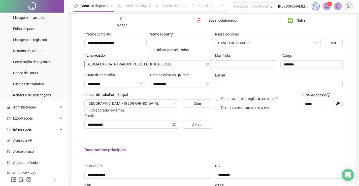
scroll to position [0, 0]
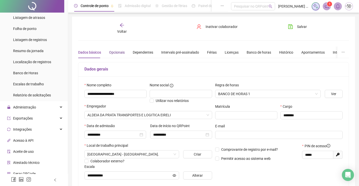
click at [111, 53] on div "Opcionais" at bounding box center [117, 53] width 16 height 6
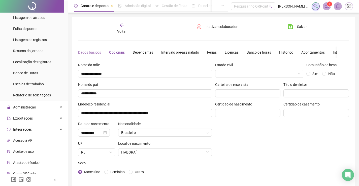
scroll to position [101, 0]
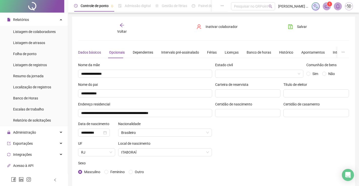
click at [93, 54] on div "Dados básicos" at bounding box center [89, 53] width 23 height 6
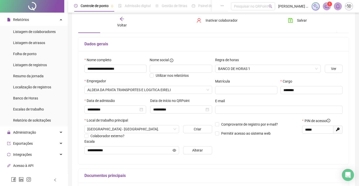
scroll to position [0, 0]
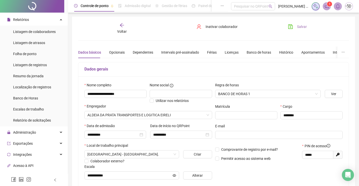
click at [297, 23] on button "Salvar" at bounding box center [297, 27] width 26 height 8
click at [125, 29] on span "Voltar" at bounding box center [122, 31] width 10 height 4
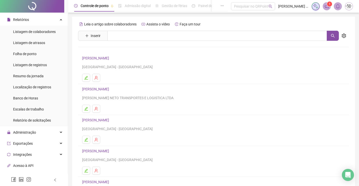
click at [102, 120] on link "[PERSON_NAME]" at bounding box center [96, 120] width 28 height 4
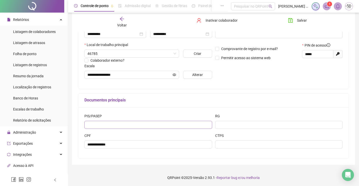
scroll to position [101, 0]
click at [154, 123] on input "text" at bounding box center [148, 124] width 128 height 8
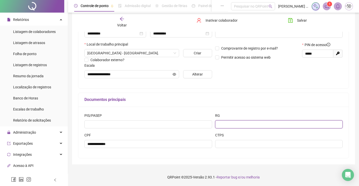
click at [239, 125] on input "text" at bounding box center [279, 124] width 128 height 8
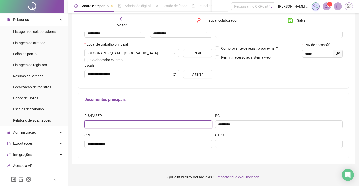
click at [141, 127] on input "text" at bounding box center [148, 124] width 128 height 8
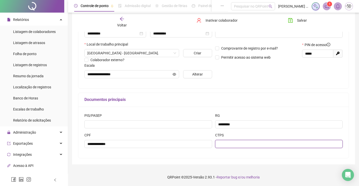
click at [262, 146] on input "text" at bounding box center [279, 144] width 128 height 8
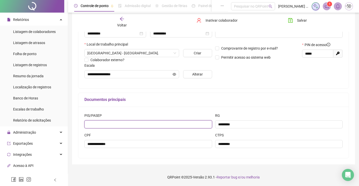
click at [191, 126] on input "text" at bounding box center [148, 124] width 128 height 8
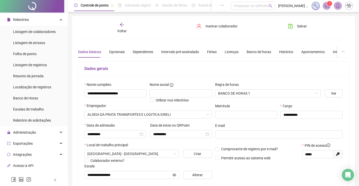
scroll to position [0, 0]
click at [116, 51] on div "Opcionais" at bounding box center [117, 53] width 16 height 6
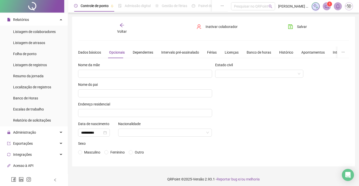
scroll to position [2, 0]
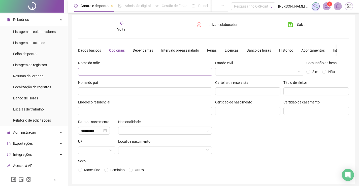
click at [125, 67] on div "Nome da mãe" at bounding box center [145, 68] width 134 height 16
click at [127, 73] on input "text" at bounding box center [145, 72] width 134 height 8
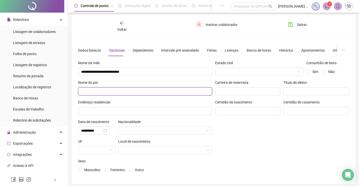
click at [132, 91] on input "text" at bounding box center [145, 91] width 134 height 8
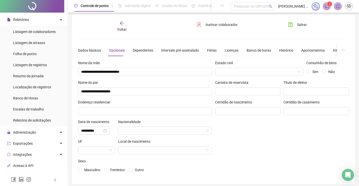
click at [133, 115] on div "**********" at bounding box center [145, 119] width 137 height 118
click at [133, 115] on input "text" at bounding box center [145, 111] width 134 height 8
click at [158, 128] on input "search" at bounding box center [162, 131] width 83 height 8
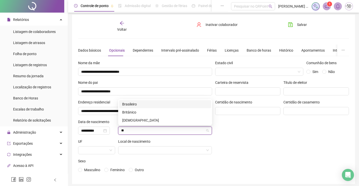
click at [153, 106] on div "Brasileiro" at bounding box center [165, 104] width 86 height 6
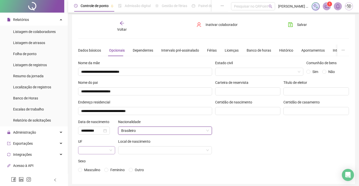
click at [104, 149] on input "search" at bounding box center [94, 151] width 26 height 8
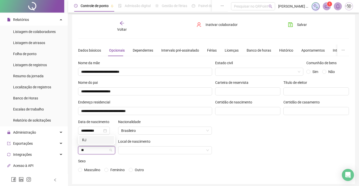
click at [96, 140] on div "RJ" at bounding box center [96, 140] width 29 height 6
click at [155, 153] on input "search" at bounding box center [162, 151] width 83 height 8
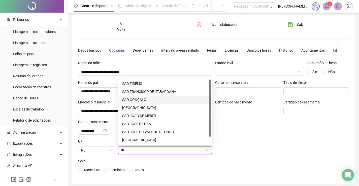
click at [127, 96] on div "SÃO GONÇALO" at bounding box center [165, 100] width 92 height 8
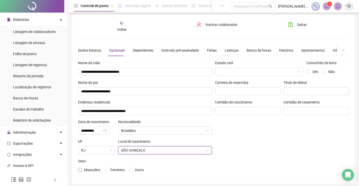
click at [92, 168] on span "Masculino" at bounding box center [92, 170] width 16 height 4
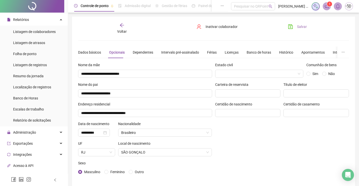
click at [296, 24] on button "Salvar" at bounding box center [297, 27] width 26 height 8
click at [93, 51] on div "Dados básicos" at bounding box center [89, 53] width 23 height 6
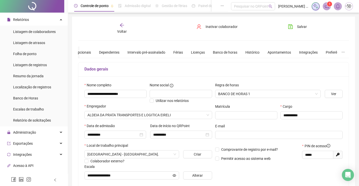
click at [124, 33] on span "Voltar" at bounding box center [122, 31] width 10 height 4
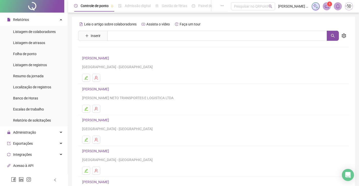
scroll to position [50, 0]
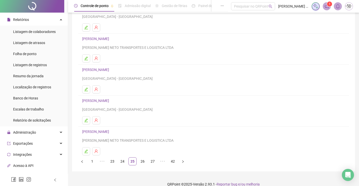
click at [103, 101] on link "[PERSON_NAME]" at bounding box center [96, 101] width 28 height 4
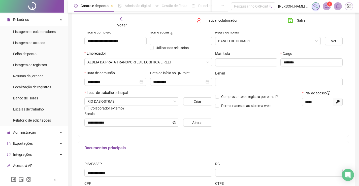
scroll to position [101, 0]
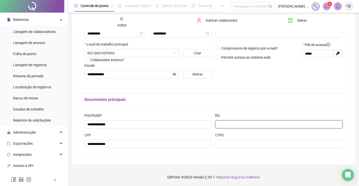
click at [232, 122] on input "text" at bounding box center [279, 124] width 128 height 8
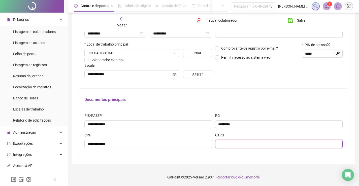
click at [251, 146] on input "text" at bounding box center [279, 144] width 128 height 8
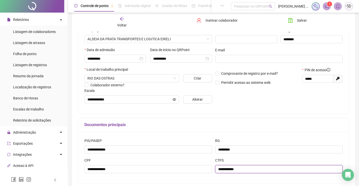
scroll to position [0, 0]
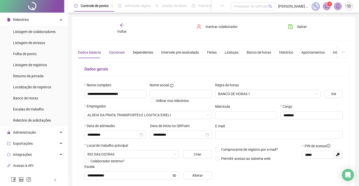
click at [116, 54] on div "Opcionais" at bounding box center [117, 53] width 16 height 6
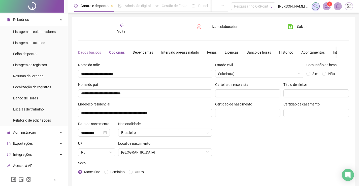
click at [94, 55] on div "Dados básicos" at bounding box center [89, 53] width 23 height 12
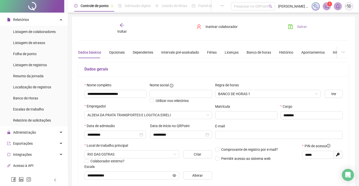
click at [292, 24] on button "Salvar" at bounding box center [297, 27] width 26 height 8
click at [124, 30] on span "Voltar" at bounding box center [122, 31] width 10 height 4
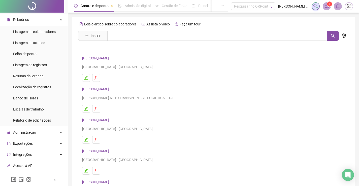
scroll to position [57, 0]
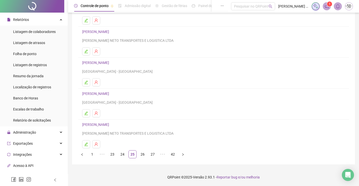
click at [111, 125] on link "[PERSON_NAME]" at bounding box center [96, 125] width 28 height 4
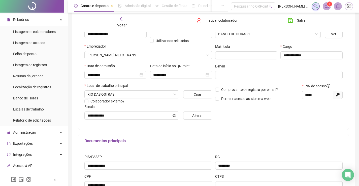
scroll to position [101, 0]
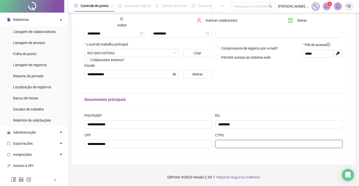
click at [230, 145] on input "text" at bounding box center [279, 144] width 128 height 8
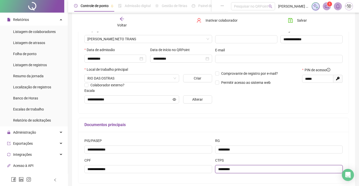
scroll to position [1, 0]
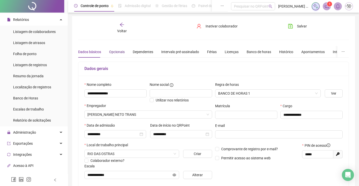
click at [110, 52] on div "Opcionais" at bounding box center [117, 52] width 16 height 6
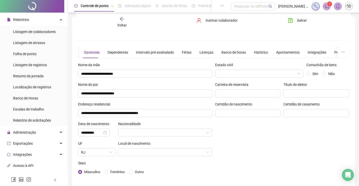
scroll to position [22, 0]
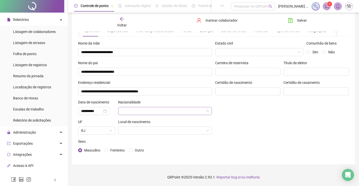
click at [149, 113] on input "search" at bounding box center [162, 111] width 83 height 8
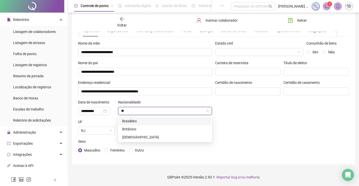
click at [155, 122] on div "Brasileiro" at bounding box center [165, 121] width 86 height 6
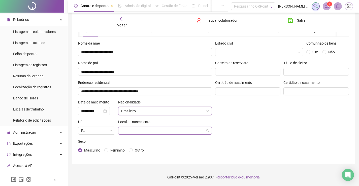
click at [156, 129] on input "search" at bounding box center [162, 131] width 83 height 8
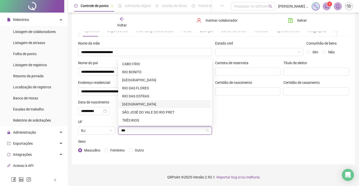
click at [151, 105] on div "[GEOGRAPHIC_DATA]" at bounding box center [165, 104] width 86 height 6
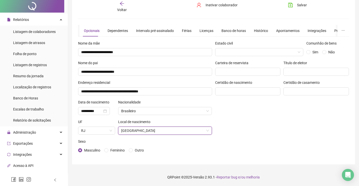
scroll to position [0, 0]
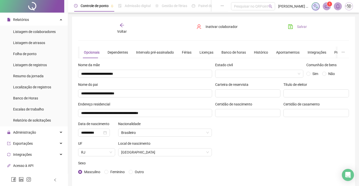
click at [301, 28] on span "Salvar" at bounding box center [302, 27] width 10 height 6
click at [122, 30] on span "Voltar" at bounding box center [122, 31] width 10 height 4
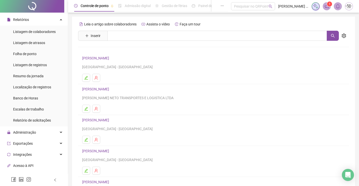
scroll to position [57, 0]
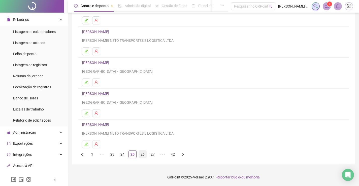
click at [146, 157] on link "26" at bounding box center [143, 155] width 8 height 8
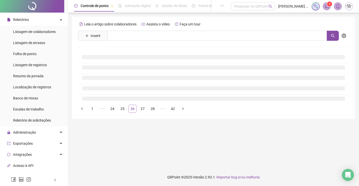
scroll to position [0, 0]
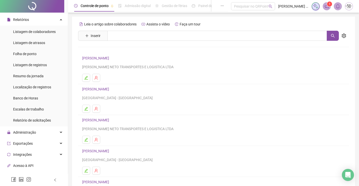
click at [111, 57] on link "[PERSON_NAME]" at bounding box center [96, 58] width 28 height 4
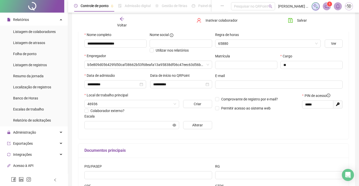
scroll to position [101, 0]
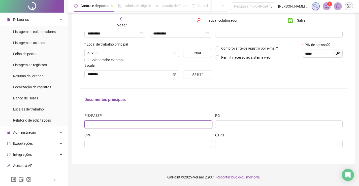
click at [115, 123] on input "text" at bounding box center [148, 124] width 128 height 8
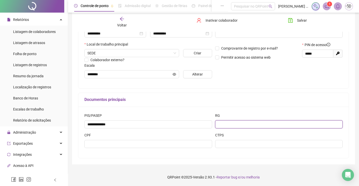
click at [264, 127] on input "text" at bounding box center [279, 124] width 128 height 8
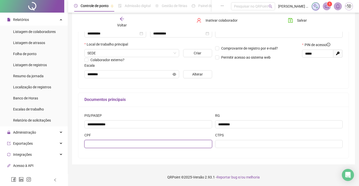
click at [181, 145] on input "text" at bounding box center [148, 144] width 128 height 8
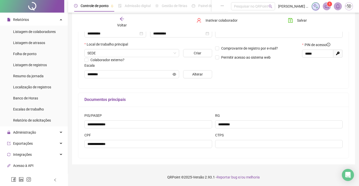
click at [235, 149] on div "CTPS" at bounding box center [278, 142] width 131 height 20
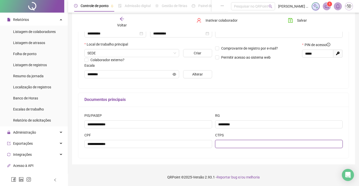
click at [237, 144] on input "text" at bounding box center [279, 144] width 128 height 8
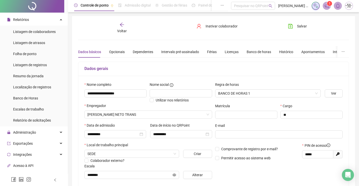
scroll to position [0, 0]
click at [120, 51] on div "Opcionais" at bounding box center [117, 53] width 16 height 6
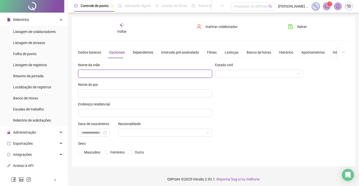
click at [160, 73] on input "text" at bounding box center [145, 74] width 134 height 8
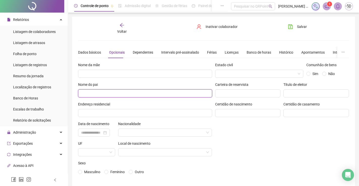
click at [157, 96] on input "text" at bounding box center [145, 93] width 134 height 8
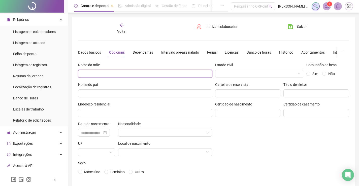
click at [151, 72] on input "text" at bounding box center [145, 74] width 134 height 8
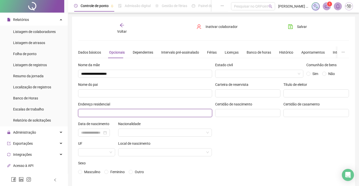
click at [148, 112] on input "text" at bounding box center [145, 113] width 134 height 8
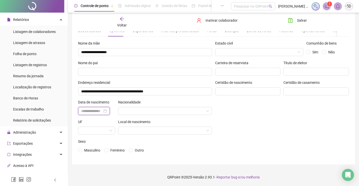
click at [99, 111] on input at bounding box center [91, 111] width 21 height 6
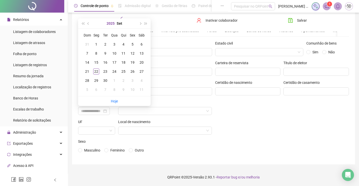
click at [113, 23] on button "2025" at bounding box center [110, 23] width 8 height 10
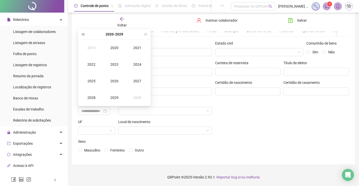
click at [81, 34] on button "super-prev-year" at bounding box center [83, 34] width 6 height 10
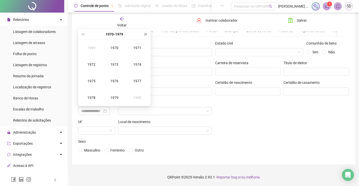
click at [143, 34] on button "super-next-year" at bounding box center [146, 34] width 6 height 10
click at [120, 69] on td "1983" at bounding box center [114, 64] width 23 height 17
click at [134, 99] on div "Dez" at bounding box center [137, 98] width 15 height 6
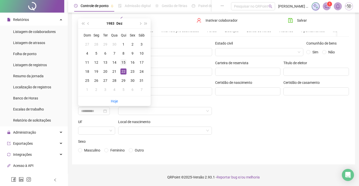
click at [125, 61] on div "15" at bounding box center [123, 62] width 6 height 6
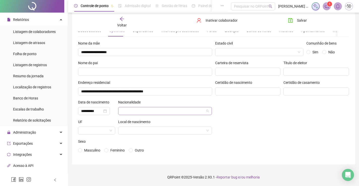
click at [150, 109] on input "search" at bounding box center [162, 111] width 83 height 8
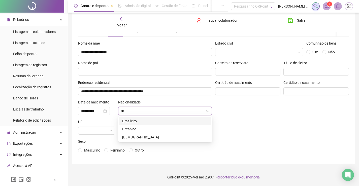
click at [145, 117] on div "Brasileiro" at bounding box center [165, 121] width 92 height 8
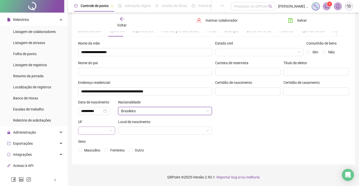
click at [101, 130] on input "search" at bounding box center [94, 131] width 26 height 8
click at [98, 121] on div "RJ" at bounding box center [96, 121] width 29 height 6
click at [129, 131] on input "search" at bounding box center [162, 131] width 83 height 8
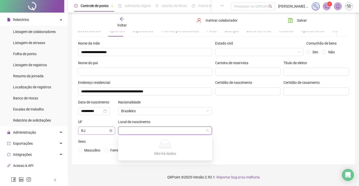
click at [105, 133] on span "RJ" at bounding box center [96, 131] width 31 height 8
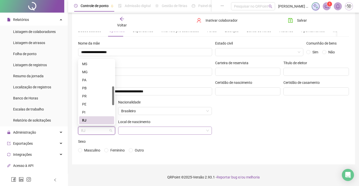
click at [140, 133] on input "search" at bounding box center [162, 131] width 83 height 8
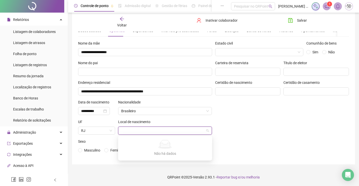
click at [244, 122] on div "Estado civil Comunhão de bens Sim Não Carteira de reservista Título de eleitor …" at bounding box center [281, 100] width 137 height 118
click at [206, 133] on span at bounding box center [165, 131] width 88 height 8
click at [172, 131] on input "search" at bounding box center [162, 131] width 83 height 8
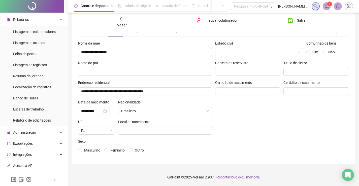
click at [240, 142] on div "Estado civil Comunhão de bens Sim Não Carteira de reservista Título de eleitor …" at bounding box center [281, 100] width 137 height 118
click at [178, 128] on input "search" at bounding box center [162, 131] width 83 height 8
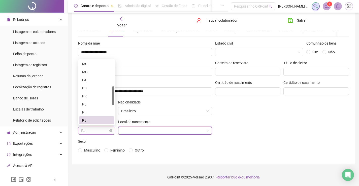
click at [107, 132] on span "RJ" at bounding box center [96, 131] width 31 height 8
click at [101, 124] on div "RJ" at bounding box center [96, 120] width 35 height 8
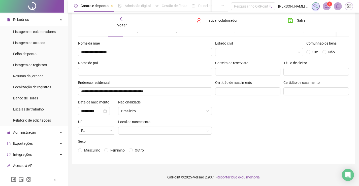
click at [131, 136] on div "Local de nascimento" at bounding box center [165, 129] width 97 height 20
click at [134, 132] on input "search" at bounding box center [162, 131] width 83 height 8
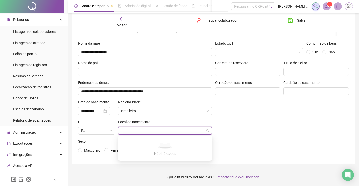
click at [134, 132] on input "search" at bounding box center [162, 131] width 83 height 8
click at [253, 126] on div "Estado civil Comunhão de bens Sim Não Carteira de reservista Título de eleitor …" at bounding box center [281, 100] width 137 height 118
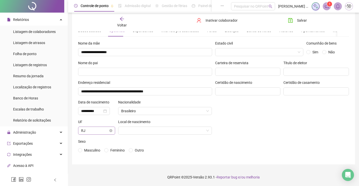
click at [111, 133] on span "RJ" at bounding box center [96, 131] width 31 height 8
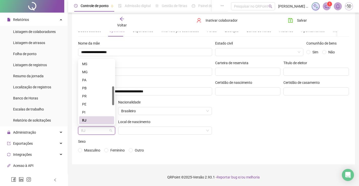
click at [98, 118] on div "RJ" at bounding box center [96, 121] width 29 height 6
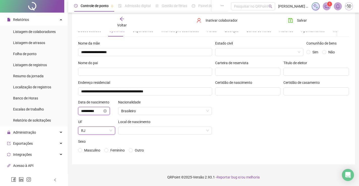
click at [97, 113] on input "**********" at bounding box center [91, 111] width 21 height 6
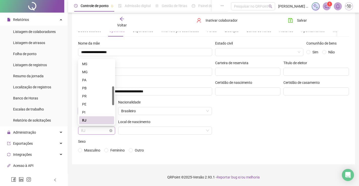
click at [100, 130] on span "RJ" at bounding box center [96, 131] width 31 height 8
click at [96, 103] on div "PE" at bounding box center [96, 104] width 29 height 6
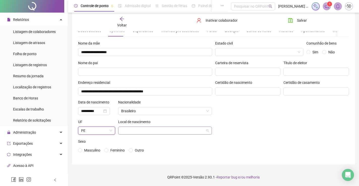
click at [135, 130] on input "search" at bounding box center [162, 131] width 83 height 8
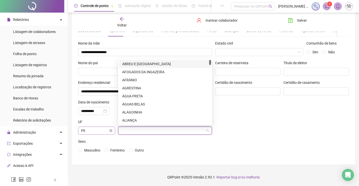
click at [108, 130] on span "PE" at bounding box center [96, 131] width 31 height 8
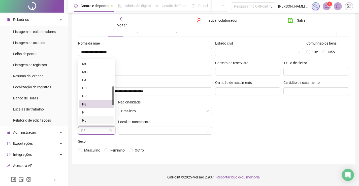
click at [91, 120] on div "RJ" at bounding box center [96, 121] width 29 height 6
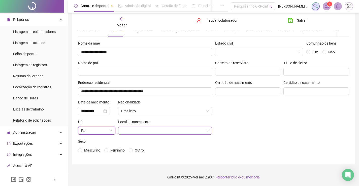
click at [133, 132] on input "search" at bounding box center [162, 131] width 83 height 8
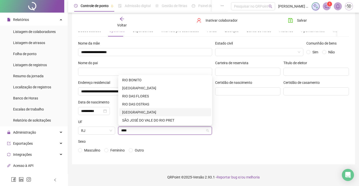
click at [138, 111] on div "[GEOGRAPHIC_DATA]" at bounding box center [165, 113] width 86 height 6
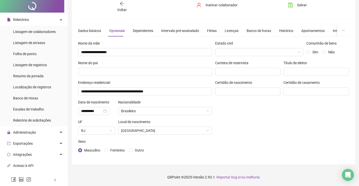
scroll to position [0, 0]
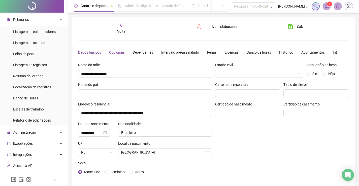
click at [93, 53] on div "Dados básicos" at bounding box center [89, 53] width 23 height 6
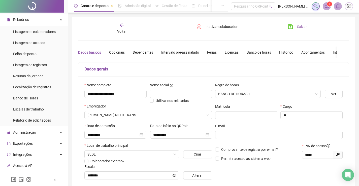
click at [290, 27] on icon "save" at bounding box center [290, 26] width 5 height 5
click at [297, 28] on span "Salvar" at bounding box center [302, 27] width 10 height 6
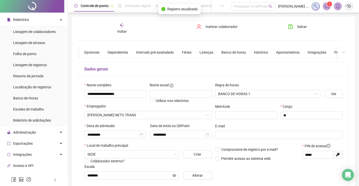
click at [119, 26] on div "Voltar" at bounding box center [122, 29] width 42 height 12
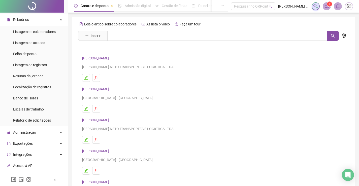
click at [111, 89] on link "[PERSON_NAME]" at bounding box center [96, 89] width 28 height 4
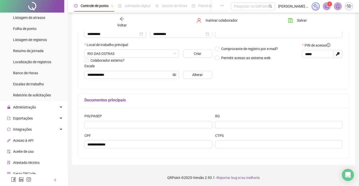
scroll to position [101, 0]
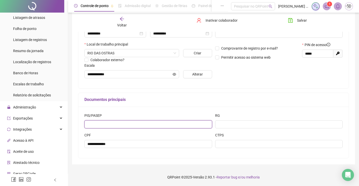
click at [157, 126] on input "text" at bounding box center [148, 124] width 128 height 8
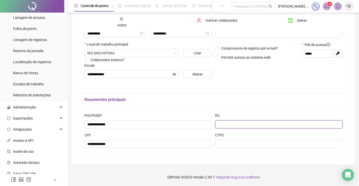
click at [277, 121] on input "text" at bounding box center [279, 124] width 128 height 8
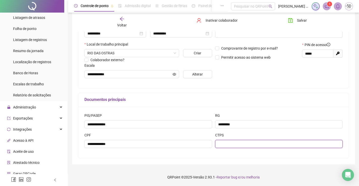
click at [265, 147] on input "text" at bounding box center [279, 144] width 128 height 8
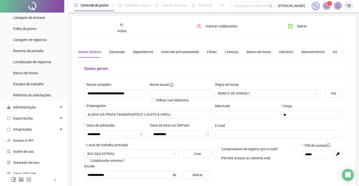
scroll to position [0, 0]
click at [117, 52] on div "Opcionais" at bounding box center [117, 53] width 16 height 6
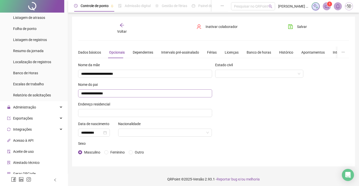
scroll to position [2, 0]
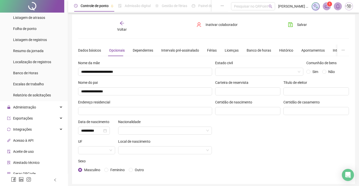
click at [161, 115] on div "**********" at bounding box center [145, 119] width 137 height 118
click at [141, 113] on input "text" at bounding box center [145, 111] width 134 height 8
click at [143, 129] on input "search" at bounding box center [162, 131] width 83 height 8
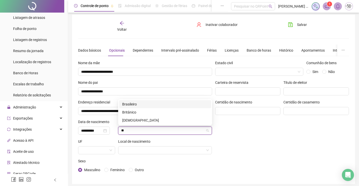
click at [148, 103] on div "Brasileiro" at bounding box center [165, 104] width 86 height 6
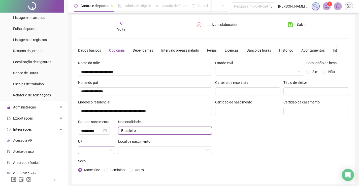
click at [98, 149] on input "search" at bounding box center [94, 151] width 26 height 8
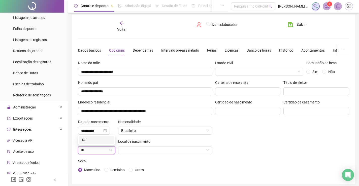
click at [96, 141] on div "RJ" at bounding box center [96, 140] width 29 height 6
click at [139, 151] on input "search" at bounding box center [162, 151] width 83 height 8
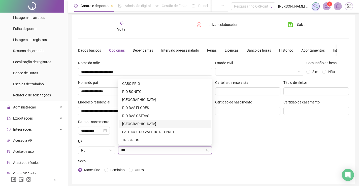
click at [148, 125] on div "[GEOGRAPHIC_DATA]" at bounding box center [165, 124] width 86 height 6
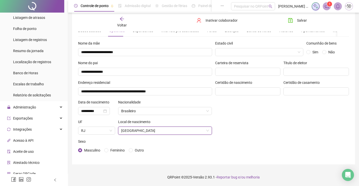
scroll to position [0, 0]
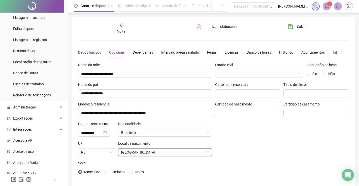
click at [95, 52] on div "Dados básicos" at bounding box center [89, 53] width 23 height 6
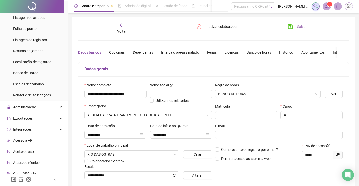
click at [297, 23] on button "Salvar" at bounding box center [297, 27] width 26 height 8
click at [128, 33] on div "Voltar" at bounding box center [122, 29] width 42 height 12
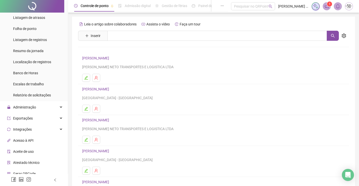
click at [97, 119] on link "[PERSON_NAME]" at bounding box center [96, 120] width 28 height 4
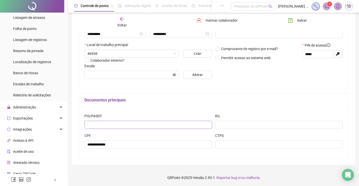
scroll to position [101, 0]
click at [164, 125] on input "text" at bounding box center [148, 124] width 128 height 8
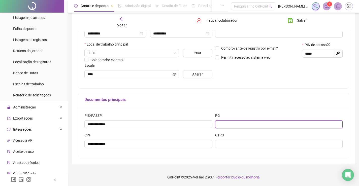
click at [237, 126] on input "text" at bounding box center [279, 124] width 128 height 8
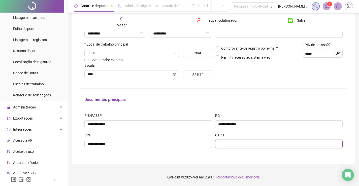
click at [239, 141] on input "text" at bounding box center [279, 144] width 128 height 8
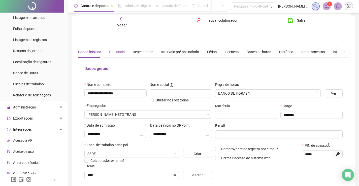
scroll to position [0, 0]
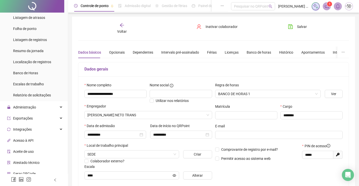
drag, startPoint x: 120, startPoint y: 49, endPoint x: 126, endPoint y: 61, distance: 14.0
click at [120, 49] on div "Opcionais" at bounding box center [117, 53] width 16 height 12
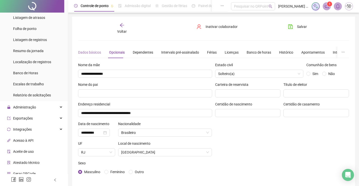
click at [98, 49] on div "Dados básicos" at bounding box center [89, 53] width 23 height 12
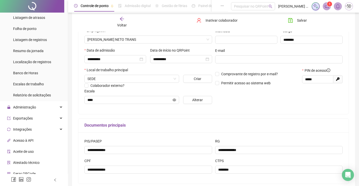
scroll to position [25, 0]
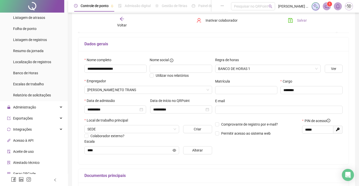
click at [296, 20] on button "Salvar" at bounding box center [297, 20] width 26 height 8
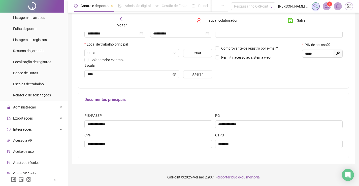
scroll to position [1, 0]
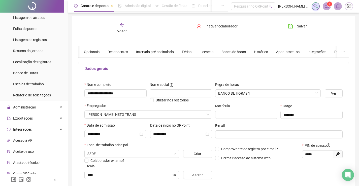
click at [115, 32] on div "Voltar" at bounding box center [122, 28] width 42 height 12
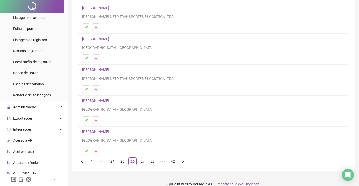
scroll to position [57, 0]
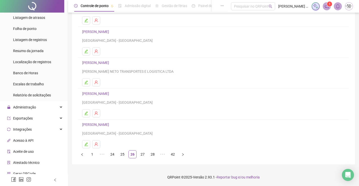
click at [107, 92] on link "[PERSON_NAME]" at bounding box center [96, 94] width 28 height 4
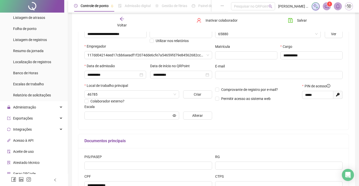
scroll to position [101, 0]
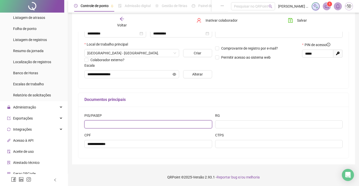
click at [184, 123] on input "text" at bounding box center [148, 124] width 128 height 8
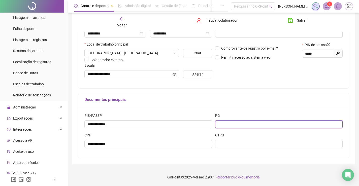
click at [277, 122] on input "text" at bounding box center [279, 124] width 128 height 8
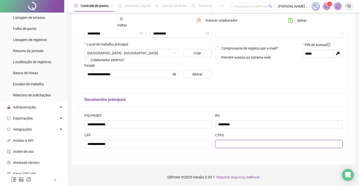
click at [269, 145] on input "text" at bounding box center [279, 144] width 128 height 8
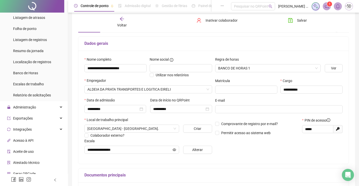
scroll to position [0, 0]
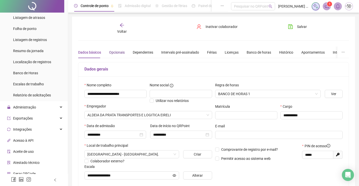
click at [121, 50] on div "Opcionais" at bounding box center [117, 53] width 16 height 6
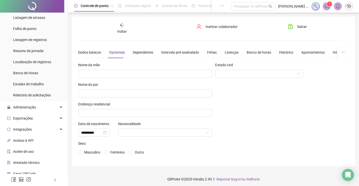
scroll to position [2, 0]
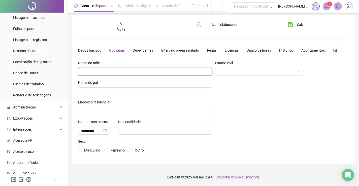
click at [143, 70] on input "text" at bounding box center [145, 72] width 134 height 8
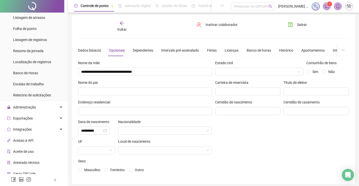
click at [146, 95] on div "**********" at bounding box center [145, 119] width 137 height 118
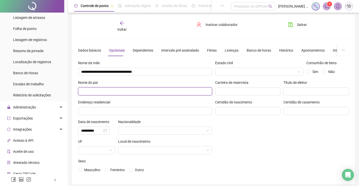
click at [148, 91] on input "text" at bounding box center [145, 91] width 134 height 8
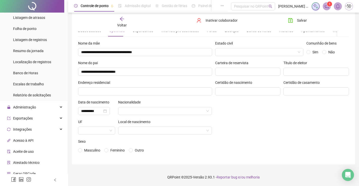
click at [146, 84] on div "Endereço residencial" at bounding box center [145, 84] width 134 height 8
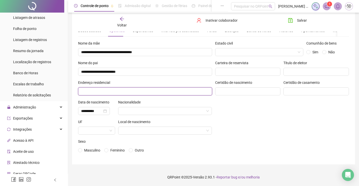
click at [146, 87] on input "text" at bounding box center [145, 91] width 134 height 8
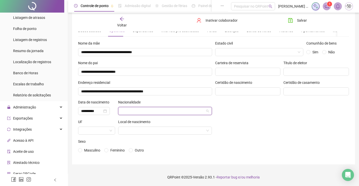
click at [167, 108] on input "search" at bounding box center [162, 111] width 83 height 8
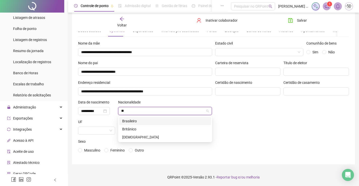
click at [146, 119] on div "Brasileiro" at bounding box center [165, 121] width 86 height 6
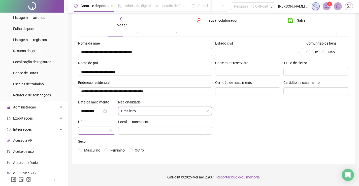
click at [105, 133] on input "search" at bounding box center [94, 131] width 26 height 8
click at [93, 123] on div "RJ" at bounding box center [96, 120] width 35 height 8
click at [150, 133] on input "search" at bounding box center [162, 131] width 83 height 8
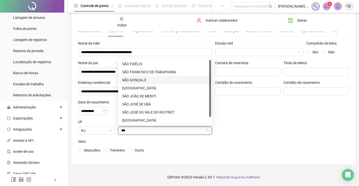
click at [152, 81] on div "SÃO GONÇALO" at bounding box center [165, 80] width 86 height 6
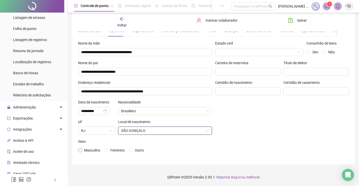
click at [82, 151] on span "Masculino" at bounding box center [92, 151] width 20 height 6
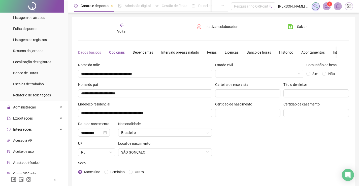
click at [90, 55] on div "Dados básicos" at bounding box center [89, 53] width 23 height 12
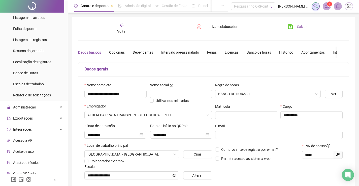
click at [290, 26] on icon "save" at bounding box center [290, 26] width 5 height 5
click at [123, 28] on div "Voltar" at bounding box center [122, 29] width 42 height 12
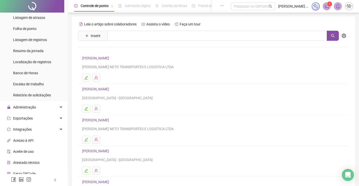
scroll to position [57, 0]
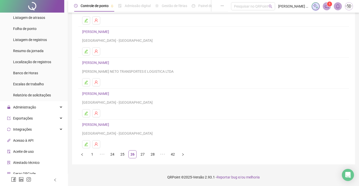
click at [106, 124] on link "[PERSON_NAME]" at bounding box center [96, 125] width 28 height 4
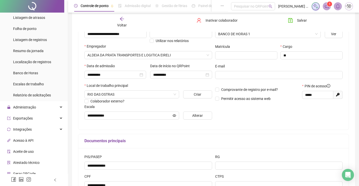
scroll to position [101, 0]
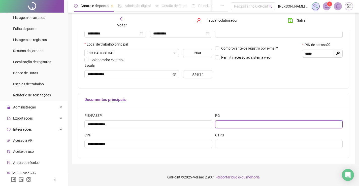
click at [285, 127] on input "text" at bounding box center [279, 124] width 128 height 8
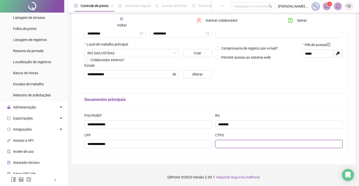
click at [224, 145] on input "text" at bounding box center [279, 144] width 128 height 8
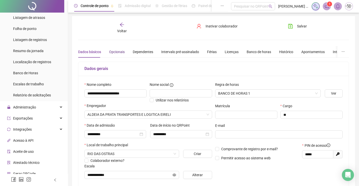
click at [121, 51] on div "Opcionais" at bounding box center [117, 52] width 16 height 6
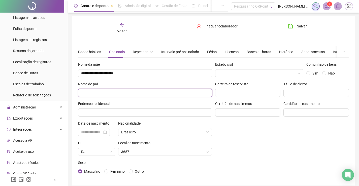
click at [174, 92] on input "text" at bounding box center [145, 93] width 134 height 8
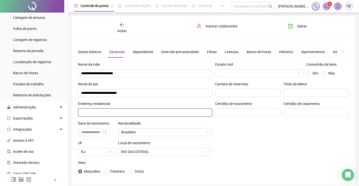
click at [174, 113] on input "text" at bounding box center [145, 113] width 134 height 8
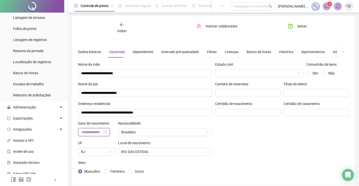
click at [96, 130] on input at bounding box center [91, 132] width 21 height 6
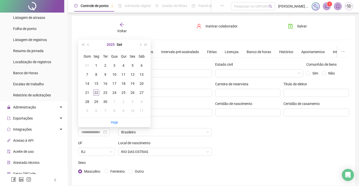
click at [112, 43] on button "2025" at bounding box center [110, 45] width 8 height 10
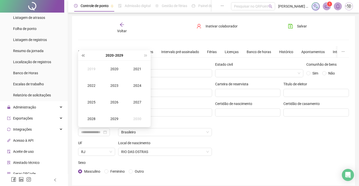
click at [81, 55] on button "super-prev-year" at bounding box center [83, 55] width 6 height 10
click at [82, 56] on button "super-prev-year" at bounding box center [83, 55] width 6 height 10
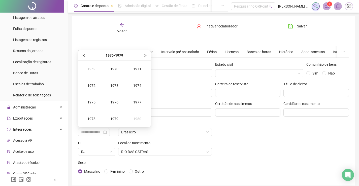
click at [82, 56] on button "super-prev-year" at bounding box center [83, 55] width 6 height 10
click at [147, 57] on button "super-next-year" at bounding box center [146, 55] width 6 height 10
click at [111, 99] on div "1976" at bounding box center [114, 102] width 15 height 6
click at [140, 122] on td "Dez" at bounding box center [137, 119] width 23 height 17
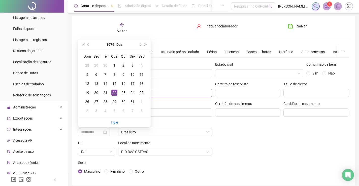
click at [116, 83] on div "15" at bounding box center [114, 84] width 6 height 6
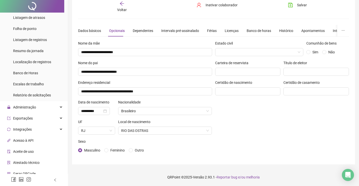
scroll to position [0, 0]
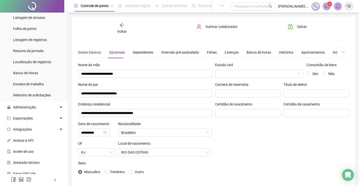
click at [94, 51] on div "Dados básicos" at bounding box center [89, 53] width 23 height 6
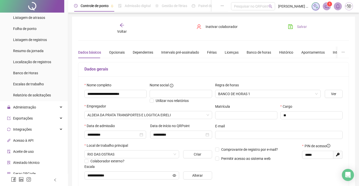
click at [292, 27] on icon "save" at bounding box center [290, 26] width 5 height 5
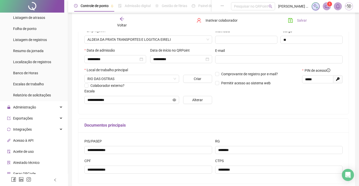
scroll to position [50, 0]
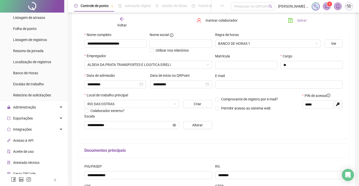
click at [122, 24] on span "Voltar" at bounding box center [122, 25] width 10 height 4
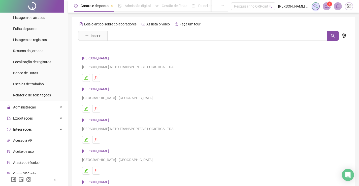
scroll to position [57, 0]
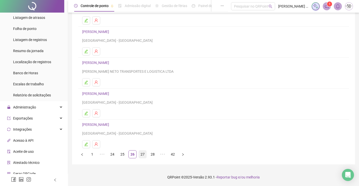
click at [145, 155] on link "27" at bounding box center [143, 155] width 8 height 8
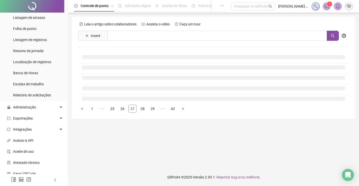
scroll to position [0, 0]
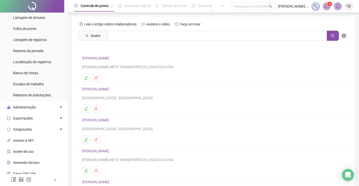
click at [108, 59] on link "[PERSON_NAME]" at bounding box center [96, 58] width 28 height 4
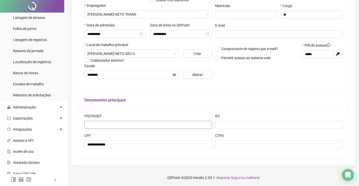
scroll to position [101, 0]
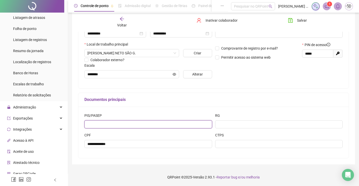
click at [192, 125] on input "text" at bounding box center [148, 124] width 128 height 8
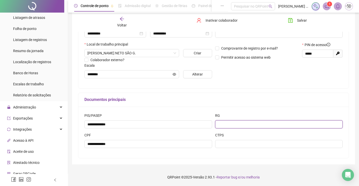
click at [231, 128] on input "text" at bounding box center [279, 124] width 128 height 8
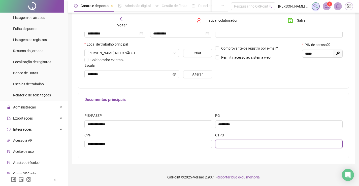
click at [232, 145] on input "text" at bounding box center [279, 144] width 128 height 8
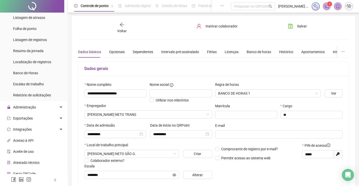
click at [125, 50] on div "Dados básicos Opcionais Dependentes Intervalo pré-assinalado Férias Licenças Ba…" at bounding box center [228, 52] width 301 height 12
click at [120, 51] on div "Opcionais" at bounding box center [117, 52] width 16 height 6
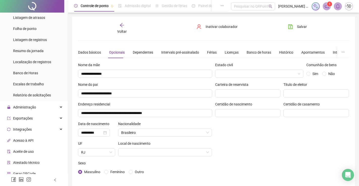
scroll to position [22, 0]
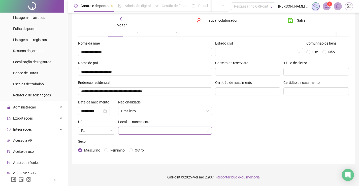
click at [193, 133] on input "search" at bounding box center [162, 131] width 83 height 8
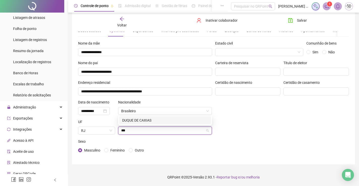
click at [184, 123] on div "DUQUE DE CAXIAS" at bounding box center [165, 121] width 86 height 6
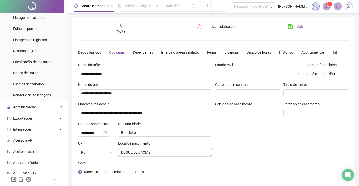
click at [303, 25] on span "Salvar" at bounding box center [302, 27] width 10 height 6
click at [99, 51] on div "Dados básicos" at bounding box center [89, 53] width 23 height 6
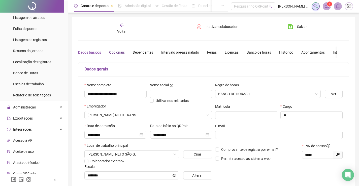
click at [116, 50] on div "Opcionais" at bounding box center [117, 53] width 16 height 6
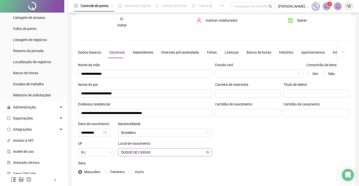
scroll to position [22, 0]
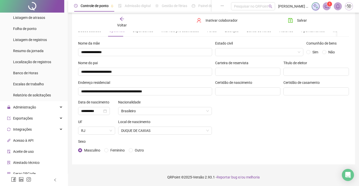
click at [125, 23] on span "Voltar" at bounding box center [122, 25] width 10 height 4
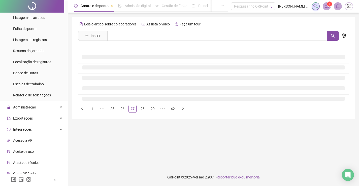
scroll to position [0, 0]
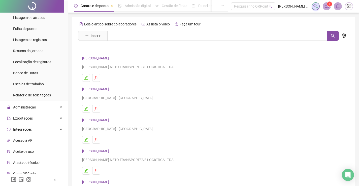
click at [116, 86] on li "[PERSON_NAME] ALDEIA DA PRATA - [GEOGRAPHIC_DATA]" at bounding box center [213, 99] width 271 height 31
click at [111, 88] on link "[PERSON_NAME]" at bounding box center [96, 89] width 28 height 4
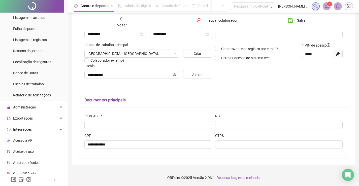
scroll to position [101, 0]
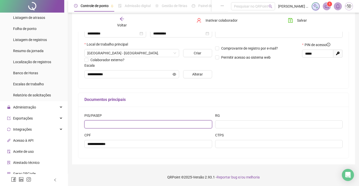
click at [182, 128] on input "text" at bounding box center [148, 124] width 128 height 8
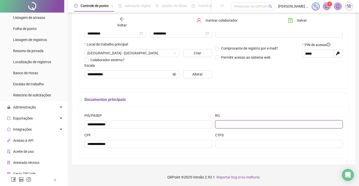
click at [240, 127] on input "text" at bounding box center [279, 124] width 128 height 8
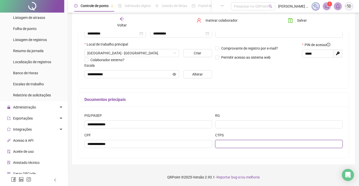
click at [251, 143] on input "text" at bounding box center [279, 144] width 128 height 8
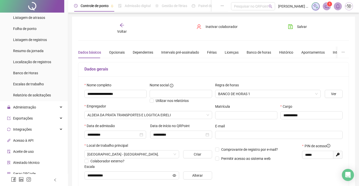
scroll to position [76, 0]
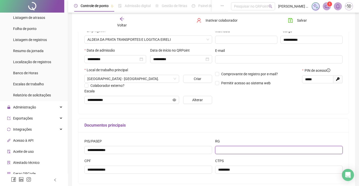
click at [264, 149] on input "text" at bounding box center [279, 150] width 128 height 8
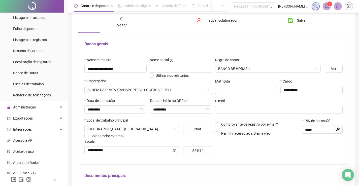
scroll to position [0, 0]
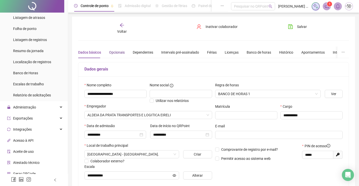
click at [115, 52] on div "Opcionais" at bounding box center [117, 53] width 16 height 6
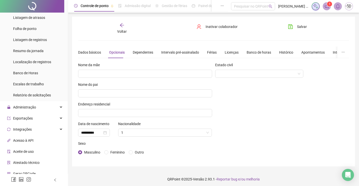
scroll to position [2, 0]
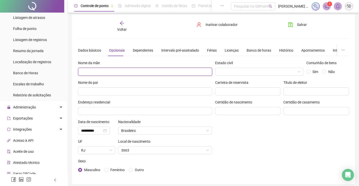
click at [153, 74] on input "text" at bounding box center [145, 72] width 134 height 8
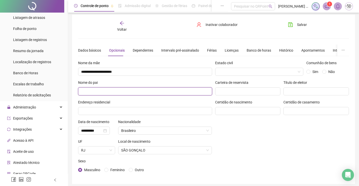
click at [154, 88] on input "text" at bounding box center [145, 91] width 134 height 8
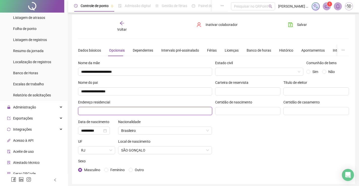
click at [147, 108] on input "text" at bounding box center [145, 111] width 134 height 8
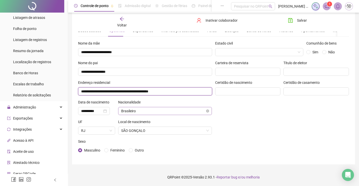
scroll to position [0, 0]
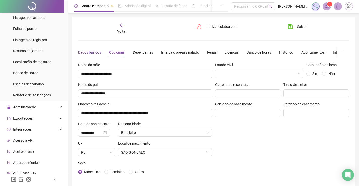
click at [87, 54] on div "Dados básicos" at bounding box center [89, 53] width 23 height 6
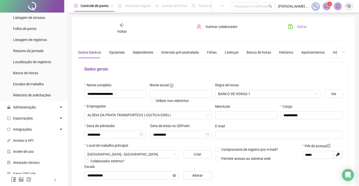
click at [298, 26] on span "Salvar" at bounding box center [302, 27] width 10 height 6
click at [118, 29] on span "Voltar" at bounding box center [122, 31] width 10 height 4
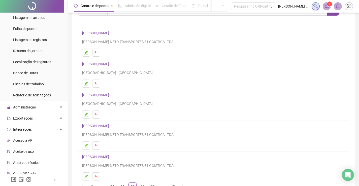
scroll to position [57, 0]
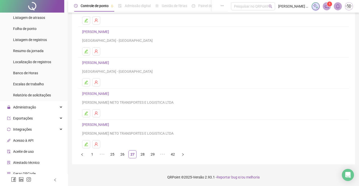
click at [111, 61] on link "[PERSON_NAME]" at bounding box center [96, 63] width 28 height 4
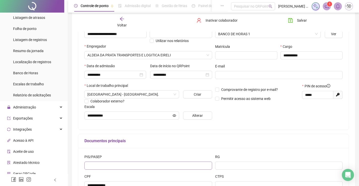
scroll to position [101, 0]
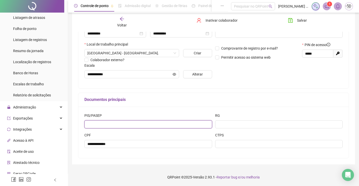
click at [164, 126] on input "text" at bounding box center [148, 124] width 128 height 8
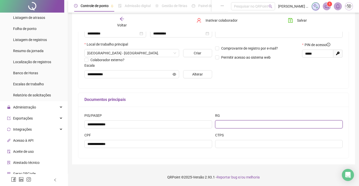
click at [231, 123] on input "text" at bounding box center [279, 124] width 128 height 8
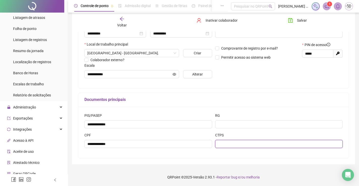
click at [231, 143] on input "text" at bounding box center [279, 144] width 128 height 8
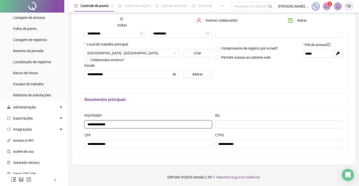
click at [169, 122] on input "**********" at bounding box center [148, 124] width 128 height 8
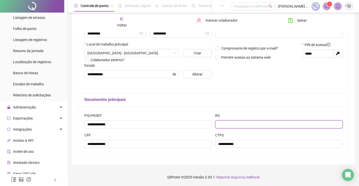
click at [235, 126] on input "text" at bounding box center [279, 124] width 128 height 8
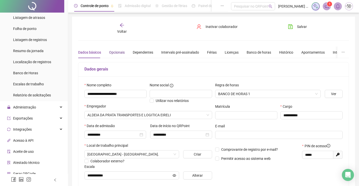
click at [112, 51] on div "Opcionais" at bounding box center [117, 53] width 16 height 6
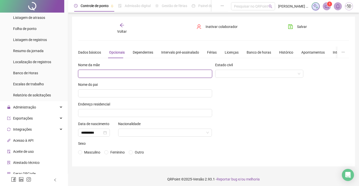
click at [119, 70] on input "text" at bounding box center [145, 74] width 134 height 8
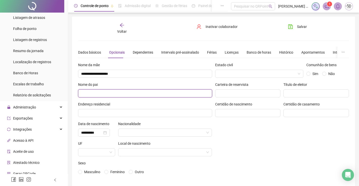
click at [125, 96] on input "text" at bounding box center [145, 93] width 134 height 8
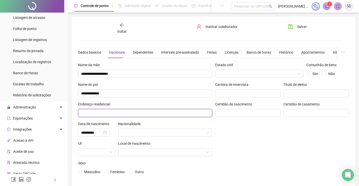
click at [140, 114] on input "text" at bounding box center [145, 113] width 134 height 8
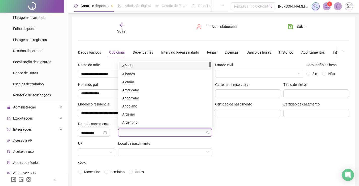
click at [138, 131] on input "search" at bounding box center [162, 133] width 83 height 8
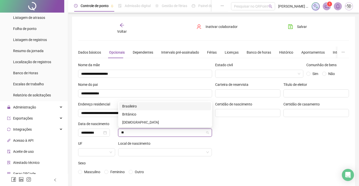
click at [165, 102] on div "Brasileiro" at bounding box center [165, 106] width 92 height 8
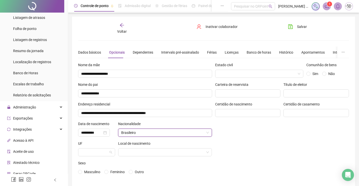
drag, startPoint x: 109, startPoint y: 148, endPoint x: 108, endPoint y: 157, distance: 9.4
click at [108, 156] on div "UF" at bounding box center [97, 151] width 40 height 20
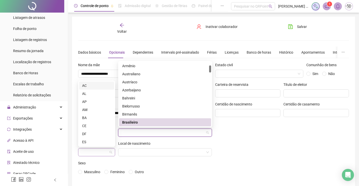
scroll to position [121, 0]
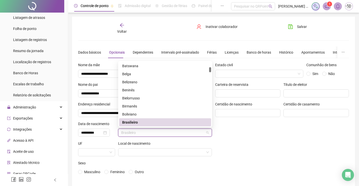
click at [131, 121] on div "Brasileiro" at bounding box center [165, 123] width 86 height 6
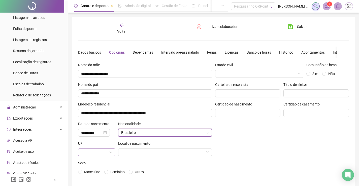
click at [109, 153] on span at bounding box center [96, 153] width 31 height 8
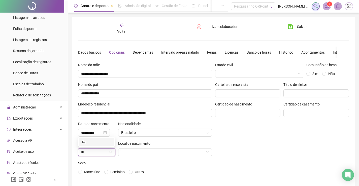
click at [102, 143] on div "RJ" at bounding box center [96, 142] width 29 height 6
click at [149, 155] on input "search" at bounding box center [162, 153] width 83 height 8
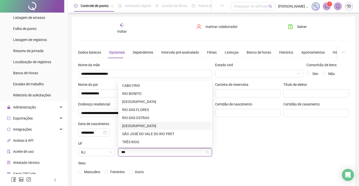
click at [142, 126] on div "[GEOGRAPHIC_DATA]" at bounding box center [165, 126] width 86 height 6
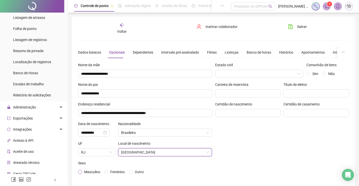
click at [92, 170] on span "Masculino" at bounding box center [92, 172] width 16 height 4
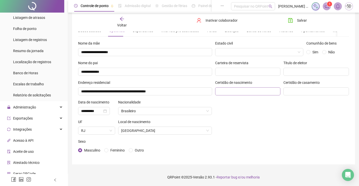
scroll to position [0, 0]
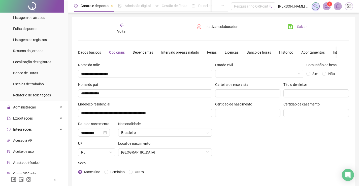
click at [294, 27] on button "Salvar" at bounding box center [297, 27] width 26 height 8
drag, startPoint x: 298, startPoint y: 27, endPoint x: 105, endPoint y: 18, distance: 192.5
click at [298, 27] on span "Salvar" at bounding box center [302, 27] width 10 height 6
click at [116, 30] on div "Voltar" at bounding box center [122, 29] width 42 height 12
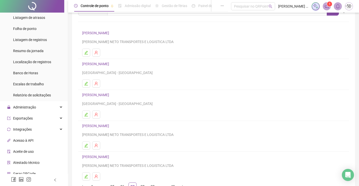
scroll to position [50, 0]
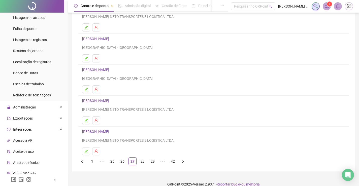
click at [111, 130] on link "[PERSON_NAME]" at bounding box center [96, 132] width 28 height 4
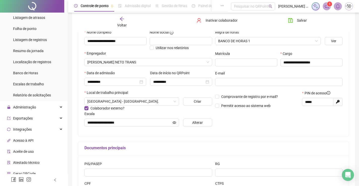
scroll to position [101, 0]
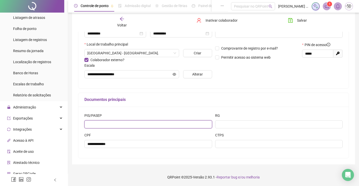
click at [145, 123] on input "text" at bounding box center [148, 124] width 128 height 8
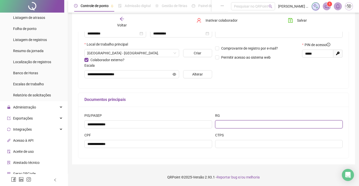
click at [232, 123] on input "text" at bounding box center [279, 124] width 128 height 8
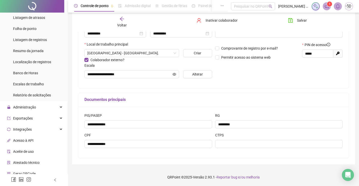
click at [287, 151] on div "CTPS" at bounding box center [278, 142] width 131 height 20
click at [287, 149] on div "CTPS" at bounding box center [278, 142] width 131 height 20
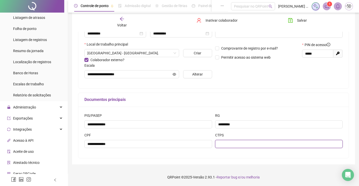
click at [274, 147] on input "text" at bounding box center [279, 144] width 128 height 8
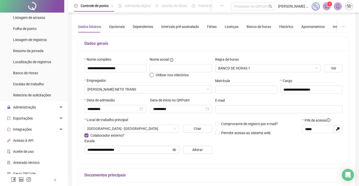
scroll to position [0, 0]
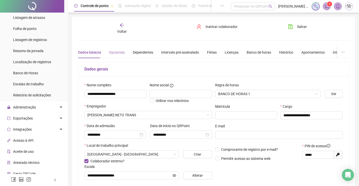
click at [116, 49] on div "Opcionais" at bounding box center [117, 53] width 16 height 12
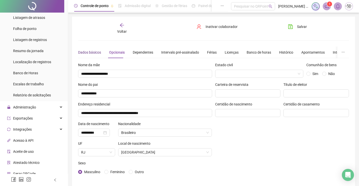
click at [93, 51] on div "Dados básicos" at bounding box center [89, 53] width 23 height 6
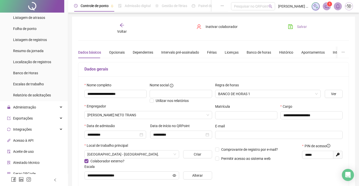
click at [294, 25] on button "Salvar" at bounding box center [297, 27] width 26 height 8
click at [116, 29] on div "Voltar" at bounding box center [122, 29] width 42 height 12
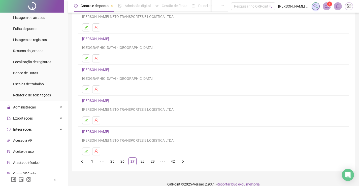
scroll to position [57, 0]
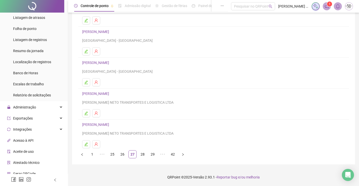
click at [142, 159] on div "Leia o artigo sobre colaboradores Assista o vídeo Faça um tour Inserir Nenhum r…" at bounding box center [213, 61] width 283 height 205
click at [142, 157] on link "28" at bounding box center [143, 155] width 8 height 8
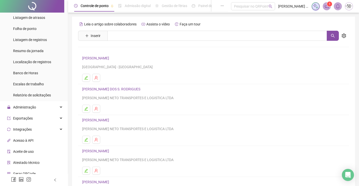
scroll to position [25, 0]
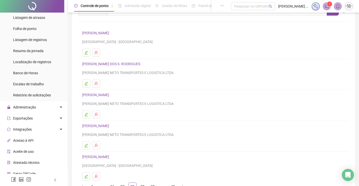
click at [118, 63] on link "[PERSON_NAME] DOS S. RODRIGUES" at bounding box center [112, 64] width 60 height 4
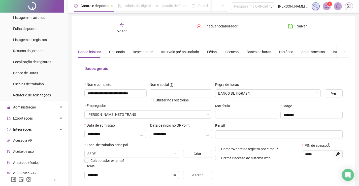
scroll to position [0, 0]
click at [111, 52] on div "Opcionais" at bounding box center [117, 53] width 16 height 6
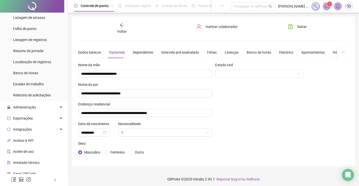
scroll to position [2, 0]
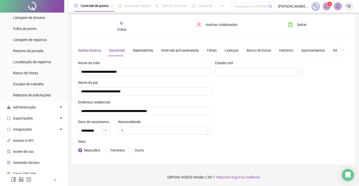
drag, startPoint x: 96, startPoint y: 49, endPoint x: 94, endPoint y: 52, distance: 3.3
click at [96, 50] on div "Dados básicos" at bounding box center [89, 51] width 23 height 6
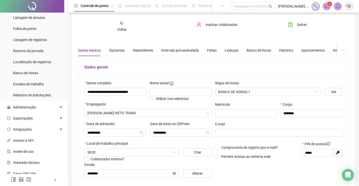
click at [119, 28] on span "Voltar" at bounding box center [122, 29] width 10 height 4
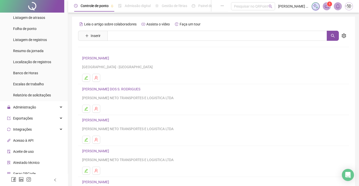
scroll to position [50, 0]
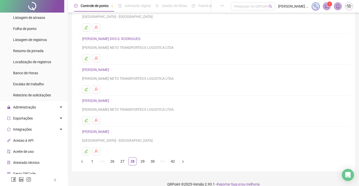
click at [111, 68] on link "[PERSON_NAME]" at bounding box center [96, 70] width 28 height 4
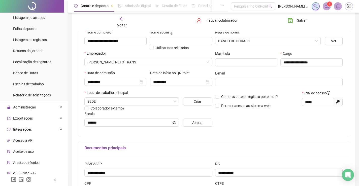
scroll to position [101, 0]
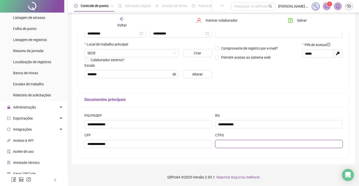
click at [279, 140] on input "text" at bounding box center [279, 144] width 128 height 8
click at [231, 144] on input "**********" at bounding box center [279, 144] width 128 height 8
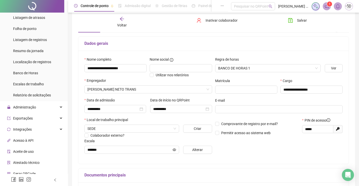
scroll to position [0, 0]
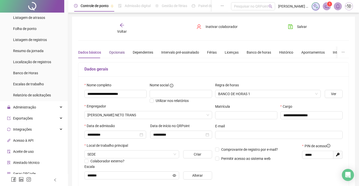
click at [117, 53] on div "Opcionais" at bounding box center [117, 53] width 16 height 6
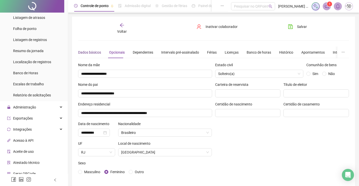
click at [96, 55] on div "Dados básicos" at bounding box center [89, 53] width 23 height 6
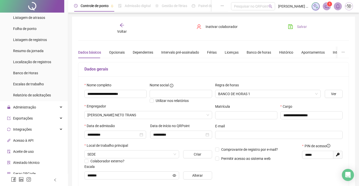
click at [291, 26] on icon "save" at bounding box center [290, 26] width 5 height 5
click at [300, 24] on span "Salvar" at bounding box center [302, 27] width 10 height 6
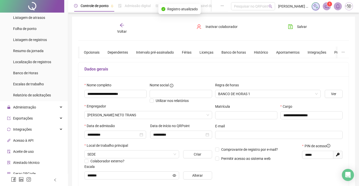
click at [117, 28] on div "Voltar" at bounding box center [122, 29] width 42 height 12
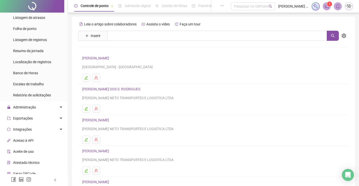
scroll to position [57, 0]
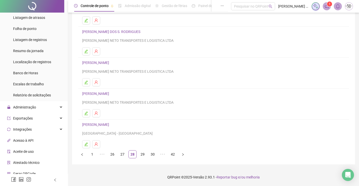
click at [111, 95] on link "[PERSON_NAME]" at bounding box center [96, 94] width 28 height 4
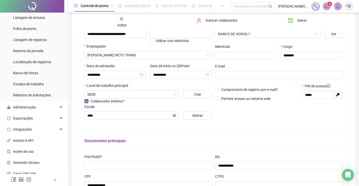
scroll to position [101, 0]
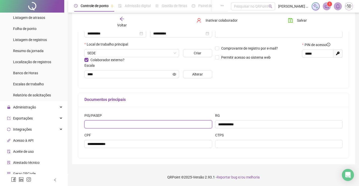
click at [133, 128] on input "text" at bounding box center [148, 124] width 128 height 8
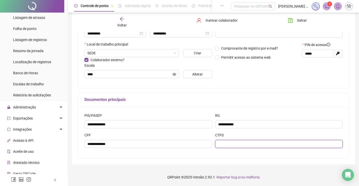
click at [234, 146] on input "text" at bounding box center [279, 144] width 128 height 8
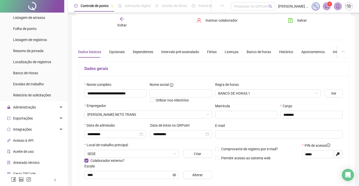
scroll to position [0, 0]
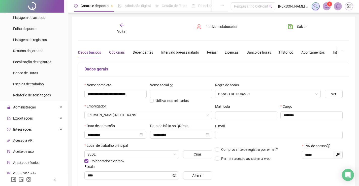
click at [114, 50] on div "Opcionais" at bounding box center [117, 53] width 16 height 6
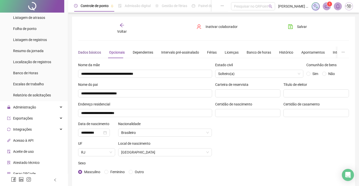
click at [96, 50] on div "Dados básicos" at bounding box center [89, 53] width 23 height 6
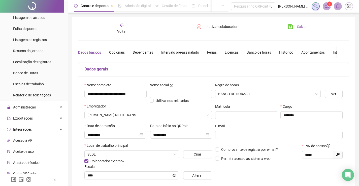
click at [298, 25] on span "Salvar" at bounding box center [302, 27] width 10 height 6
click at [123, 34] on div "Voltar" at bounding box center [122, 29] width 42 height 12
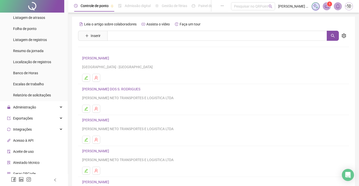
scroll to position [57, 0]
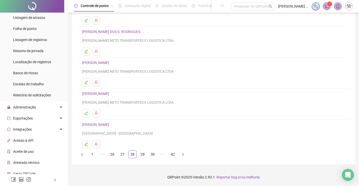
click at [111, 125] on link "[PERSON_NAME]" at bounding box center [96, 125] width 28 height 4
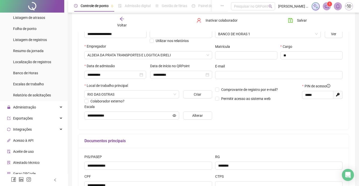
scroll to position [101, 0]
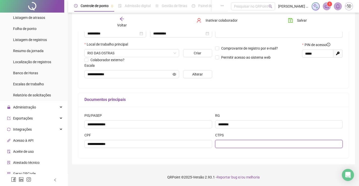
click at [247, 143] on input "text" at bounding box center [279, 144] width 128 height 8
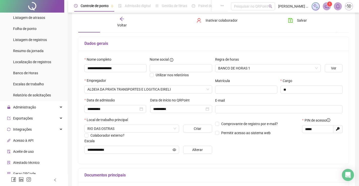
scroll to position [1, 0]
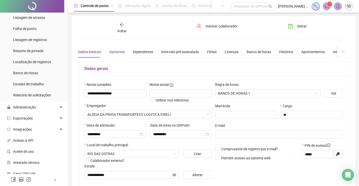
click at [110, 51] on div "Opcionais" at bounding box center [117, 52] width 16 height 6
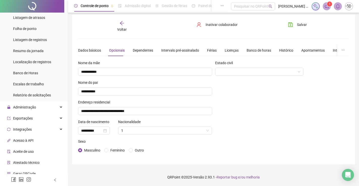
scroll to position [0, 0]
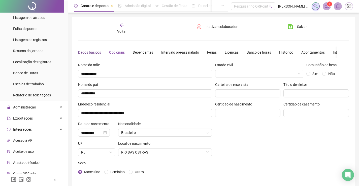
click at [95, 52] on div "Dados básicos" at bounding box center [89, 53] width 23 height 6
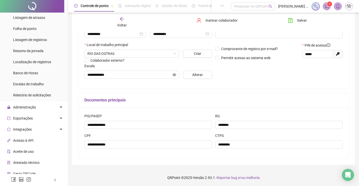
scroll to position [25, 0]
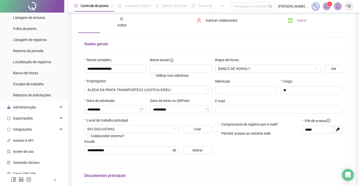
click at [291, 19] on icon "save" at bounding box center [290, 20] width 5 height 5
click at [119, 25] on span "Voltar" at bounding box center [122, 25] width 10 height 4
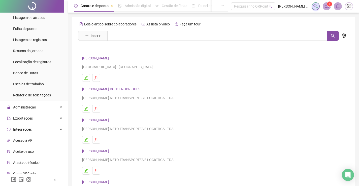
scroll to position [50, 0]
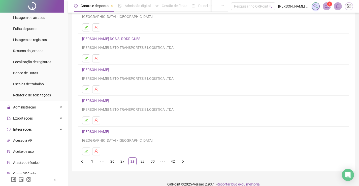
click at [147, 162] on ul "1 ••• 26 27 28 29 30 ••• 42" at bounding box center [213, 161] width 271 height 8
click at [146, 161] on link "29" at bounding box center [143, 162] width 8 height 8
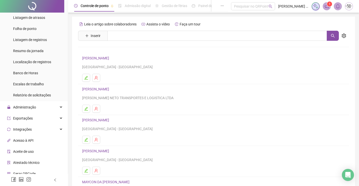
scroll to position [25, 0]
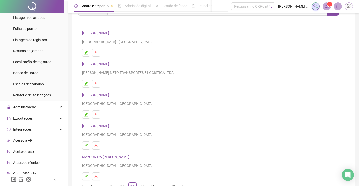
click at [111, 63] on link "[PERSON_NAME]" at bounding box center [96, 64] width 28 height 4
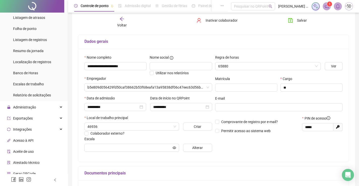
scroll to position [101, 0]
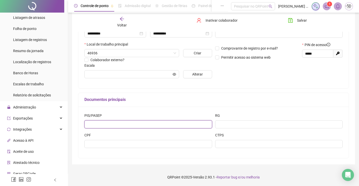
click at [138, 123] on input "text" at bounding box center [148, 124] width 128 height 8
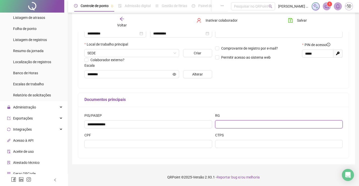
click at [253, 125] on input "text" at bounding box center [279, 124] width 128 height 8
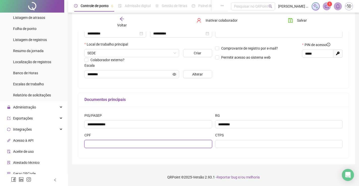
click at [201, 142] on input "text" at bounding box center [148, 144] width 128 height 8
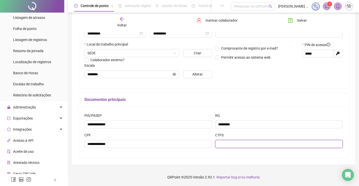
click at [230, 140] on input "text" at bounding box center [279, 144] width 128 height 8
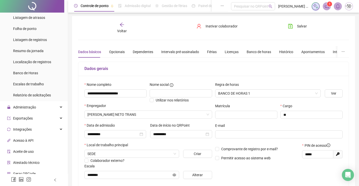
scroll to position [0, 0]
click at [106, 52] on div "Dados básicos Opcionais Dependentes Intervalo pré-assinalado Férias Licenças Ba…" at bounding box center [228, 53] width 301 height 12
click at [109, 51] on div "Opcionais" at bounding box center [117, 53] width 16 height 6
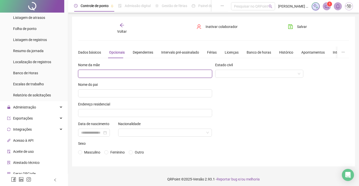
click at [134, 76] on input "text" at bounding box center [145, 74] width 134 height 8
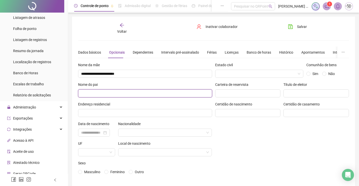
click at [135, 91] on input "text" at bounding box center [145, 93] width 134 height 8
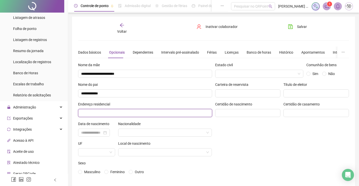
click at [138, 113] on input "text" at bounding box center [145, 113] width 134 height 8
click at [107, 132] on div at bounding box center [94, 133] width 26 height 6
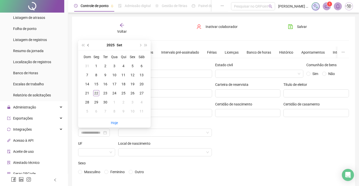
click at [89, 45] on span "prev-year" at bounding box center [88, 45] width 3 height 3
click at [116, 42] on div "[DATE]" at bounding box center [114, 45] width 46 height 10
click at [111, 46] on button "2025" at bounding box center [108, 45] width 8 height 10
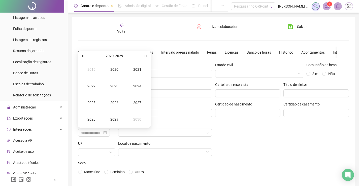
click at [84, 56] on span "super-prev-year" at bounding box center [83, 56] width 3 height 3
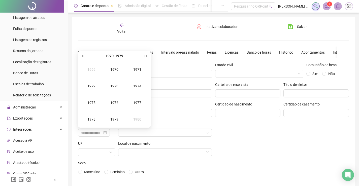
click at [148, 58] on button "super-next-year" at bounding box center [146, 56] width 6 height 10
click at [137, 106] on td "1987" at bounding box center [137, 102] width 23 height 17
click at [119, 105] on div "Ago" at bounding box center [114, 103] width 15 height 6
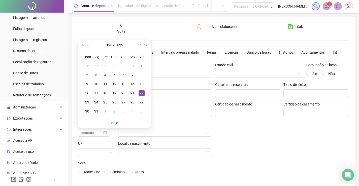
click at [129, 92] on div "21" at bounding box center [132, 93] width 6 height 6
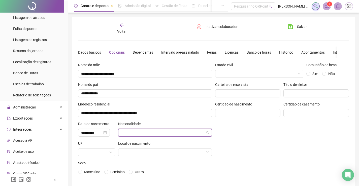
click at [164, 134] on input "search" at bounding box center [162, 133] width 83 height 8
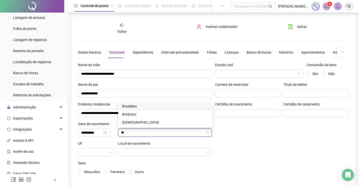
click at [154, 107] on div "Brasileiro" at bounding box center [165, 106] width 86 height 6
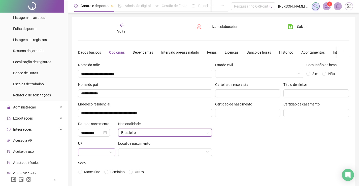
click at [99, 153] on input "search" at bounding box center [94, 153] width 26 height 8
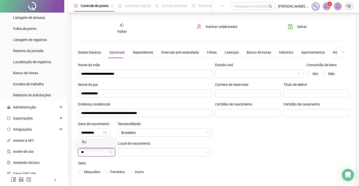
click at [98, 141] on div "RJ" at bounding box center [96, 142] width 29 height 6
click at [147, 156] on input "search" at bounding box center [162, 153] width 83 height 8
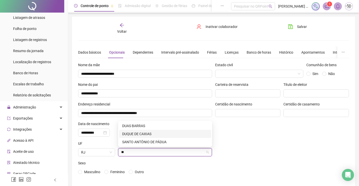
click at [149, 133] on div "DUQUE DE CAXIAS" at bounding box center [165, 134] width 86 height 6
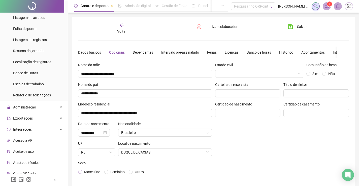
click at [88, 174] on span "Masculino" at bounding box center [92, 172] width 16 height 4
click at [290, 29] on icon "save" at bounding box center [290, 26] width 5 height 5
click at [127, 26] on div "Voltar" at bounding box center [122, 29] width 42 height 12
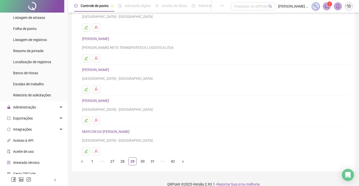
scroll to position [57, 0]
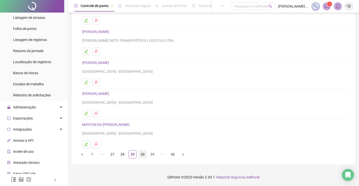
click at [143, 153] on link "30" at bounding box center [143, 155] width 8 height 8
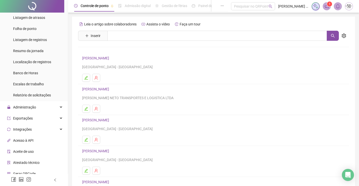
click at [111, 58] on link "[PERSON_NAME]" at bounding box center [96, 58] width 28 height 4
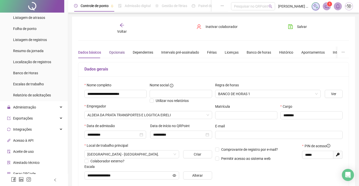
click at [117, 50] on div "Opcionais" at bounding box center [117, 53] width 16 height 6
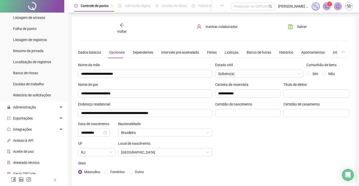
click at [124, 27] on icon "arrow-left" at bounding box center [121, 25] width 5 height 5
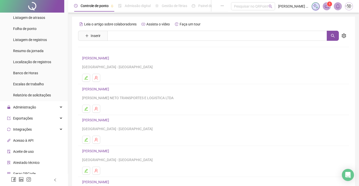
click at [111, 87] on link "[PERSON_NAME]" at bounding box center [96, 89] width 28 height 4
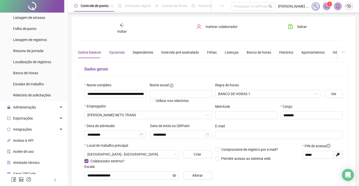
click at [117, 50] on div "Opcionais" at bounding box center [117, 53] width 16 height 6
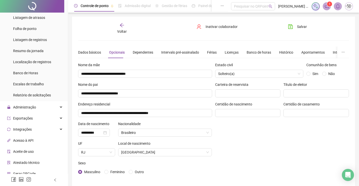
click at [124, 32] on span "Voltar" at bounding box center [122, 31] width 10 height 4
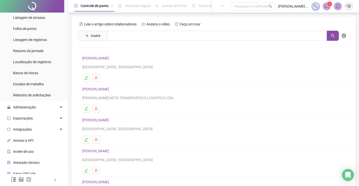
scroll to position [50, 0]
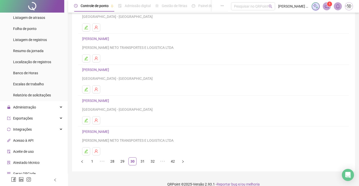
click at [108, 67] on h4 "[PERSON_NAME]" at bounding box center [213, 70] width 263 height 6
click at [108, 68] on link "[PERSON_NAME]" at bounding box center [96, 70] width 28 height 4
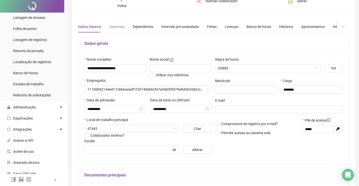
scroll to position [0, 0]
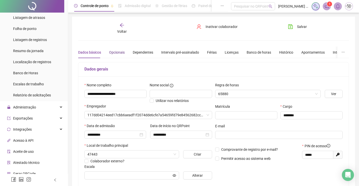
click at [116, 51] on div "Opcionais" at bounding box center [117, 53] width 16 height 6
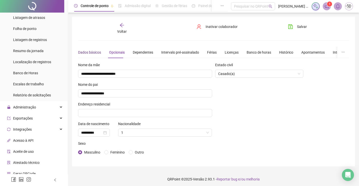
click at [92, 52] on div "Dados básicos" at bounding box center [89, 53] width 23 height 6
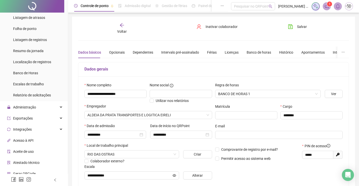
click at [125, 26] on div "Voltar" at bounding box center [122, 29] width 42 height 12
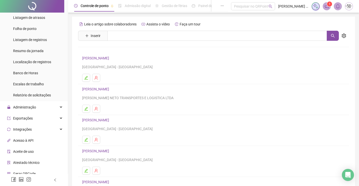
scroll to position [25, 0]
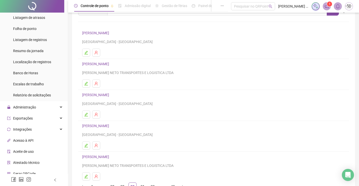
click at [102, 125] on link "[PERSON_NAME]" at bounding box center [96, 126] width 28 height 4
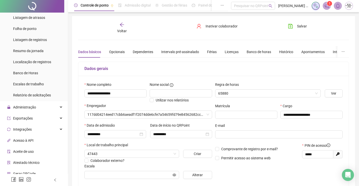
scroll to position [0, 0]
click at [116, 48] on div "Opcionais" at bounding box center [117, 53] width 16 height 12
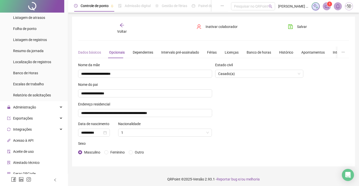
click at [87, 57] on div "Dados básicos" at bounding box center [89, 53] width 23 height 12
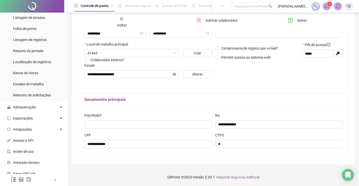
scroll to position [26, 0]
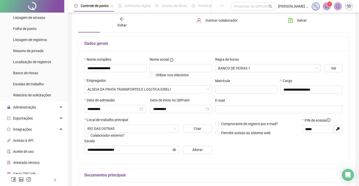
click at [123, 25] on span "Voltar" at bounding box center [122, 25] width 10 height 4
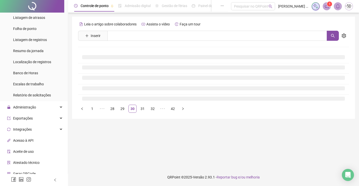
scroll to position [0, 0]
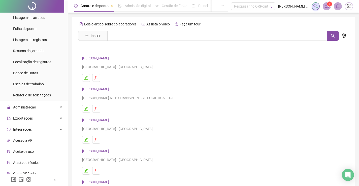
click at [111, 118] on link "[PERSON_NAME]" at bounding box center [96, 120] width 28 height 4
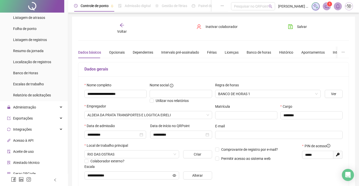
click at [119, 31] on span "Voltar" at bounding box center [122, 31] width 10 height 4
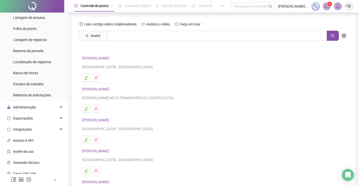
scroll to position [57, 0]
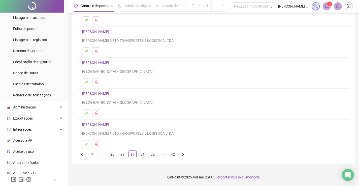
click at [104, 123] on link "[PERSON_NAME]" at bounding box center [96, 125] width 28 height 4
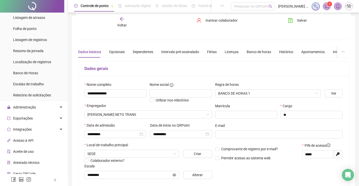
scroll to position [0, 0]
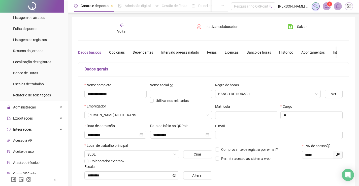
click at [123, 26] on icon "arrow-left" at bounding box center [121, 25] width 5 height 5
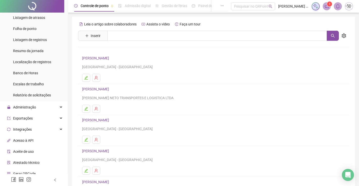
scroll to position [50, 0]
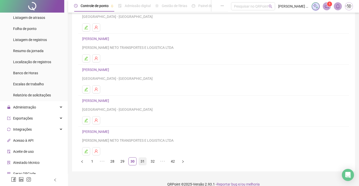
click at [143, 161] on link "31" at bounding box center [143, 162] width 8 height 8
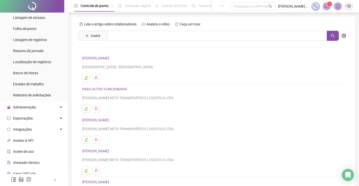
click at [111, 58] on link "[PERSON_NAME]" at bounding box center [96, 58] width 28 height 4
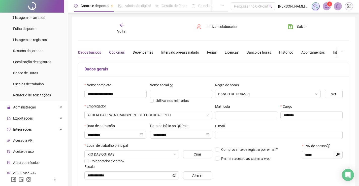
click at [114, 51] on div "Opcionais" at bounding box center [117, 53] width 16 height 6
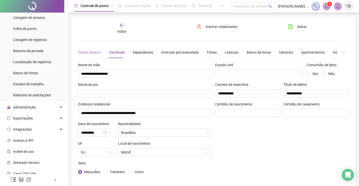
click at [82, 49] on div "Dados básicos" at bounding box center [89, 53] width 23 height 12
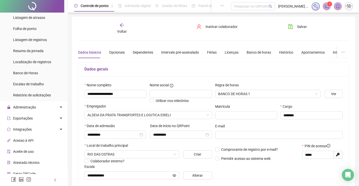
click at [126, 29] on span "Voltar" at bounding box center [122, 31] width 10 height 4
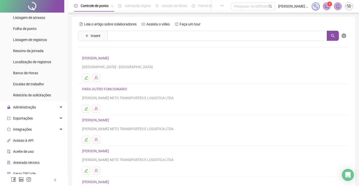
click at [117, 90] on link "PARA OUTRO FUNCIONARIO" at bounding box center [105, 89] width 47 height 4
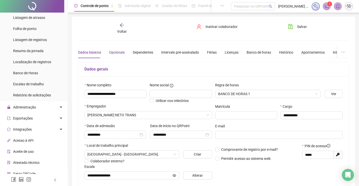
click at [114, 50] on div "Opcionais" at bounding box center [117, 53] width 16 height 6
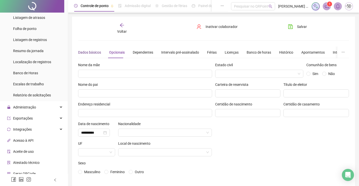
click at [90, 52] on div "Dados básicos" at bounding box center [89, 53] width 23 height 6
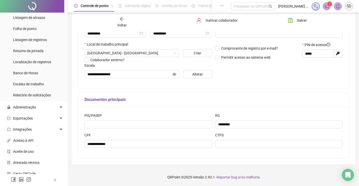
scroll to position [51, 0]
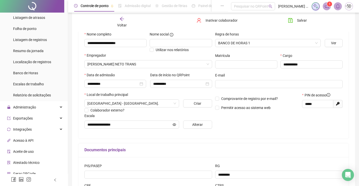
click at [119, 17] on div "Voltar" at bounding box center [122, 22] width 42 height 12
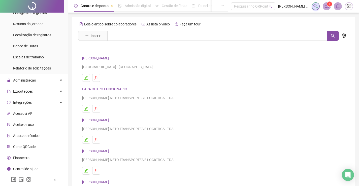
scroll to position [50, 0]
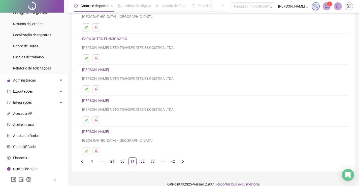
click at [106, 70] on link "[PERSON_NAME]" at bounding box center [96, 70] width 28 height 4
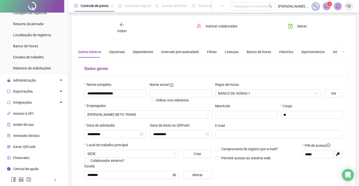
scroll to position [0, 0]
click at [127, 29] on div "Voltar" at bounding box center [122, 29] width 42 height 12
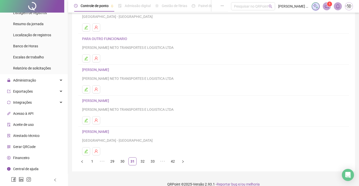
scroll to position [57, 0]
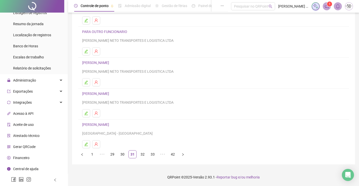
click at [110, 93] on link "[PERSON_NAME]" at bounding box center [96, 94] width 28 height 4
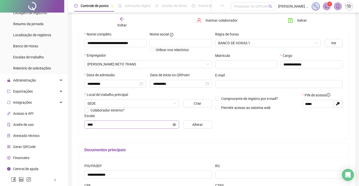
scroll to position [1, 0]
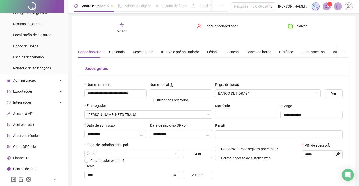
click at [119, 26] on div "Voltar" at bounding box center [122, 28] width 42 height 12
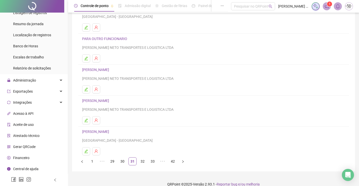
scroll to position [57, 0]
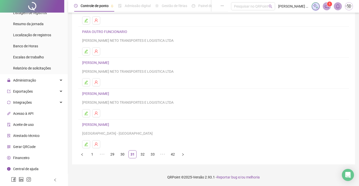
click at [111, 124] on link "[PERSON_NAME]" at bounding box center [96, 125] width 28 height 4
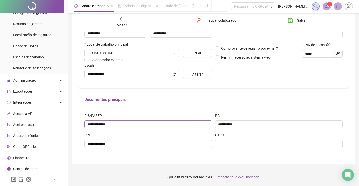
scroll to position [26, 0]
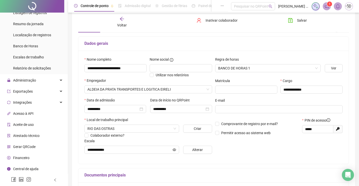
click at [121, 21] on div "Voltar" at bounding box center [122, 22] width 42 height 12
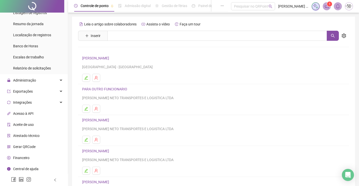
scroll to position [50, 0]
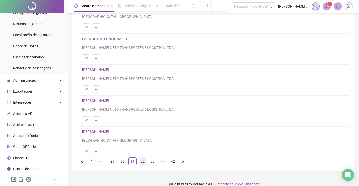
click at [141, 161] on link "32" at bounding box center [143, 162] width 8 height 8
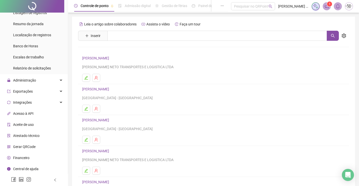
click at [112, 56] on h4 "[PERSON_NAME]" at bounding box center [213, 58] width 263 height 6
click at [111, 57] on link "[PERSON_NAME]" at bounding box center [96, 58] width 28 height 4
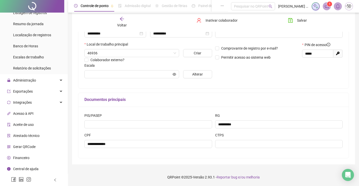
scroll to position [26, 0]
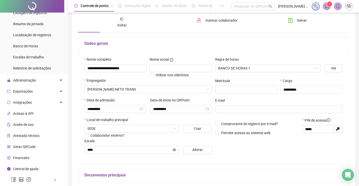
click at [123, 19] on icon "arrow-left" at bounding box center [121, 18] width 5 height 5
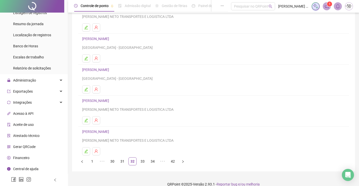
scroll to position [25, 0]
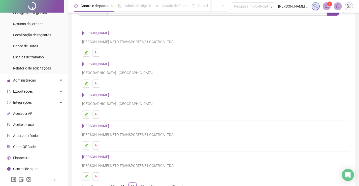
click at [111, 64] on link "[PERSON_NAME]" at bounding box center [96, 64] width 28 height 4
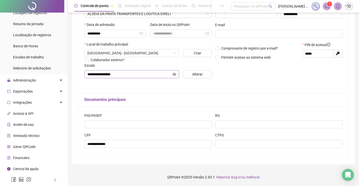
scroll to position [1, 0]
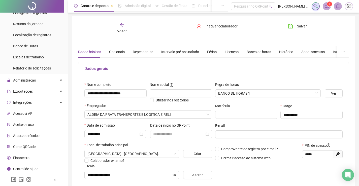
click at [127, 32] on div "Voltar" at bounding box center [122, 28] width 42 height 12
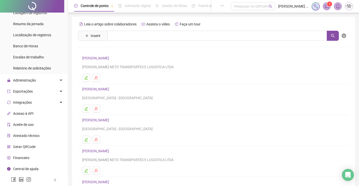
scroll to position [50, 0]
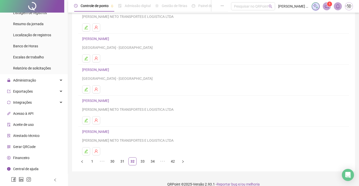
click at [111, 71] on link "[PERSON_NAME]" at bounding box center [96, 70] width 28 height 4
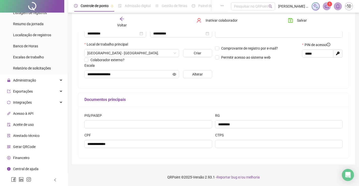
scroll to position [26, 0]
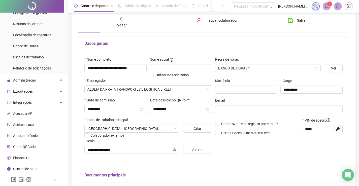
click at [120, 22] on div "Voltar" at bounding box center [122, 22] width 42 height 12
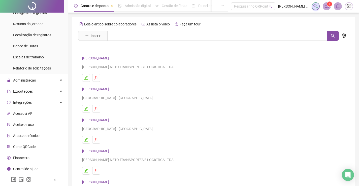
scroll to position [57, 0]
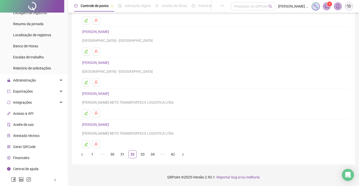
click at [111, 95] on link "[PERSON_NAME]" at bounding box center [96, 94] width 28 height 4
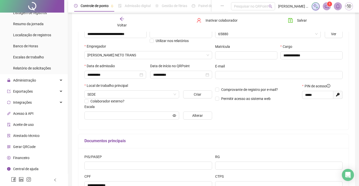
scroll to position [101, 0]
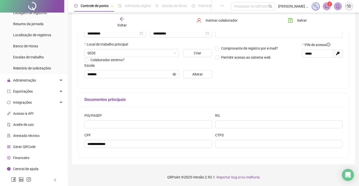
click at [116, 17] on div "Voltar" at bounding box center [122, 22] width 42 height 12
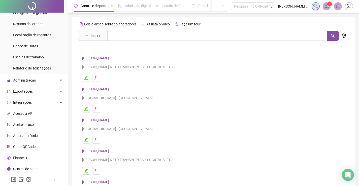
scroll to position [57, 0]
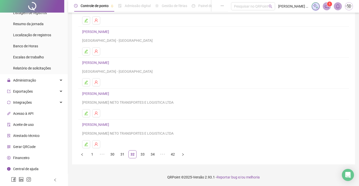
click at [111, 124] on link "[PERSON_NAME]" at bounding box center [96, 125] width 28 height 4
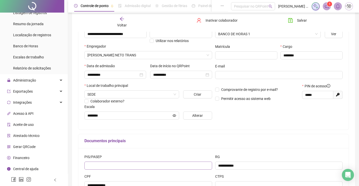
scroll to position [101, 0]
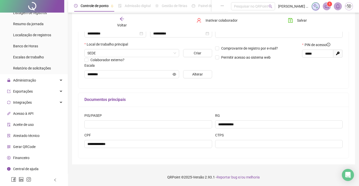
click at [119, 22] on div "Voltar" at bounding box center [122, 22] width 42 height 12
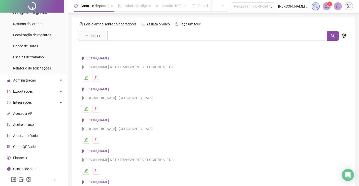
scroll to position [57, 0]
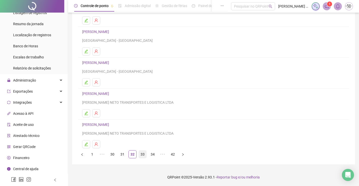
click at [145, 156] on link "33" at bounding box center [143, 155] width 8 height 8
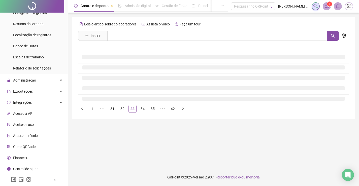
scroll to position [0, 0]
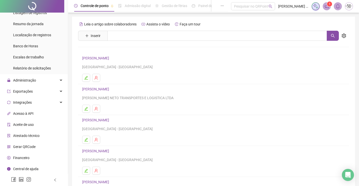
click at [111, 57] on link "[PERSON_NAME]" at bounding box center [96, 58] width 28 height 4
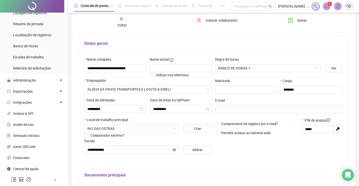
scroll to position [1, 0]
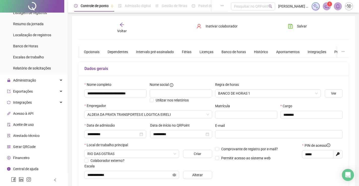
click at [124, 26] on div "Voltar" at bounding box center [122, 28] width 42 height 12
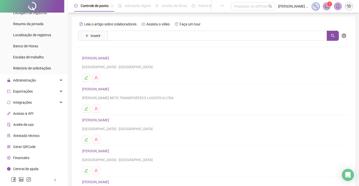
scroll to position [25, 0]
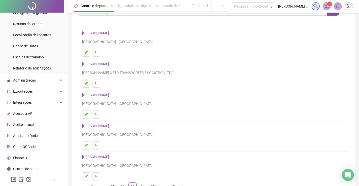
click at [111, 63] on link "[PERSON_NAME]" at bounding box center [96, 64] width 28 height 4
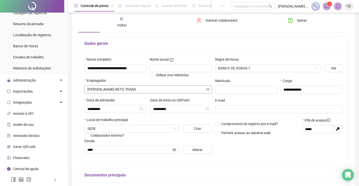
scroll to position [1, 0]
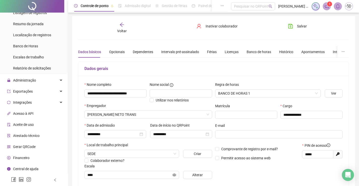
click at [120, 29] on span "Voltar" at bounding box center [122, 31] width 10 height 4
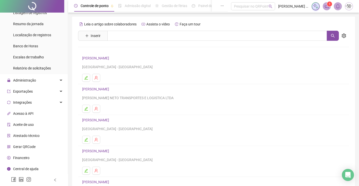
scroll to position [57, 0]
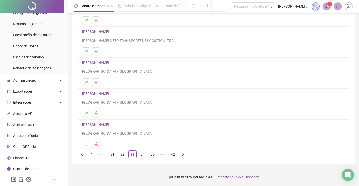
click at [108, 66] on div "[PERSON_NAME] DO NASCIMENTO ALDEIA DA PRATA - [GEOGRAPHIC_DATA]" at bounding box center [213, 67] width 263 height 15
click at [107, 63] on link "[PERSON_NAME]" at bounding box center [96, 63] width 28 height 4
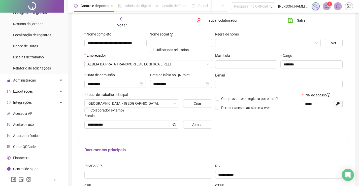
scroll to position [0, 0]
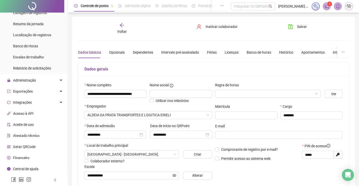
click at [118, 27] on div "Voltar" at bounding box center [122, 29] width 42 height 12
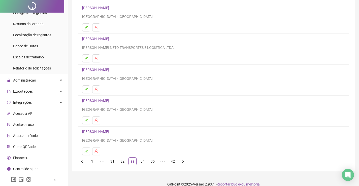
scroll to position [57, 0]
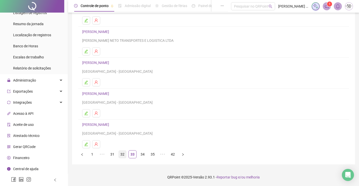
click at [121, 154] on link "32" at bounding box center [123, 155] width 8 height 8
click at [122, 156] on link "31" at bounding box center [123, 155] width 8 height 8
click at [121, 153] on link "30" at bounding box center [123, 155] width 8 height 8
click at [114, 155] on link "28" at bounding box center [113, 155] width 8 height 8
click at [121, 155] on link "27" at bounding box center [123, 155] width 8 height 8
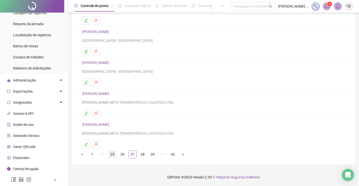
click at [114, 154] on link "25" at bounding box center [113, 155] width 8 height 8
click at [122, 154] on link "24" at bounding box center [123, 155] width 8 height 8
click at [121, 154] on link "23" at bounding box center [123, 155] width 8 height 8
click at [131, 155] on link "23" at bounding box center [133, 155] width 8 height 8
click at [142, 154] on link "24" at bounding box center [143, 155] width 8 height 8
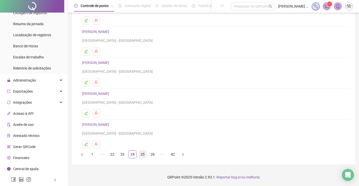
click at [142, 154] on link "25" at bounding box center [143, 155] width 8 height 8
click at [142, 155] on link "26" at bounding box center [143, 155] width 8 height 8
click at [144, 155] on link "27" at bounding box center [143, 155] width 8 height 8
click at [142, 151] on link "28" at bounding box center [143, 155] width 8 height 8
click at [144, 154] on link "29" at bounding box center [143, 155] width 8 height 8
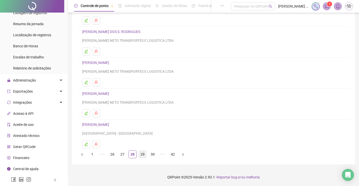
scroll to position [0, 0]
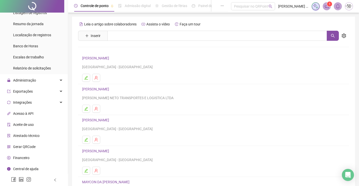
click at [111, 121] on link "[PERSON_NAME]" at bounding box center [96, 120] width 28 height 4
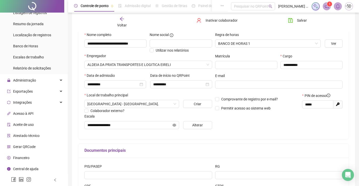
scroll to position [101, 0]
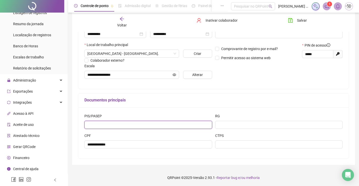
click at [135, 124] on input "text" at bounding box center [148, 125] width 128 height 8
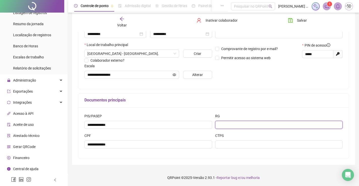
click at [244, 121] on input "text" at bounding box center [279, 125] width 128 height 8
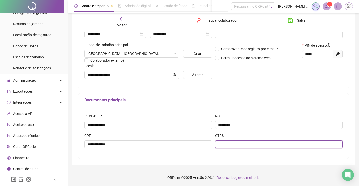
click at [233, 146] on input "text" at bounding box center [279, 144] width 128 height 8
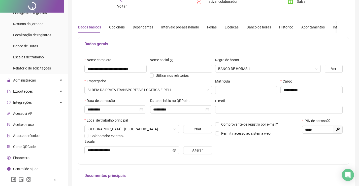
scroll to position [0, 0]
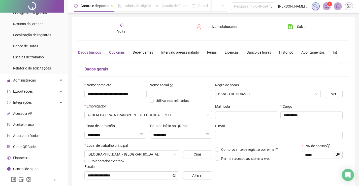
click at [111, 52] on div "Opcionais" at bounding box center [117, 53] width 16 height 6
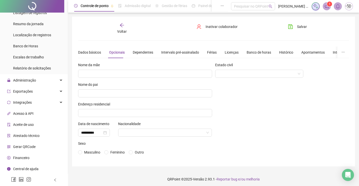
scroll to position [2, 0]
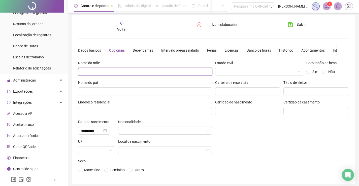
click at [127, 68] on input "text" at bounding box center [145, 72] width 134 height 8
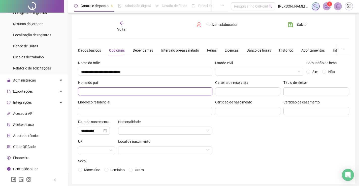
click at [125, 91] on input "text" at bounding box center [145, 91] width 134 height 8
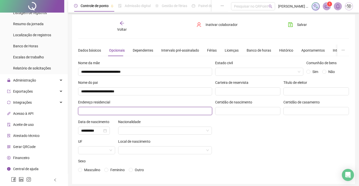
click at [140, 115] on input "text" at bounding box center [145, 111] width 134 height 8
click at [114, 111] on input "**********" at bounding box center [145, 111] width 134 height 8
click at [116, 111] on input "**********" at bounding box center [145, 111] width 134 height 8
click at [123, 111] on input "**********" at bounding box center [145, 111] width 134 height 8
click at [135, 110] on input "**********" at bounding box center [145, 111] width 134 height 8
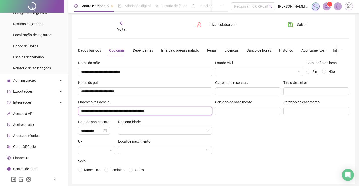
click at [189, 111] on input "**********" at bounding box center [145, 111] width 134 height 8
click at [83, 111] on input "**********" at bounding box center [145, 111] width 134 height 8
click at [85, 112] on input "**********" at bounding box center [145, 111] width 134 height 8
click at [189, 110] on input "**********" at bounding box center [145, 111] width 134 height 8
click at [177, 110] on input "**********" at bounding box center [145, 111] width 134 height 8
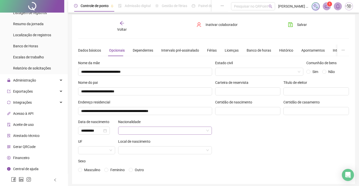
click at [183, 130] on input "search" at bounding box center [162, 131] width 83 height 8
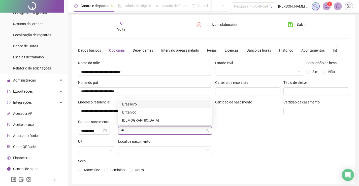
click at [146, 103] on div "Brasileiro" at bounding box center [165, 104] width 86 height 6
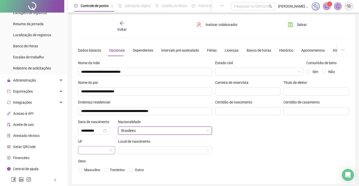
click at [112, 153] on span at bounding box center [96, 151] width 31 height 8
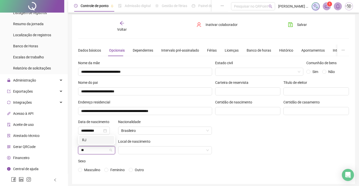
click at [95, 137] on div "RJ" at bounding box center [96, 140] width 29 height 6
click at [152, 153] on input "search" at bounding box center [162, 151] width 83 height 8
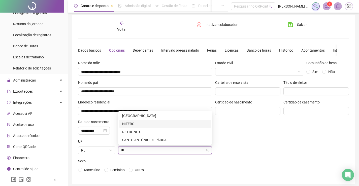
click at [154, 126] on div "NITERÓI" at bounding box center [165, 124] width 86 height 6
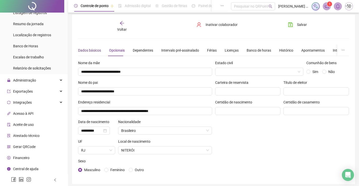
click at [92, 52] on div "Dados básicos" at bounding box center [89, 51] width 23 height 6
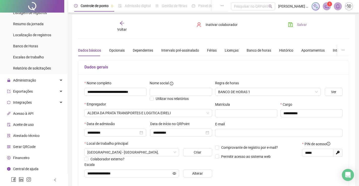
click at [298, 23] on span "Salvar" at bounding box center [302, 25] width 10 height 6
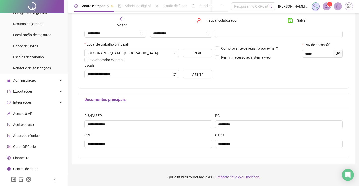
scroll to position [26, 0]
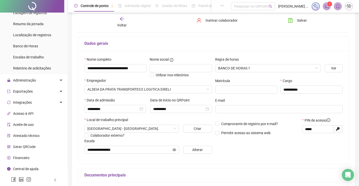
click at [123, 15] on div "Voltar Inativar colaborador [PERSON_NAME]" at bounding box center [213, 22] width 275 height 19
click at [121, 23] on span "Voltar" at bounding box center [122, 25] width 10 height 4
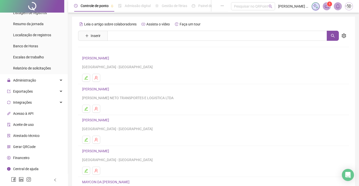
scroll to position [57, 0]
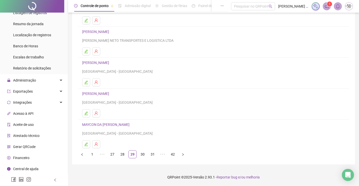
click at [128, 124] on link "MAYCON DA [PERSON_NAME]" at bounding box center [106, 125] width 49 height 4
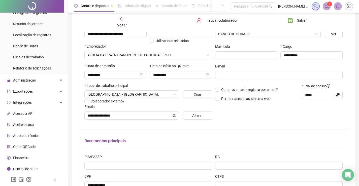
scroll to position [101, 0]
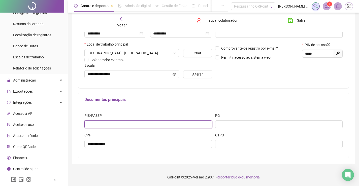
click at [146, 122] on input "text" at bounding box center [148, 124] width 128 height 8
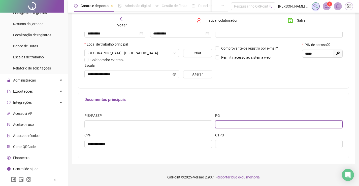
click at [224, 126] on input "text" at bounding box center [279, 124] width 128 height 8
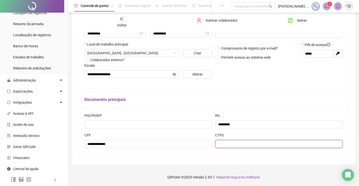
click at [228, 140] on input "text" at bounding box center [279, 144] width 128 height 8
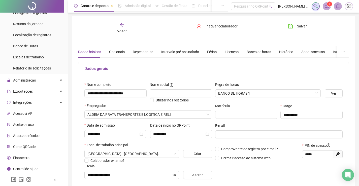
scroll to position [0, 0]
click at [109, 50] on div "Opcionais" at bounding box center [117, 53] width 16 height 6
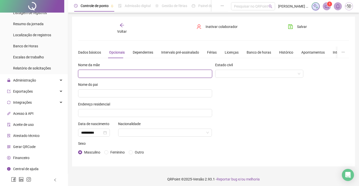
click at [108, 71] on input "text" at bounding box center [145, 74] width 134 height 8
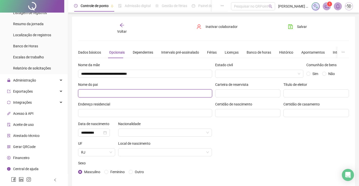
click at [126, 96] on input "text" at bounding box center [145, 93] width 134 height 8
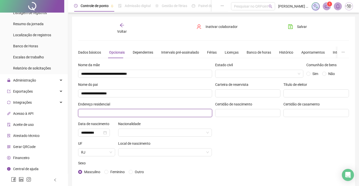
click at [129, 111] on input "text" at bounding box center [145, 113] width 134 height 8
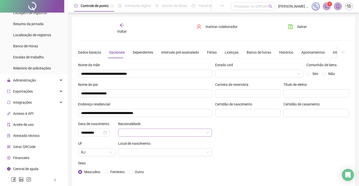
click at [134, 134] on input "search" at bounding box center [162, 133] width 83 height 8
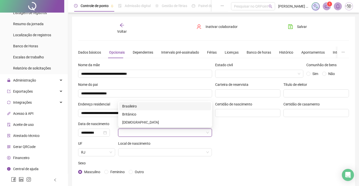
click at [136, 98] on div "**********" at bounding box center [145, 121] width 137 height 118
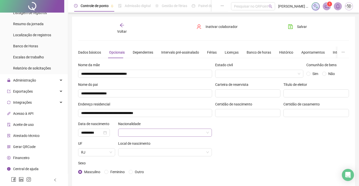
click at [152, 138] on div "Nacionalidade" at bounding box center [165, 131] width 97 height 20
click at [152, 135] on input "search" at bounding box center [162, 133] width 83 height 8
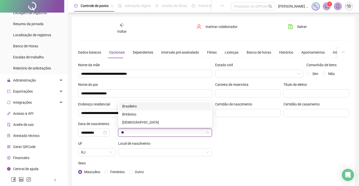
click at [145, 104] on div "Brasileiro" at bounding box center [165, 106] width 86 height 6
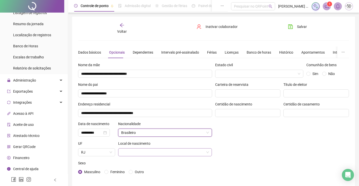
click at [161, 154] on input "search" at bounding box center [162, 153] width 83 height 8
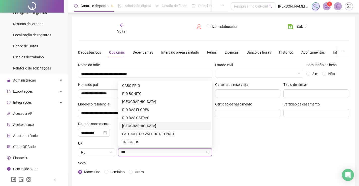
click at [153, 123] on div "[GEOGRAPHIC_DATA]" at bounding box center [165, 126] width 86 height 6
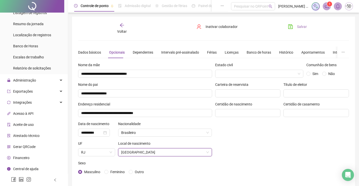
click at [303, 27] on span "Salvar" at bounding box center [302, 27] width 10 height 6
click at [123, 27] on icon "arrow-left" at bounding box center [121, 25] width 5 height 5
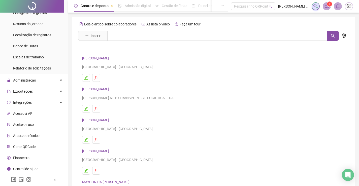
scroll to position [57, 0]
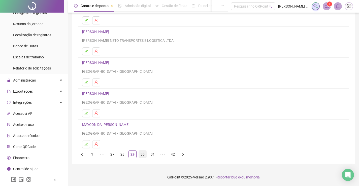
click at [139, 154] on link "30" at bounding box center [143, 155] width 8 height 8
click at [111, 63] on link "[PERSON_NAME]" at bounding box center [96, 63] width 28 height 4
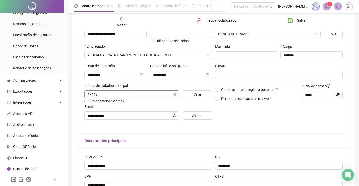
scroll to position [101, 0]
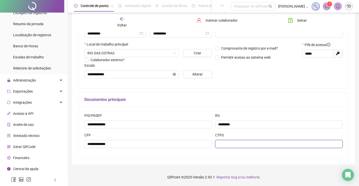
click at [236, 143] on input "text" at bounding box center [279, 144] width 128 height 8
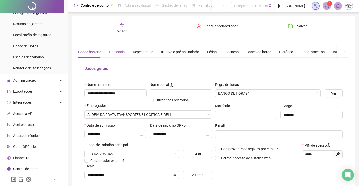
scroll to position [0, 0]
click at [111, 53] on div "Opcionais" at bounding box center [117, 53] width 16 height 6
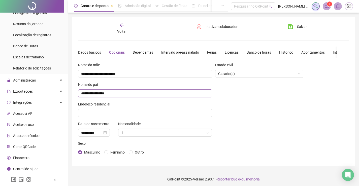
scroll to position [2, 0]
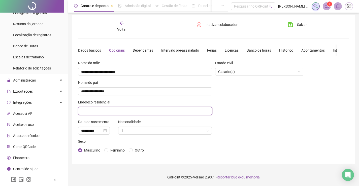
click at [142, 111] on input "text" at bounding box center [145, 111] width 134 height 8
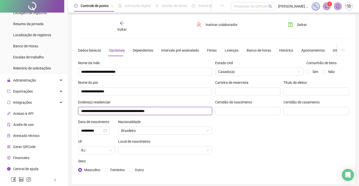
scroll to position [22, 0]
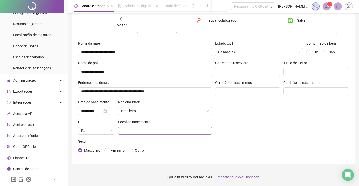
click at [141, 128] on input "search" at bounding box center [162, 131] width 83 height 8
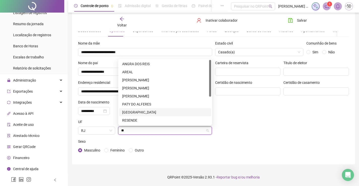
scroll to position [48, 0]
click at [101, 131] on span "RJ" at bounding box center [96, 131] width 31 height 8
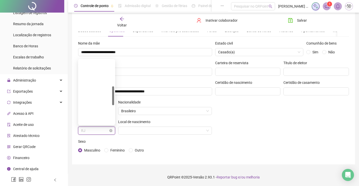
scroll to position [89, 0]
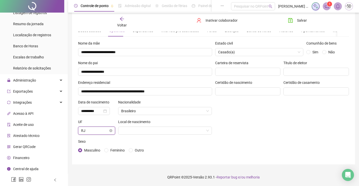
click at [100, 132] on span "RJ" at bounding box center [96, 131] width 31 height 8
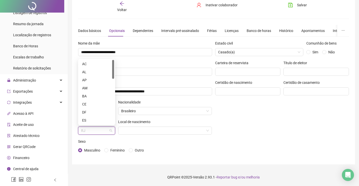
scroll to position [0, 0]
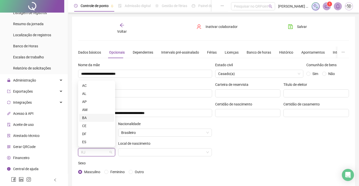
click at [98, 117] on div "BA" at bounding box center [96, 118] width 29 height 6
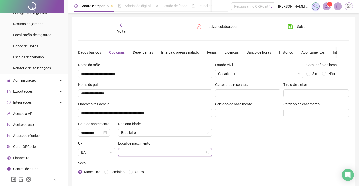
click at [149, 149] on input "search" at bounding box center [162, 153] width 83 height 8
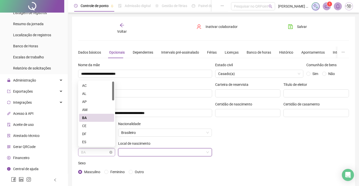
click at [111, 155] on span "BA" at bounding box center [96, 153] width 31 height 8
click at [102, 140] on div "ES" at bounding box center [96, 142] width 29 height 6
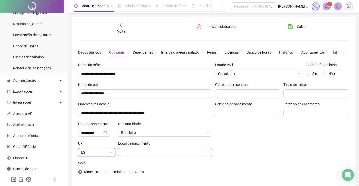
click at [143, 151] on input "search" at bounding box center [162, 153] width 83 height 8
click at [104, 153] on input "search" at bounding box center [94, 153] width 26 height 8
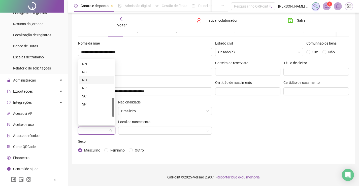
scroll to position [128, 0]
click at [91, 78] on div "RJ" at bounding box center [96, 81] width 29 height 6
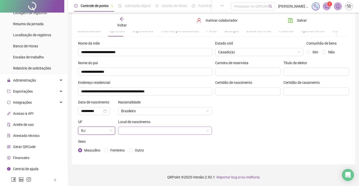
click at [150, 129] on input "search" at bounding box center [162, 131] width 83 height 8
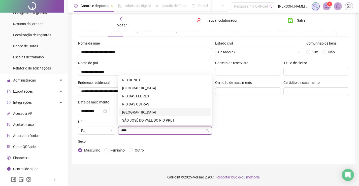
click at [140, 109] on div "[GEOGRAPHIC_DATA]" at bounding box center [165, 112] width 92 height 8
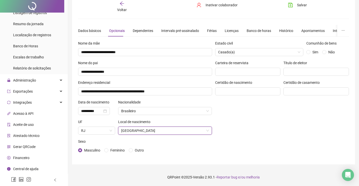
scroll to position [0, 0]
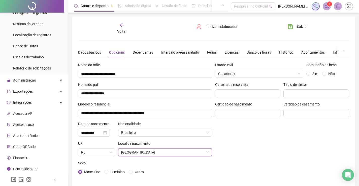
click at [296, 31] on div "Salvar" at bounding box center [305, 29] width 46 height 12
click at [297, 29] on span "Salvar" at bounding box center [302, 27] width 10 height 6
click at [124, 27] on icon "arrow-left" at bounding box center [121, 25] width 5 height 5
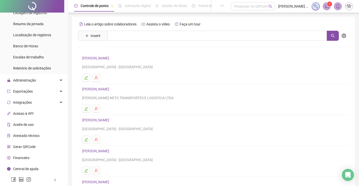
scroll to position [57, 0]
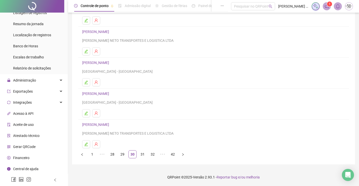
click at [101, 92] on link "[PERSON_NAME]" at bounding box center [96, 94] width 28 height 4
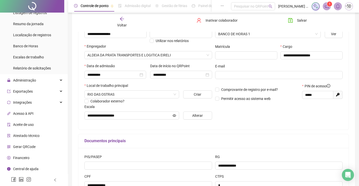
scroll to position [101, 0]
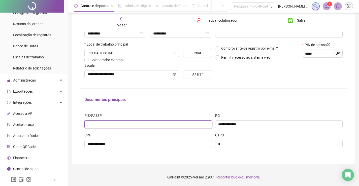
click at [108, 124] on input "text" at bounding box center [148, 124] width 128 height 8
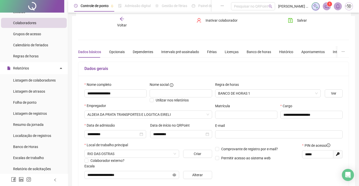
scroll to position [0, 0]
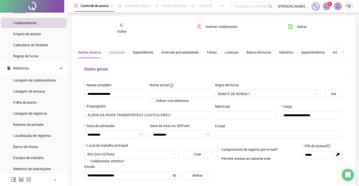
click at [118, 48] on div "Opcionais" at bounding box center [117, 53] width 16 height 12
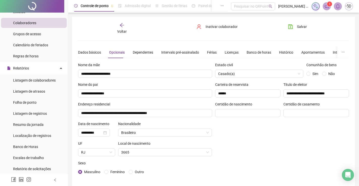
click at [120, 26] on icon "arrow-left" at bounding box center [121, 25] width 5 height 5
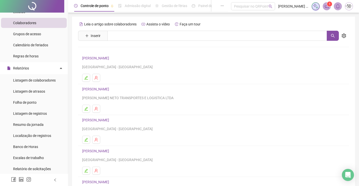
scroll to position [57, 0]
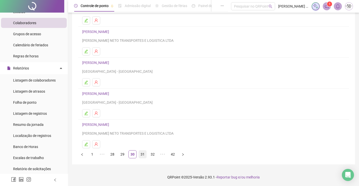
click at [145, 154] on link "31" at bounding box center [143, 155] width 8 height 8
click at [121, 157] on link "30" at bounding box center [123, 155] width 8 height 8
click at [97, 124] on link "[PERSON_NAME]" at bounding box center [96, 125] width 28 height 4
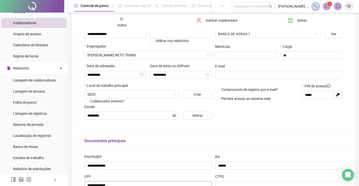
scroll to position [101, 0]
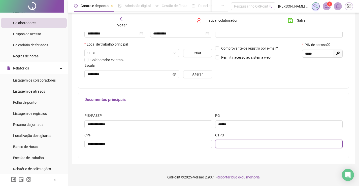
click at [225, 142] on input "text" at bounding box center [279, 144] width 128 height 8
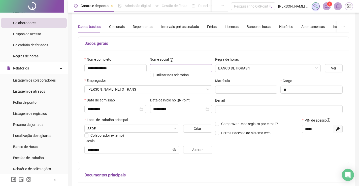
scroll to position [0, 0]
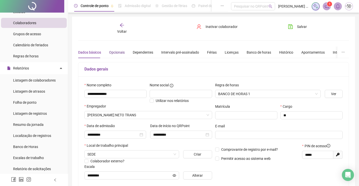
click at [119, 55] on div "Opcionais" at bounding box center [117, 53] width 16 height 6
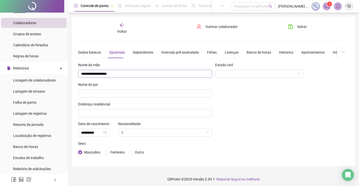
scroll to position [2, 0]
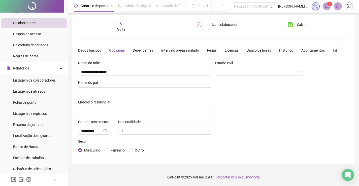
click at [126, 85] on div "Nome do pai" at bounding box center [145, 84] width 134 height 8
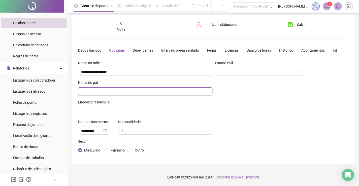
click at [126, 87] on input "text" at bounding box center [145, 91] width 134 height 8
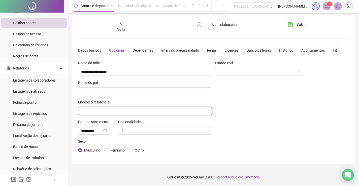
click at [126, 111] on input "text" at bounding box center [145, 111] width 134 height 8
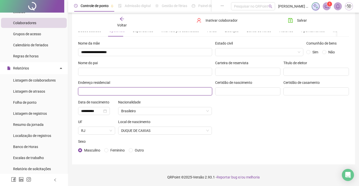
scroll to position [0, 0]
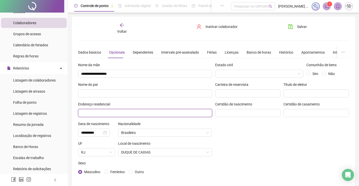
click at [126, 112] on input "text" at bounding box center [145, 113] width 134 height 8
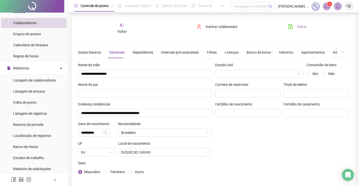
click at [290, 27] on icon "save" at bounding box center [290, 26] width 5 height 5
click at [125, 29] on span "Voltar" at bounding box center [122, 31] width 10 height 4
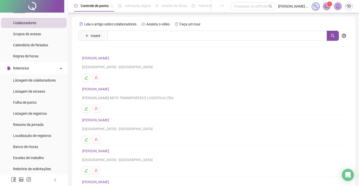
scroll to position [57, 0]
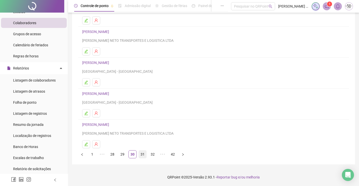
click at [146, 157] on link "31" at bounding box center [143, 155] width 8 height 8
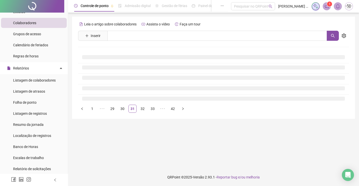
scroll to position [0, 0]
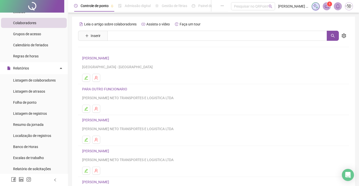
click at [108, 122] on link "[PERSON_NAME]" at bounding box center [96, 120] width 28 height 4
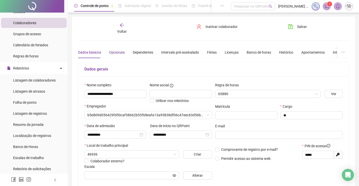
click at [112, 50] on div "Opcionais" at bounding box center [117, 53] width 16 height 6
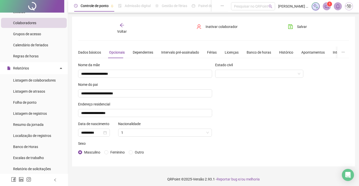
scroll to position [2, 0]
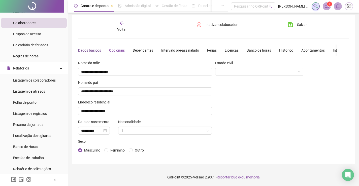
click at [87, 51] on div "Dados básicos" at bounding box center [89, 51] width 23 height 6
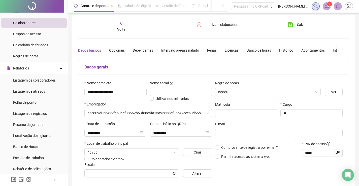
scroll to position [101, 0]
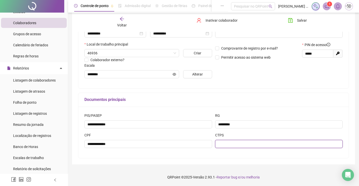
click at [235, 145] on input "text" at bounding box center [279, 144] width 128 height 8
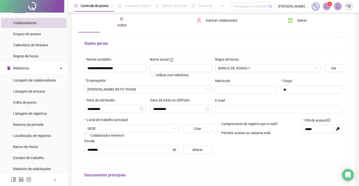
scroll to position [0, 0]
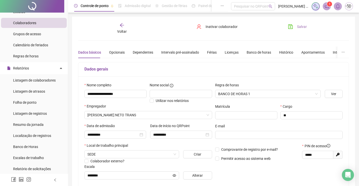
click at [290, 26] on icon "save" at bounding box center [290, 26] width 5 height 5
click at [124, 31] on span "Voltar" at bounding box center [122, 31] width 10 height 4
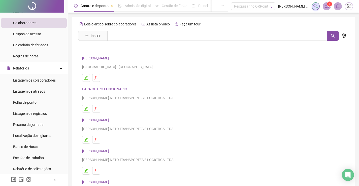
scroll to position [50, 0]
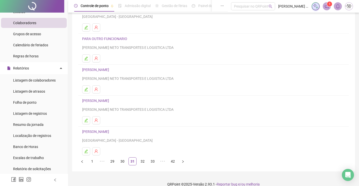
click at [111, 100] on link "[PERSON_NAME]" at bounding box center [96, 101] width 28 height 4
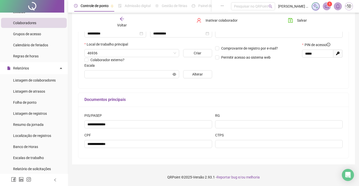
scroll to position [1, 0]
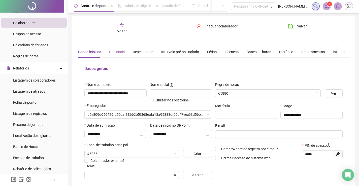
drag, startPoint x: 121, startPoint y: 45, endPoint x: 121, endPoint y: 51, distance: 5.3
click at [121, 46] on div "**********" at bounding box center [213, 140] width 271 height 237
click at [121, 51] on div "Opcionais" at bounding box center [117, 52] width 16 height 6
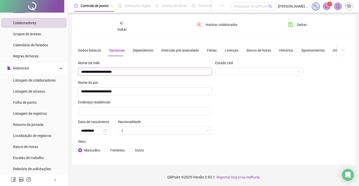
scroll to position [0, 0]
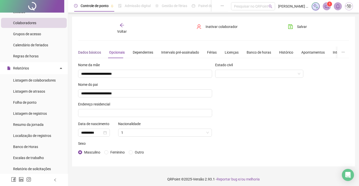
click at [93, 53] on div "Dados básicos" at bounding box center [89, 53] width 23 height 6
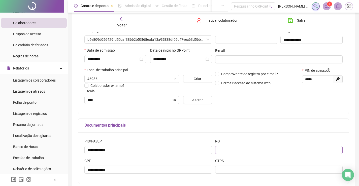
scroll to position [101, 0]
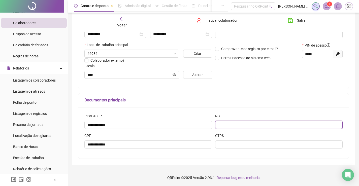
click at [240, 127] on input "text" at bounding box center [279, 125] width 128 height 8
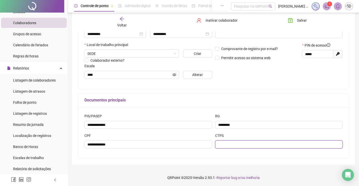
click at [247, 143] on input "text" at bounding box center [279, 144] width 128 height 8
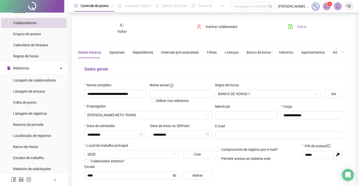
click at [296, 29] on button "Salvar" at bounding box center [297, 27] width 26 height 8
click at [126, 30] on span "Voltar" at bounding box center [122, 31] width 10 height 4
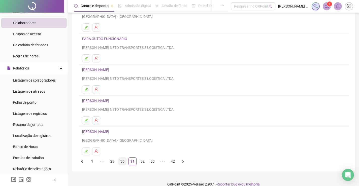
scroll to position [57, 0]
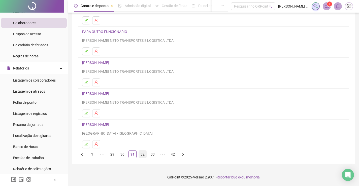
click at [144, 151] on link "32" at bounding box center [143, 155] width 8 height 8
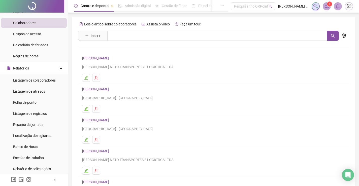
click at [118, 123] on h4 "[PERSON_NAME]" at bounding box center [213, 120] width 263 height 6
click at [111, 119] on link "[PERSON_NAME]" at bounding box center [96, 120] width 28 height 4
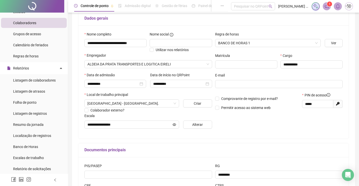
scroll to position [1, 0]
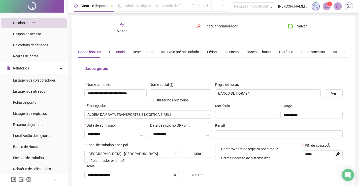
click at [112, 50] on div "Opcionais" at bounding box center [117, 52] width 16 height 6
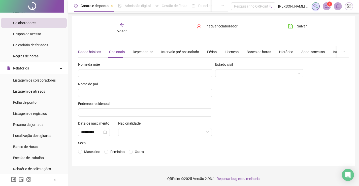
click at [99, 51] on div "Dados básicos" at bounding box center [89, 52] width 23 height 6
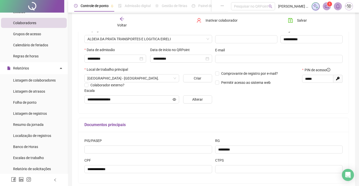
scroll to position [101, 0]
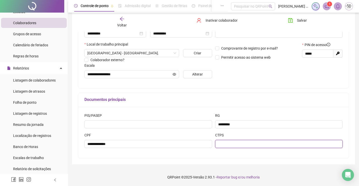
click at [249, 141] on input "text" at bounding box center [279, 144] width 128 height 8
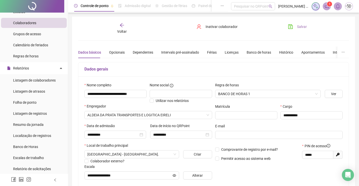
click at [292, 27] on icon "save" at bounding box center [290, 26] width 5 height 5
click at [123, 28] on div "Voltar" at bounding box center [122, 29] width 42 height 12
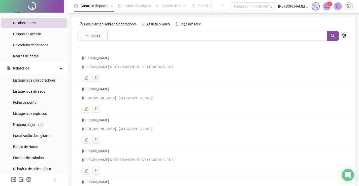
scroll to position [57, 0]
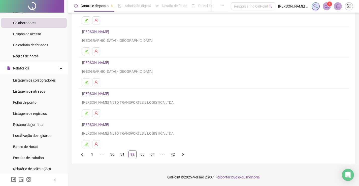
click at [143, 155] on link "33" at bounding box center [143, 155] width 8 height 8
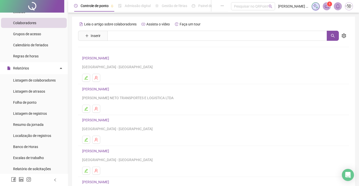
scroll to position [50, 0]
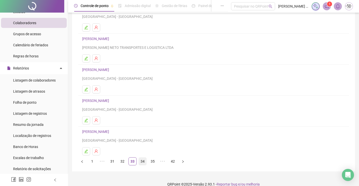
click at [145, 160] on link "34" at bounding box center [143, 162] width 8 height 8
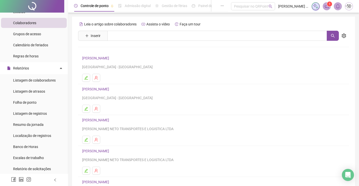
scroll to position [57, 0]
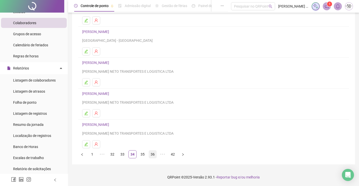
click at [154, 155] on link "36" at bounding box center [153, 155] width 8 height 8
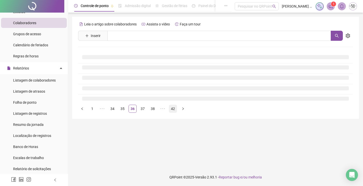
click at [171, 108] on link "42" at bounding box center [173, 109] width 8 height 8
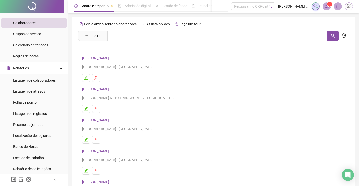
scroll to position [57, 0]
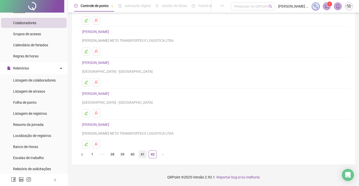
click at [143, 153] on link "41" at bounding box center [143, 155] width 8 height 8
click at [110, 158] on link "38" at bounding box center [113, 155] width 8 height 8
